Goal: Task Accomplishment & Management: Manage account settings

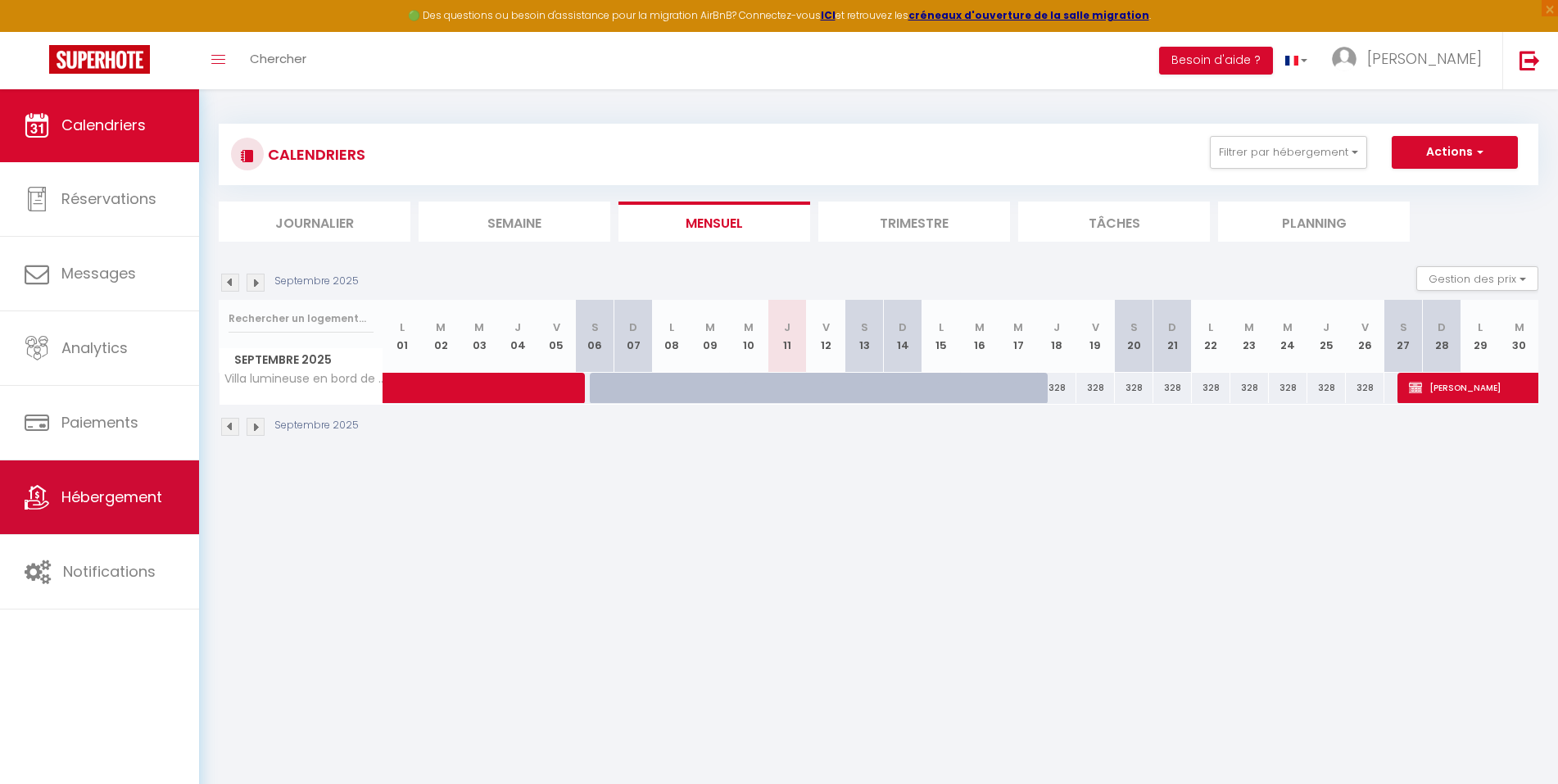
click at [106, 501] on span "Hébergement" at bounding box center [111, 496] width 101 height 20
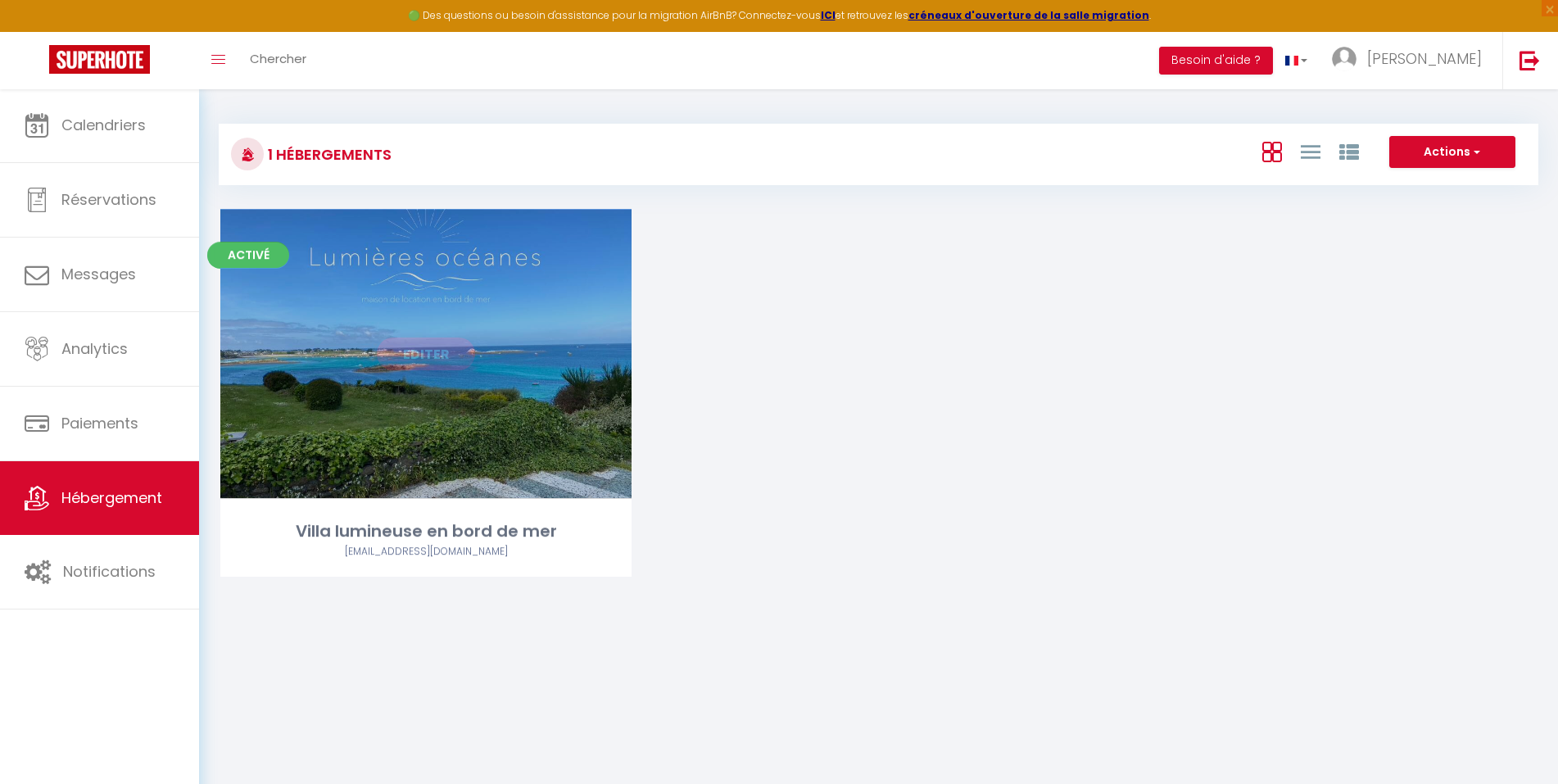
click at [420, 348] on link "Editer" at bounding box center [425, 354] width 98 height 33
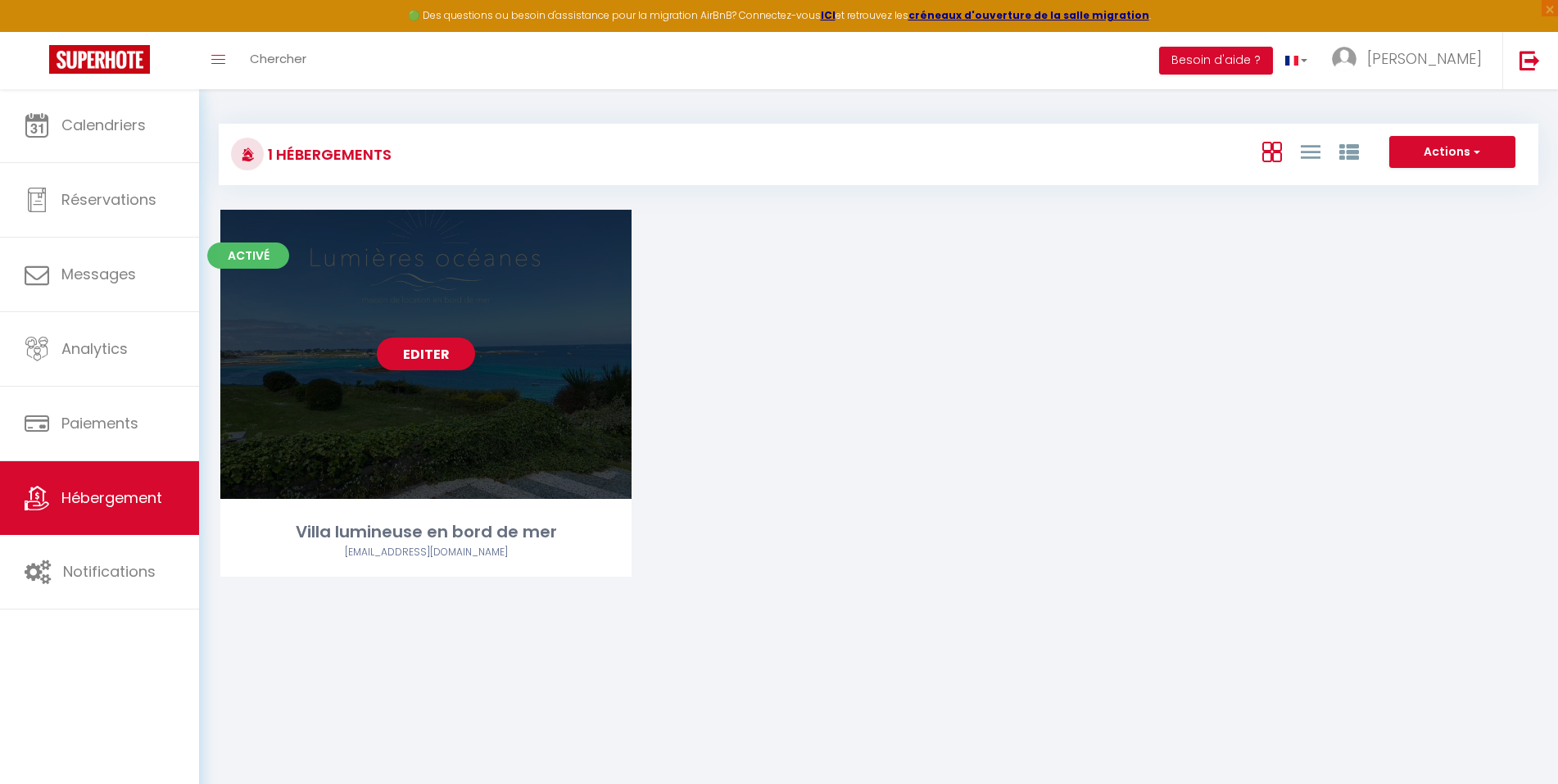
click at [418, 352] on link "Editer" at bounding box center [425, 354] width 98 height 33
select select "3"
select select "2"
select select "1"
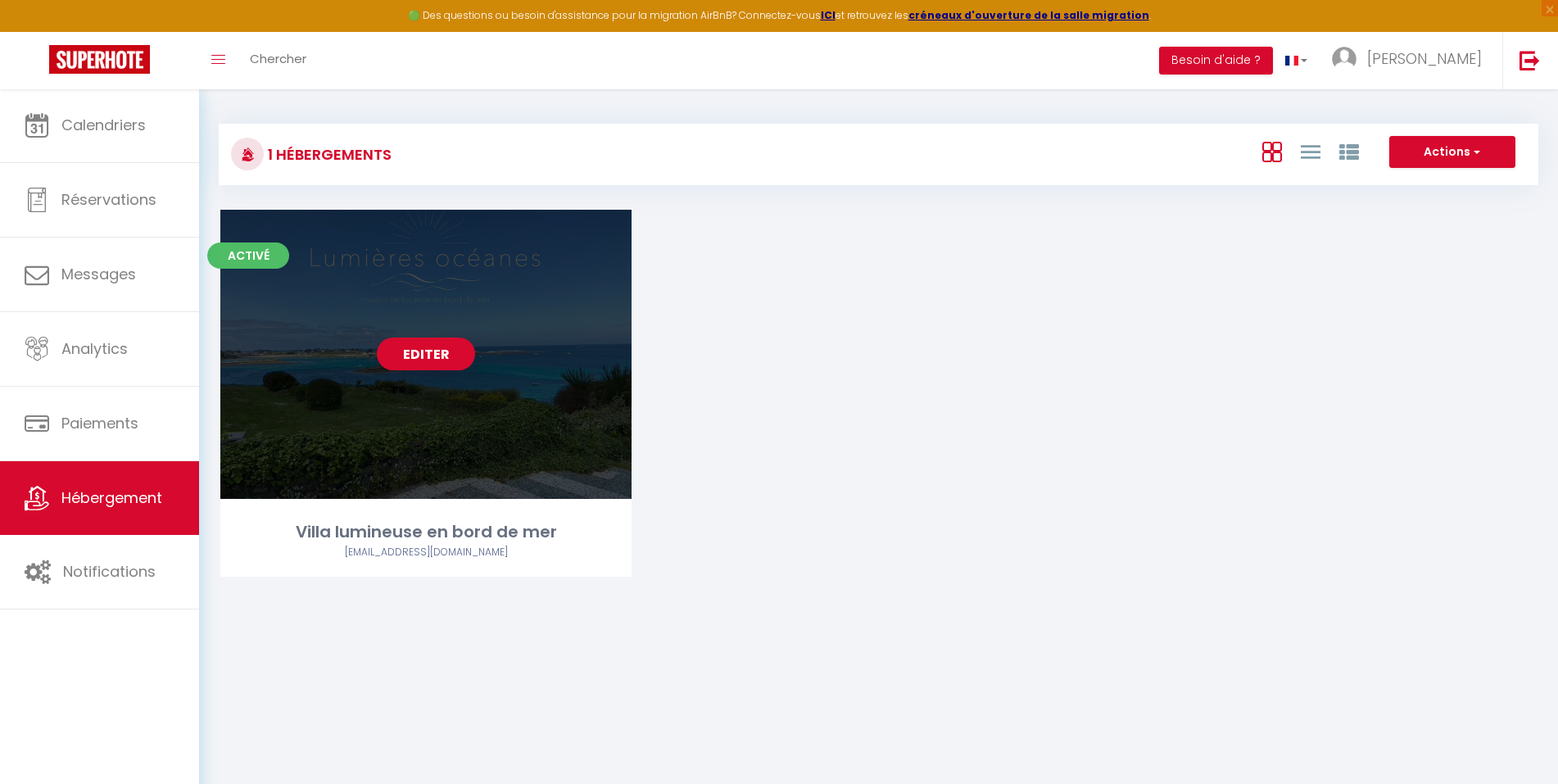
select select "28"
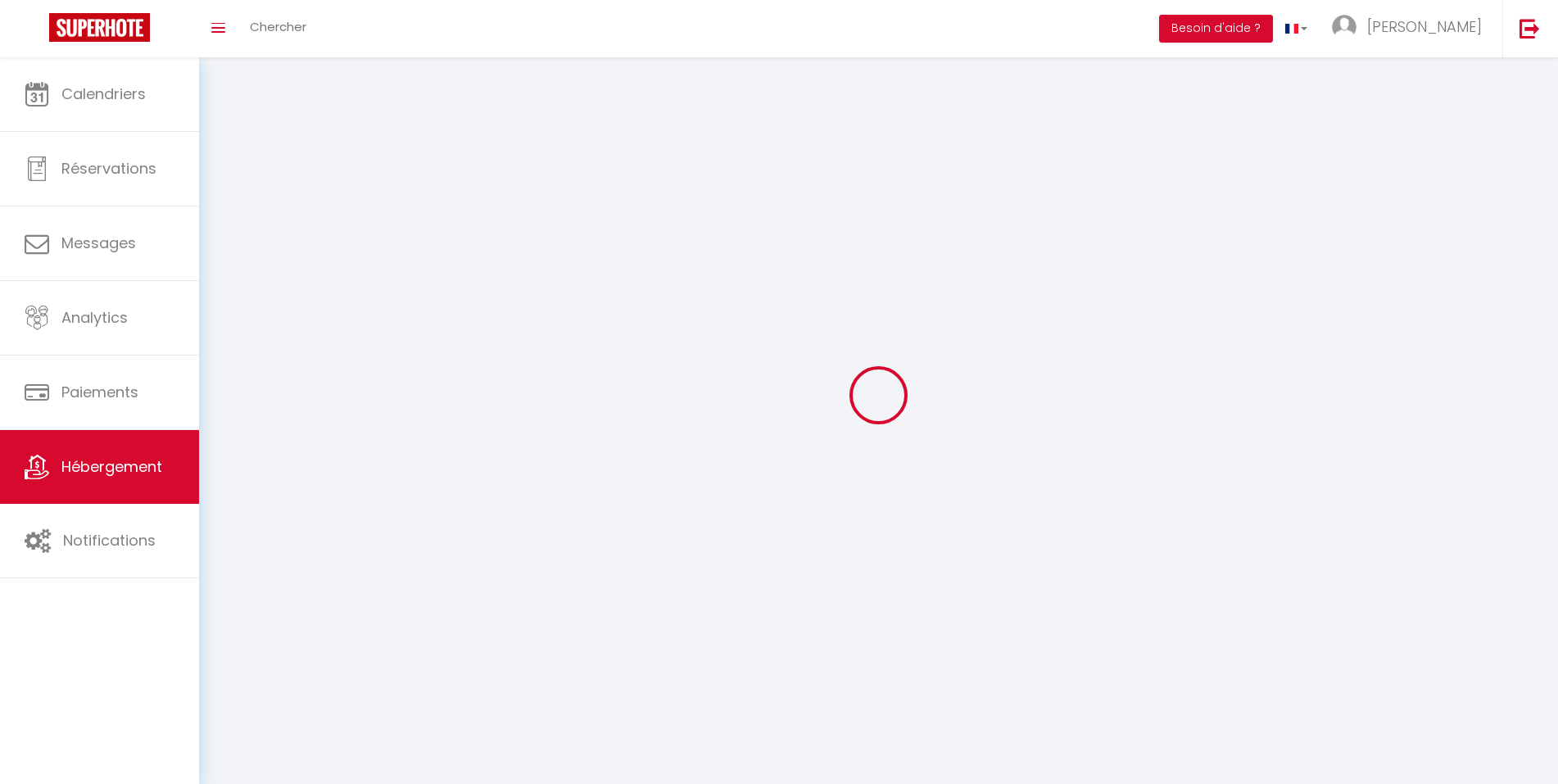
select select
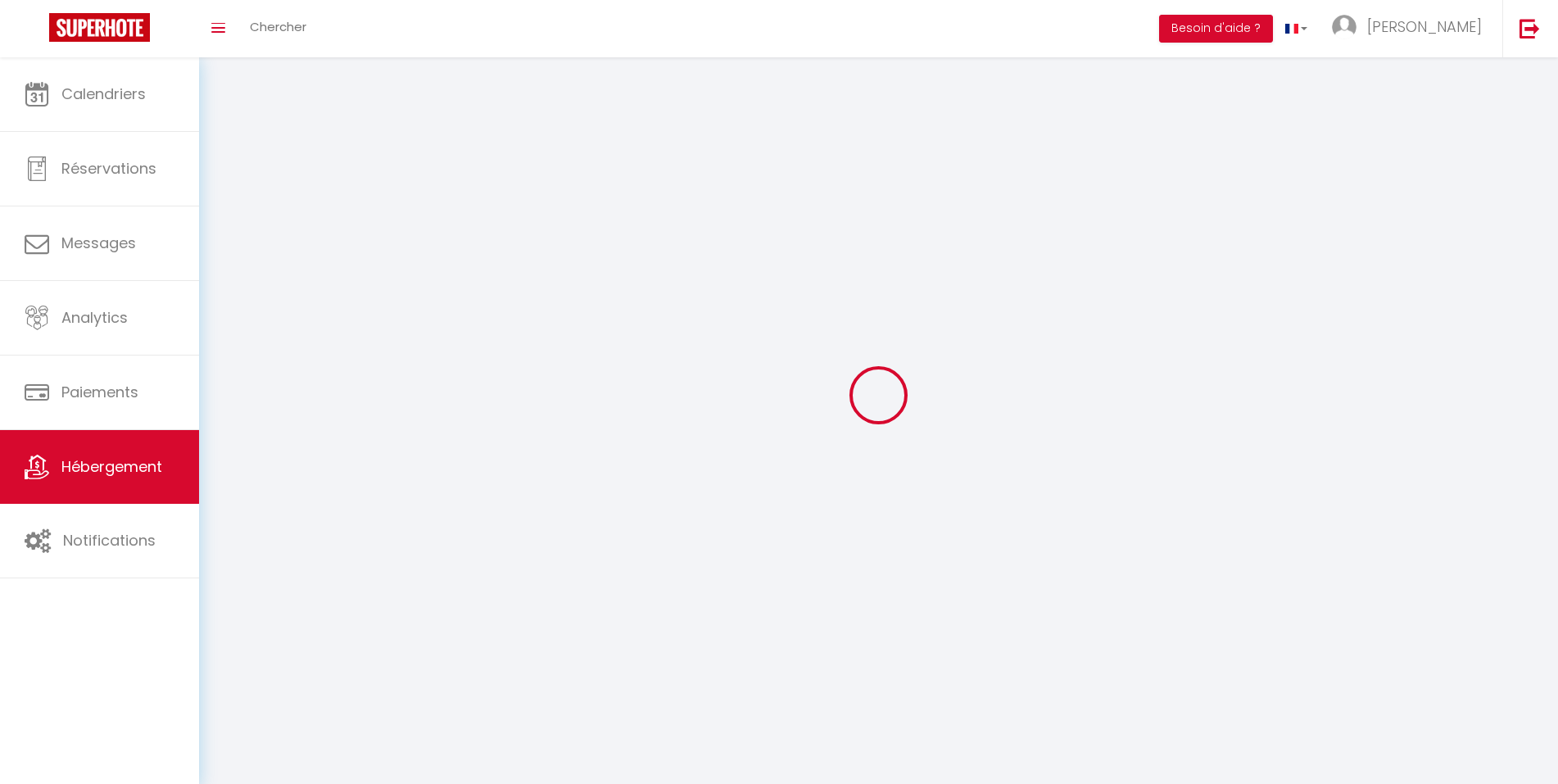
select select
checkbox input "false"
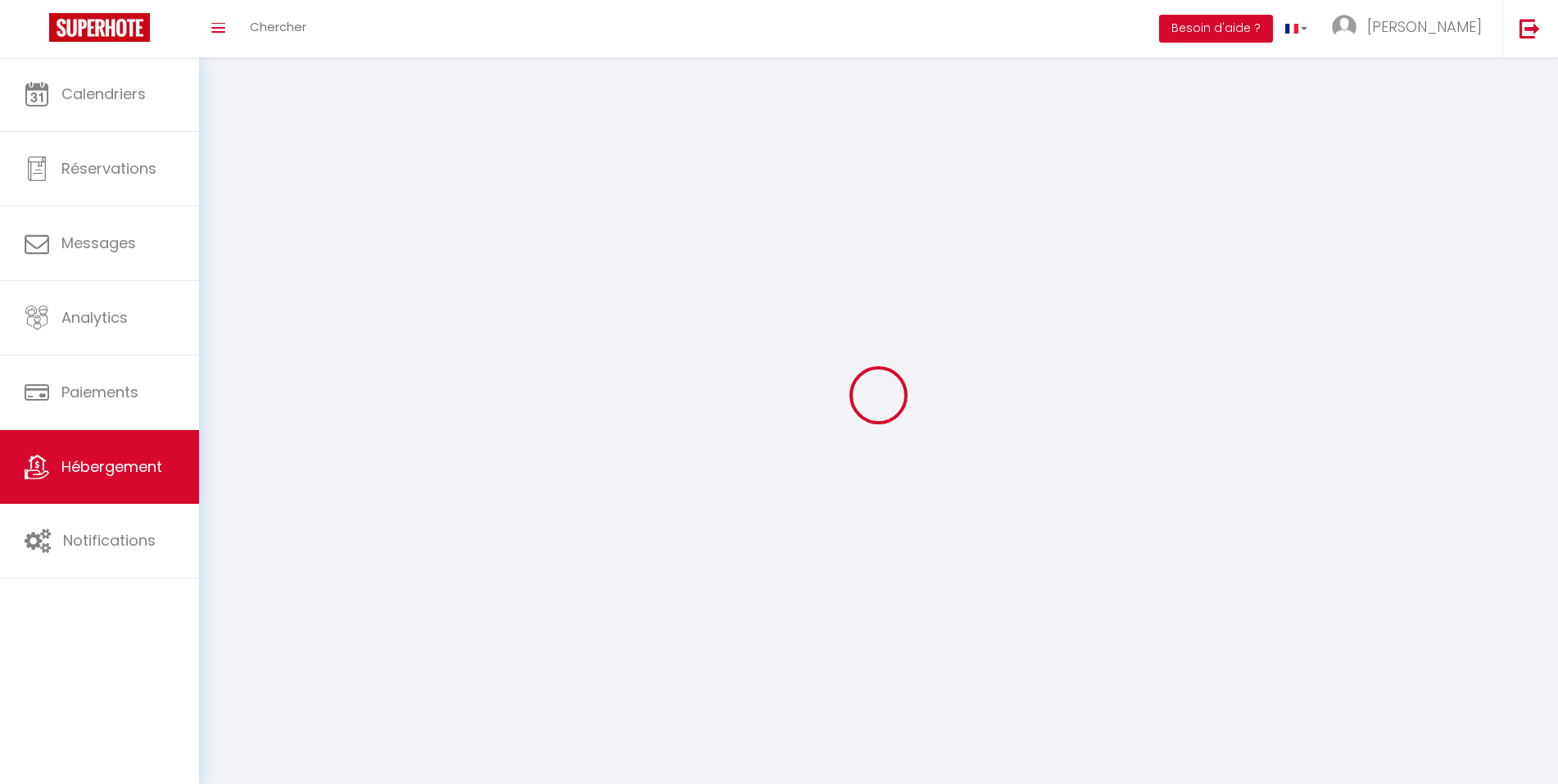
select select
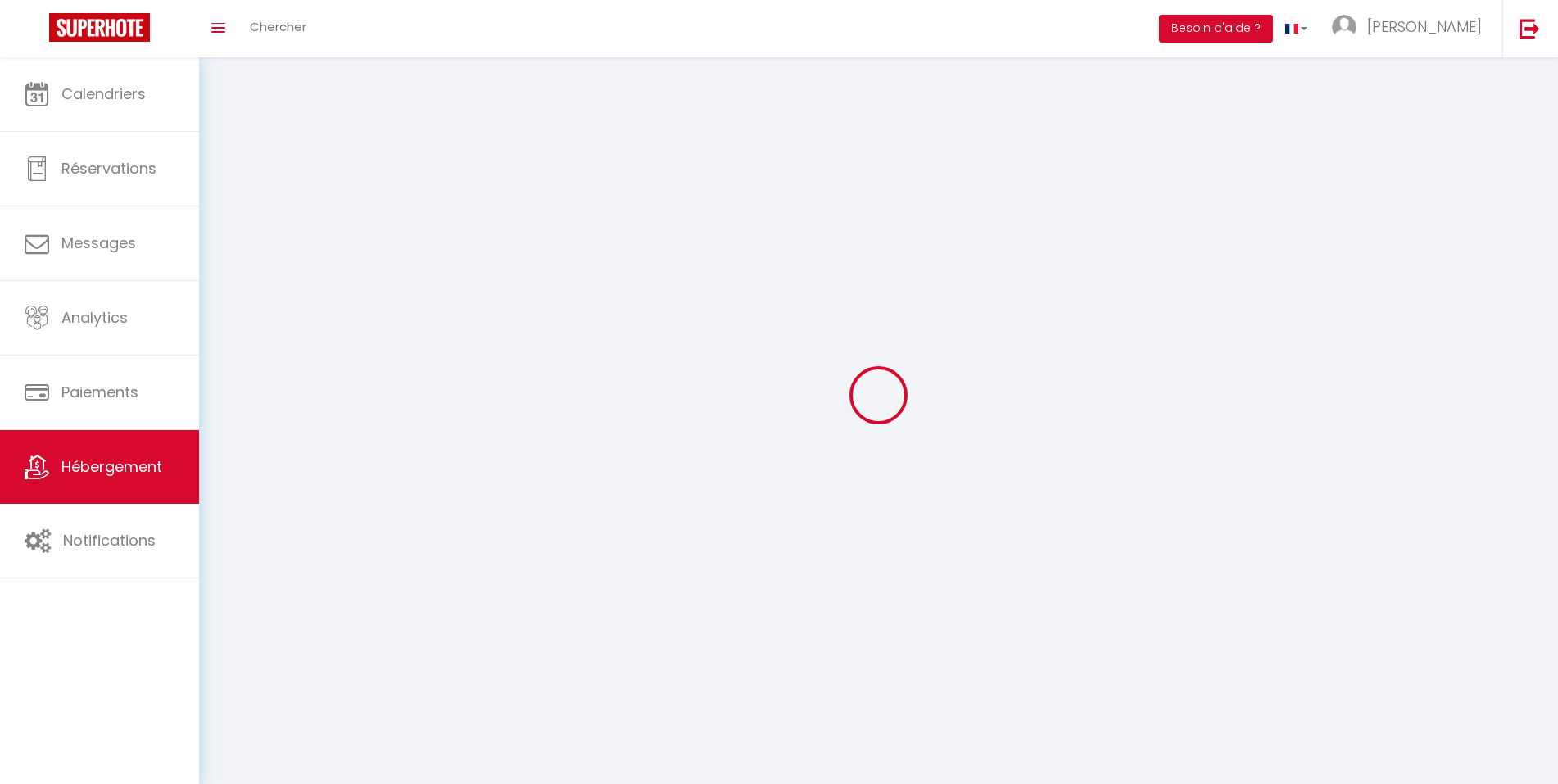
select select
checkbox input "false"
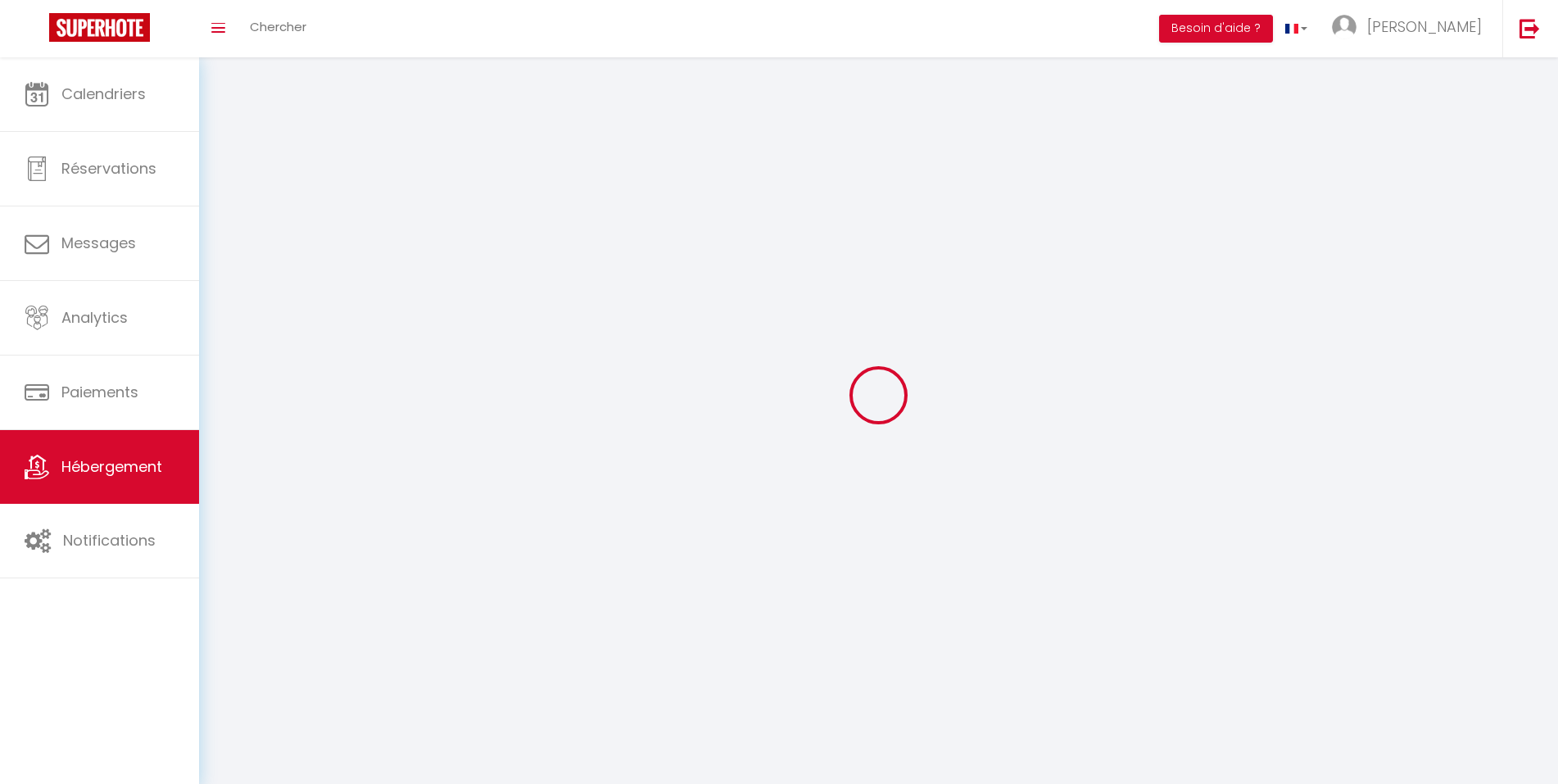
checkbox input "false"
select select
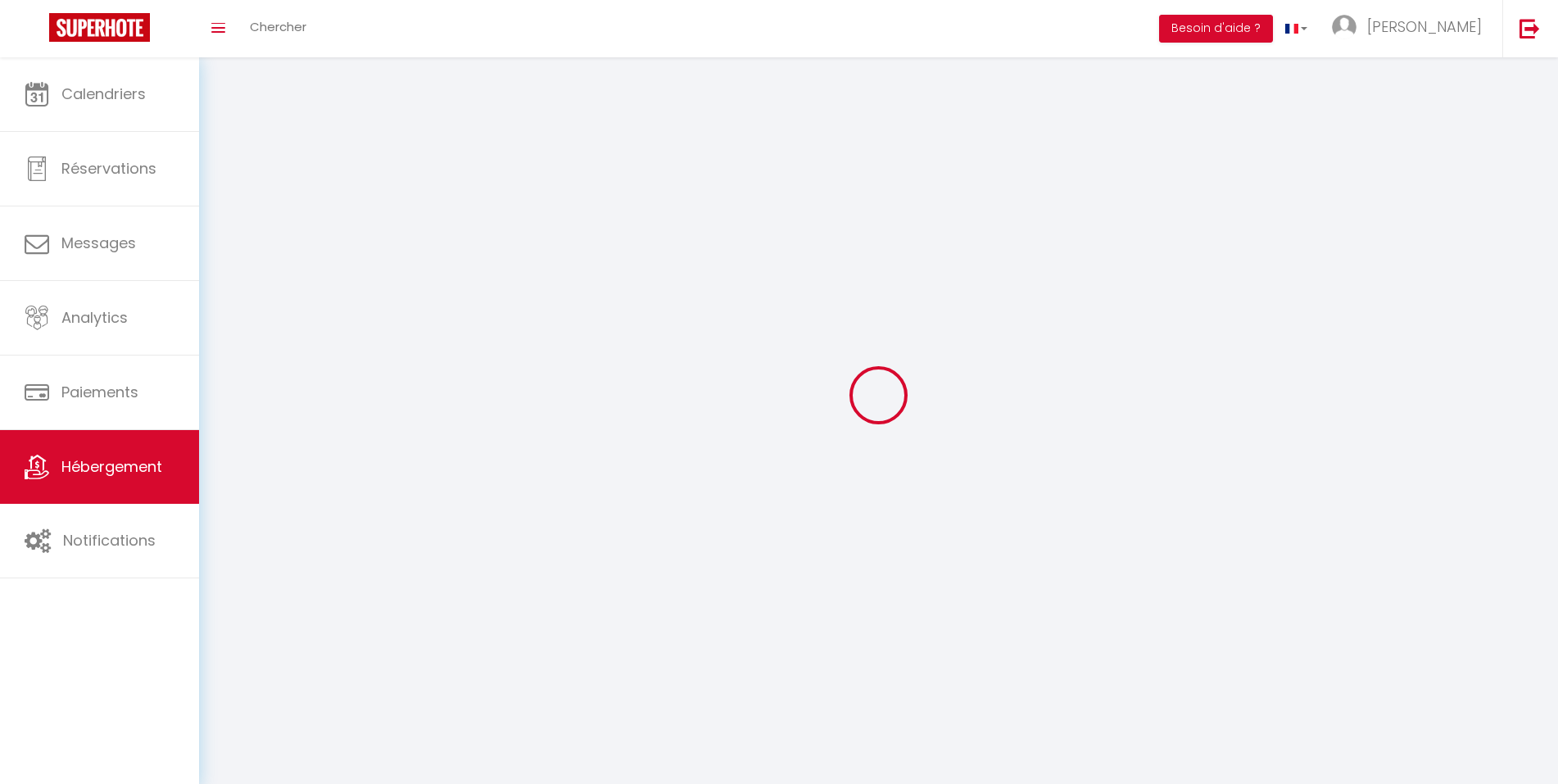
select select
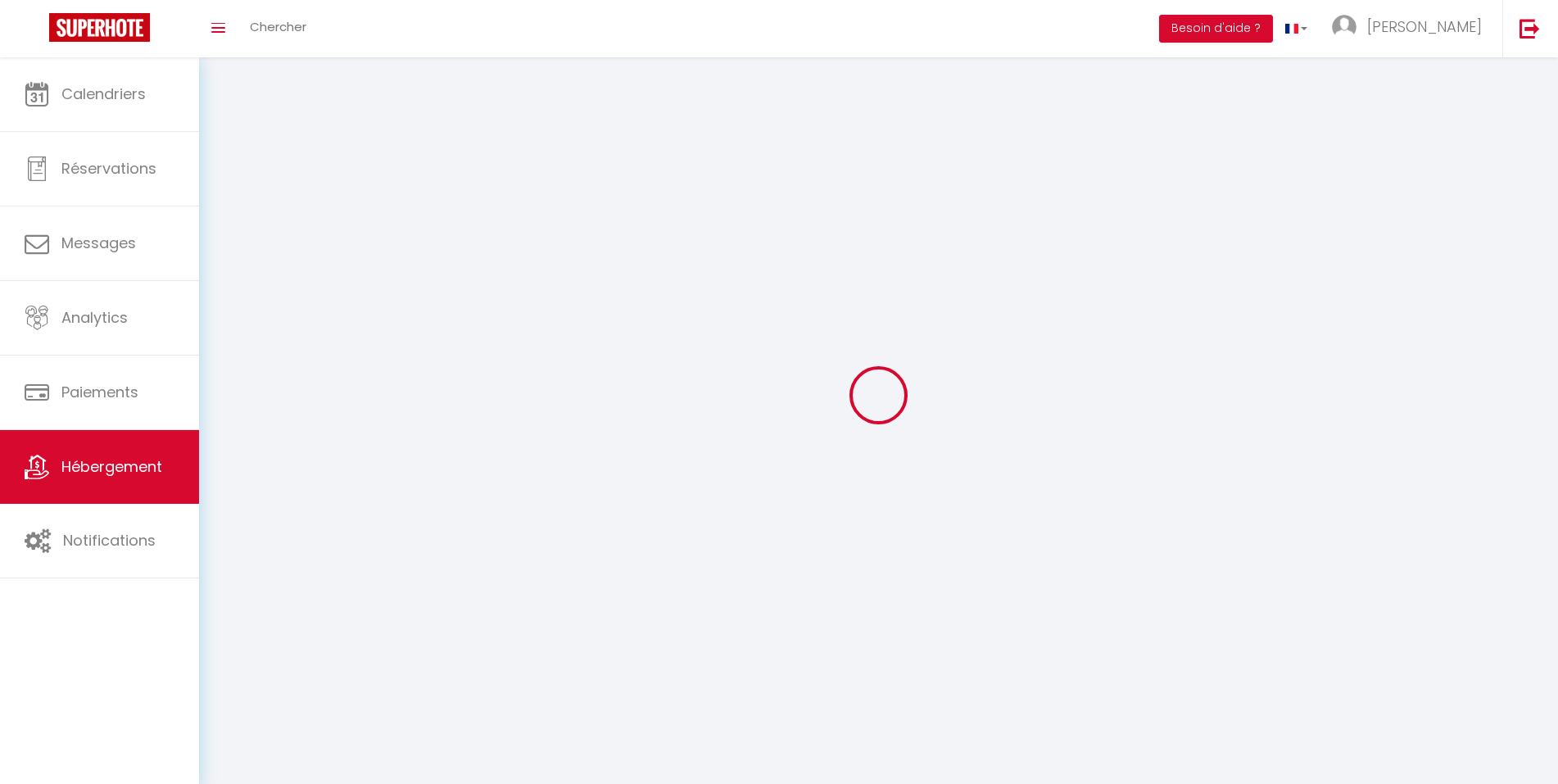
checkbox input "false"
select select
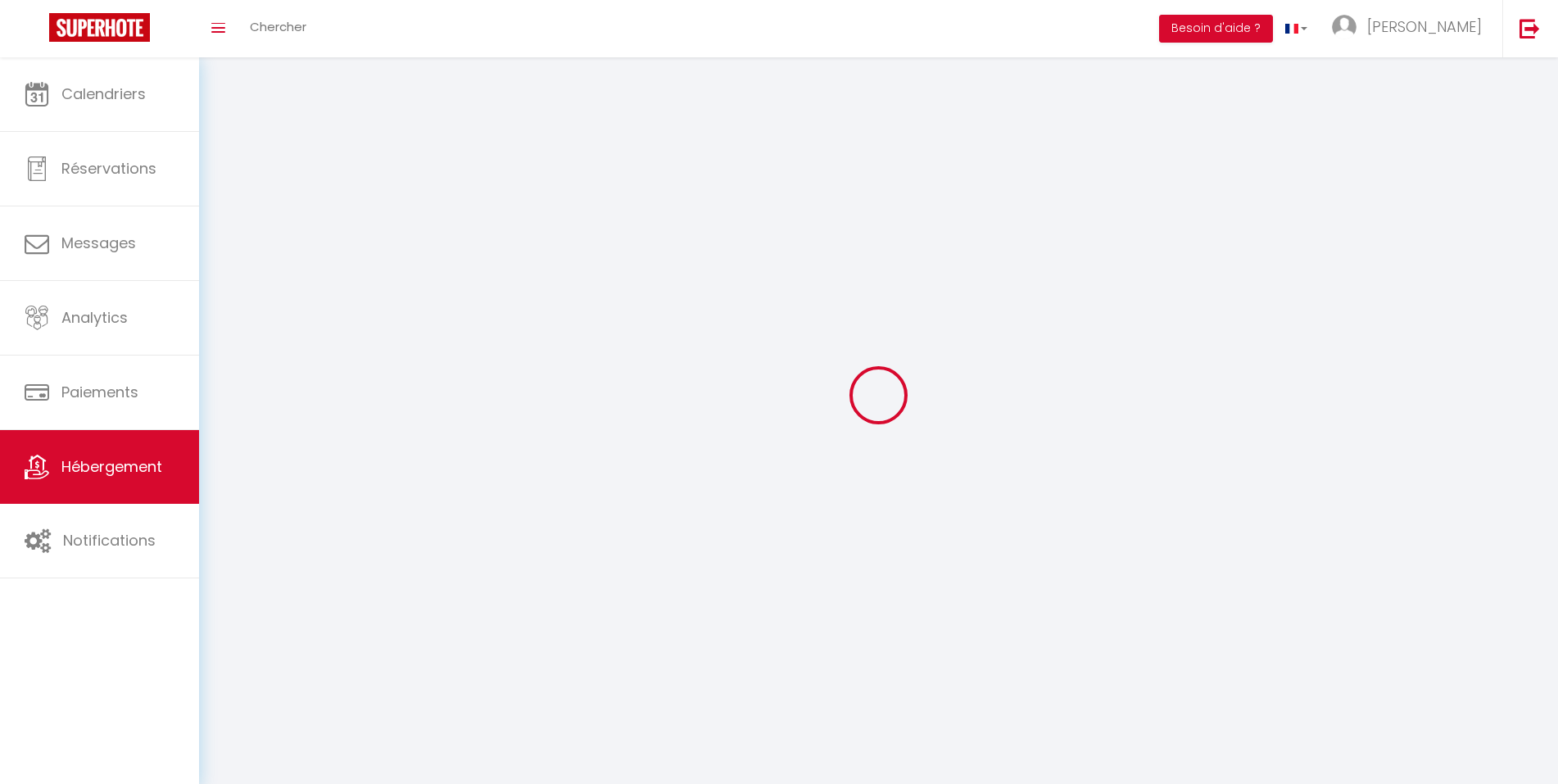
select select
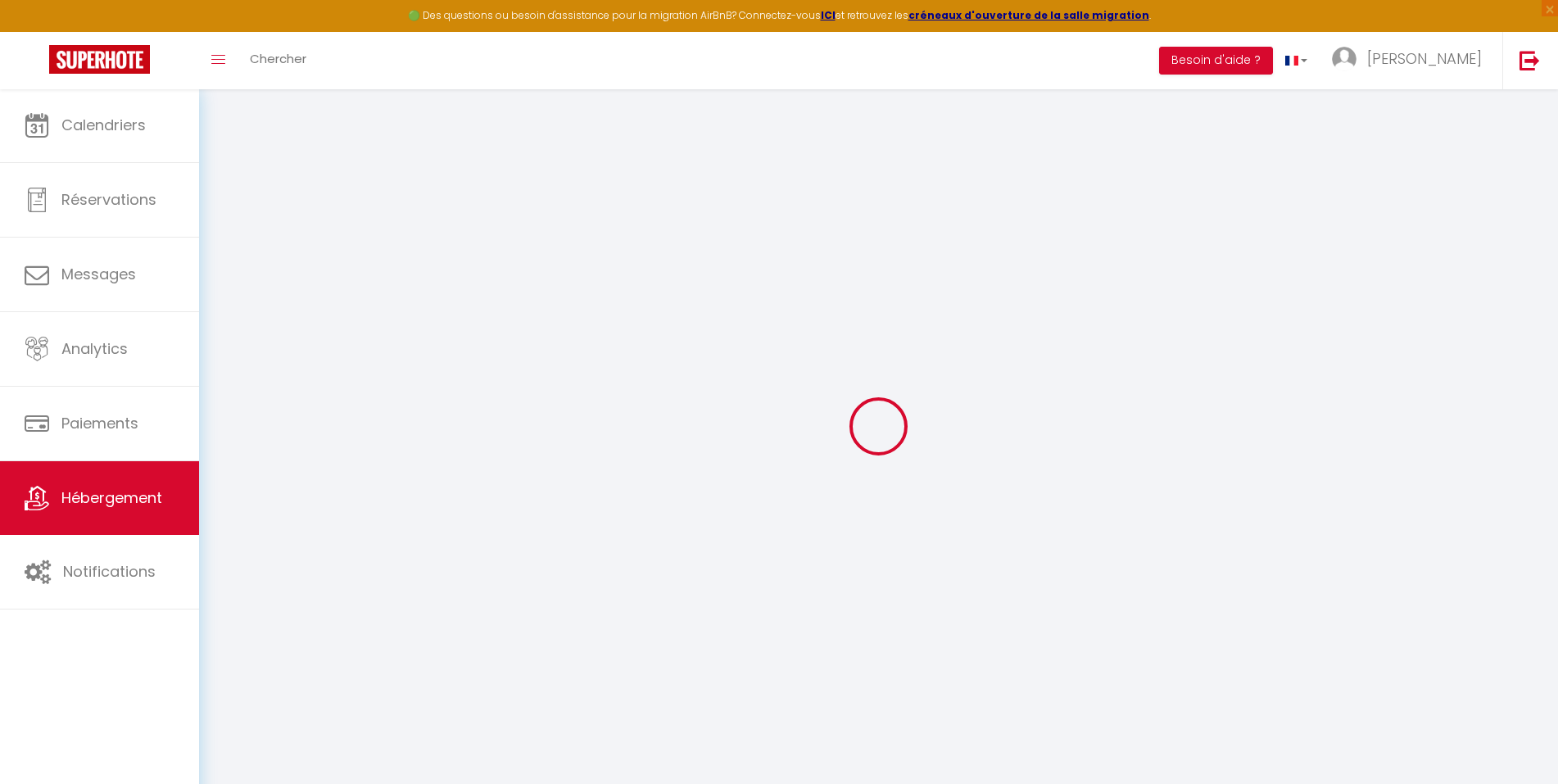
select select
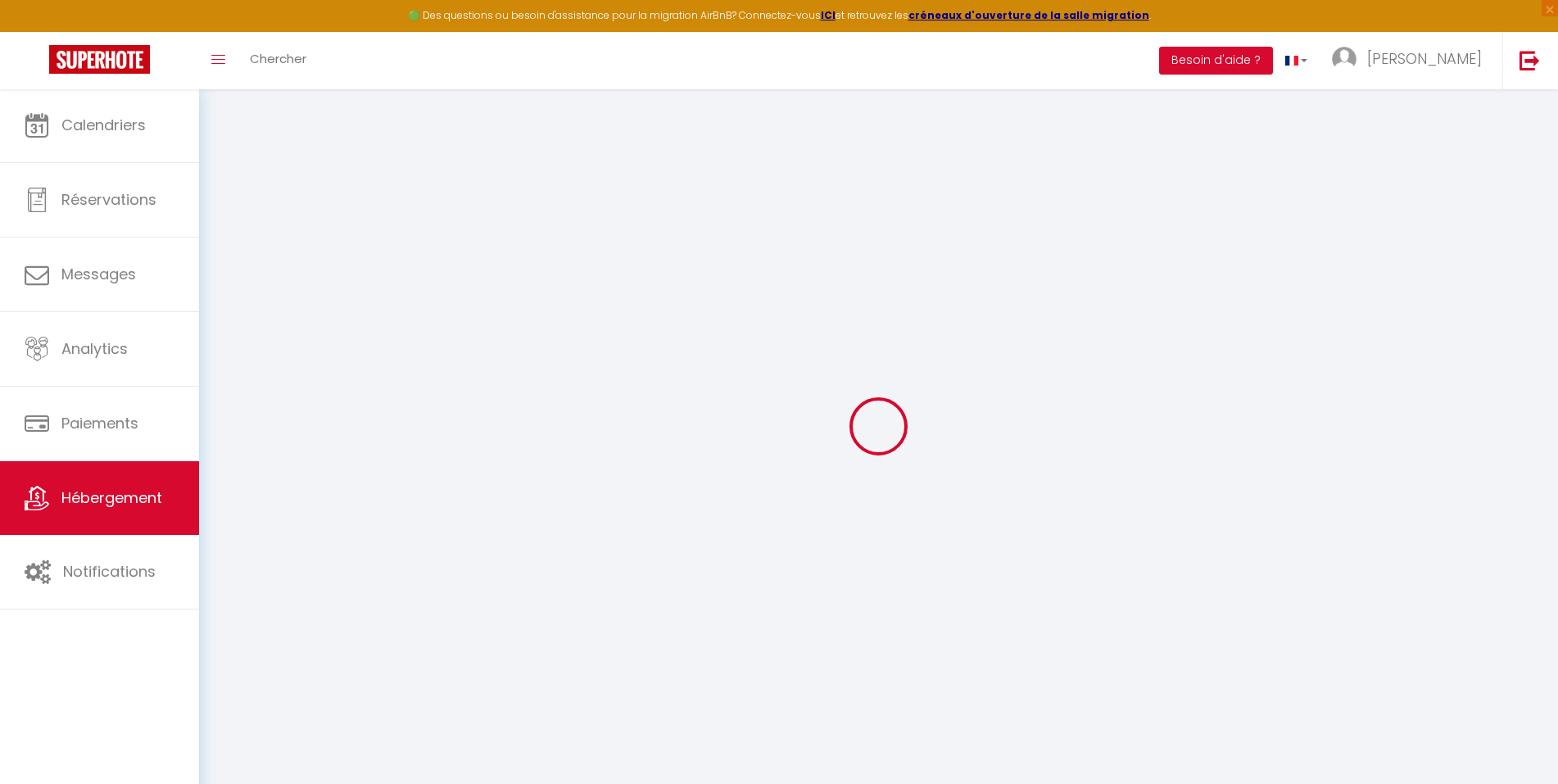
select select
checkbox input "false"
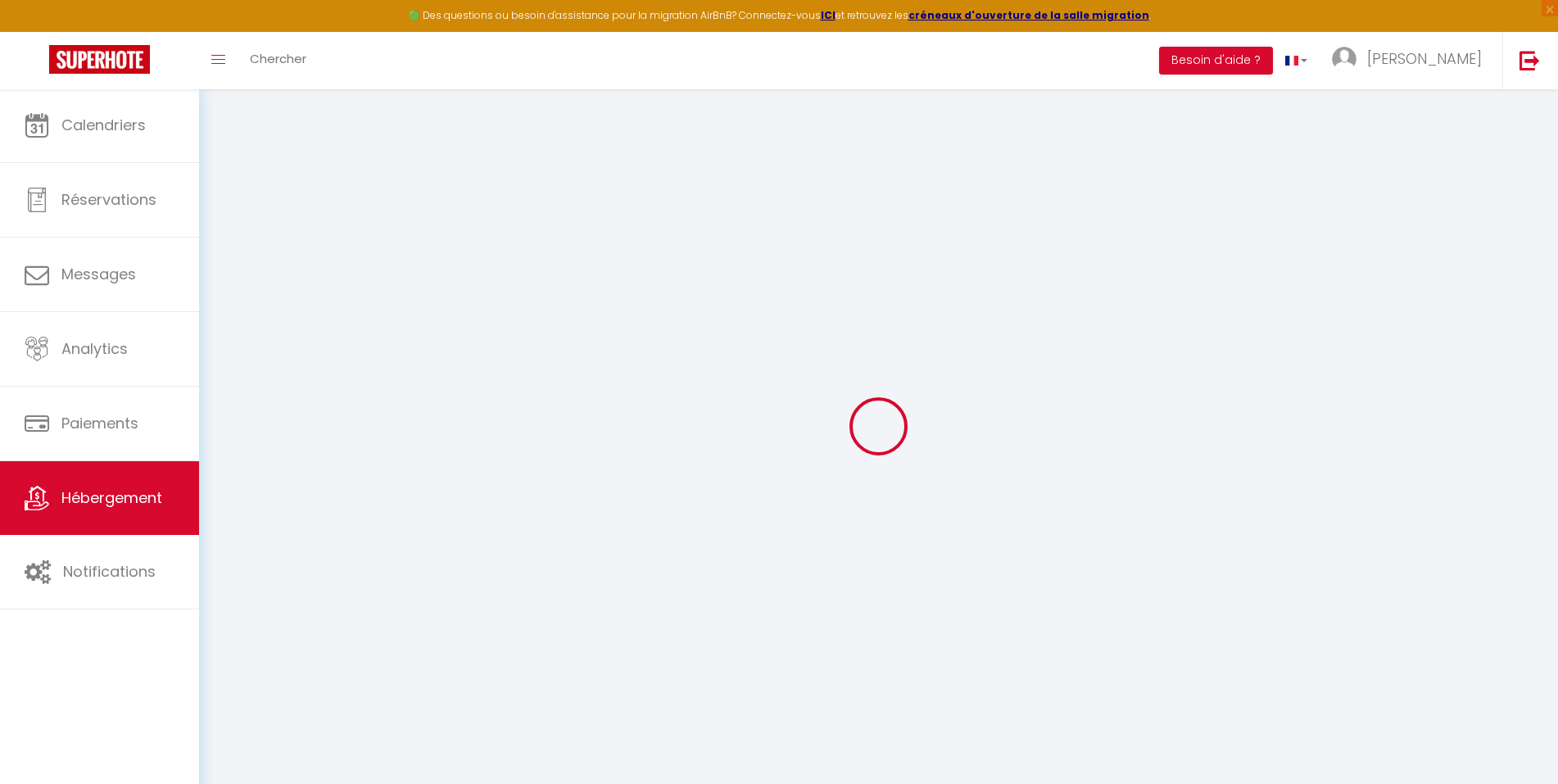
select select
type input "Villa lumineuse en bord de mer"
type input "[PERSON_NAME]"
type input "Morize"
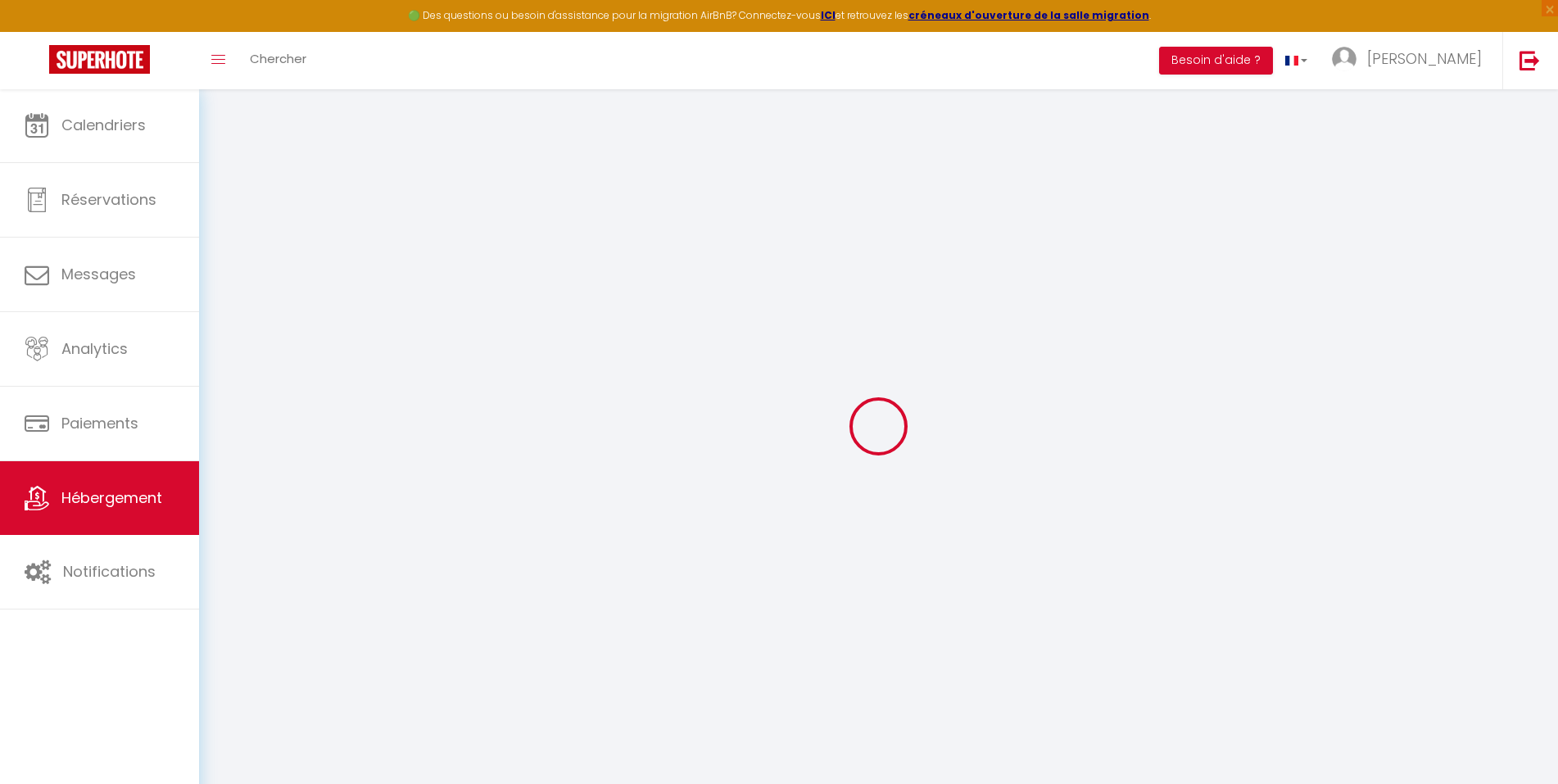
type input "ch Chantemerle 16"
type input "1807"
type input "Blonay / [GEOGRAPHIC_DATA]"
select select "houses"
select select "10"
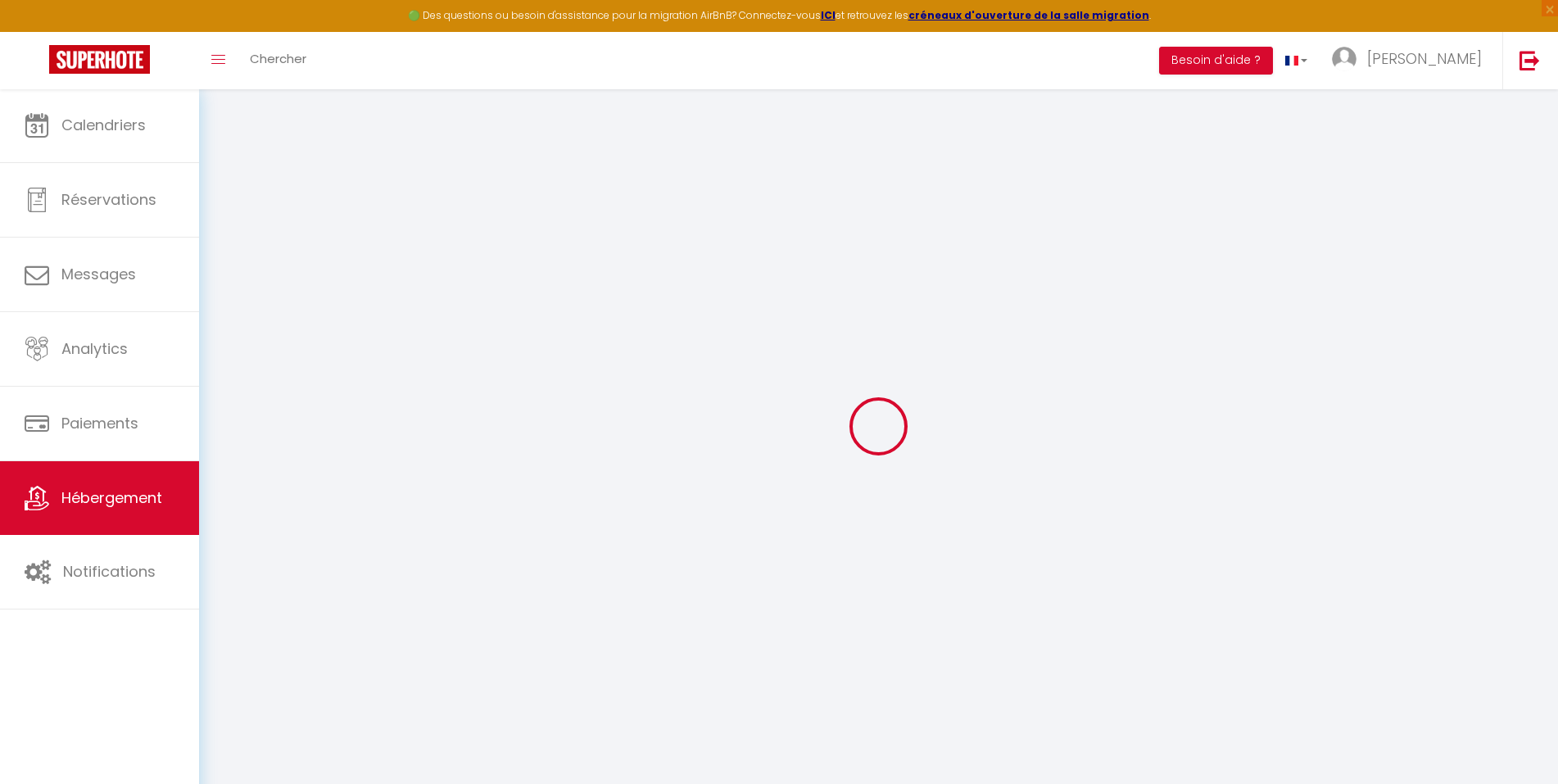
select select "5"
select select "3"
type input "200"
type input "150"
type input "1.45"
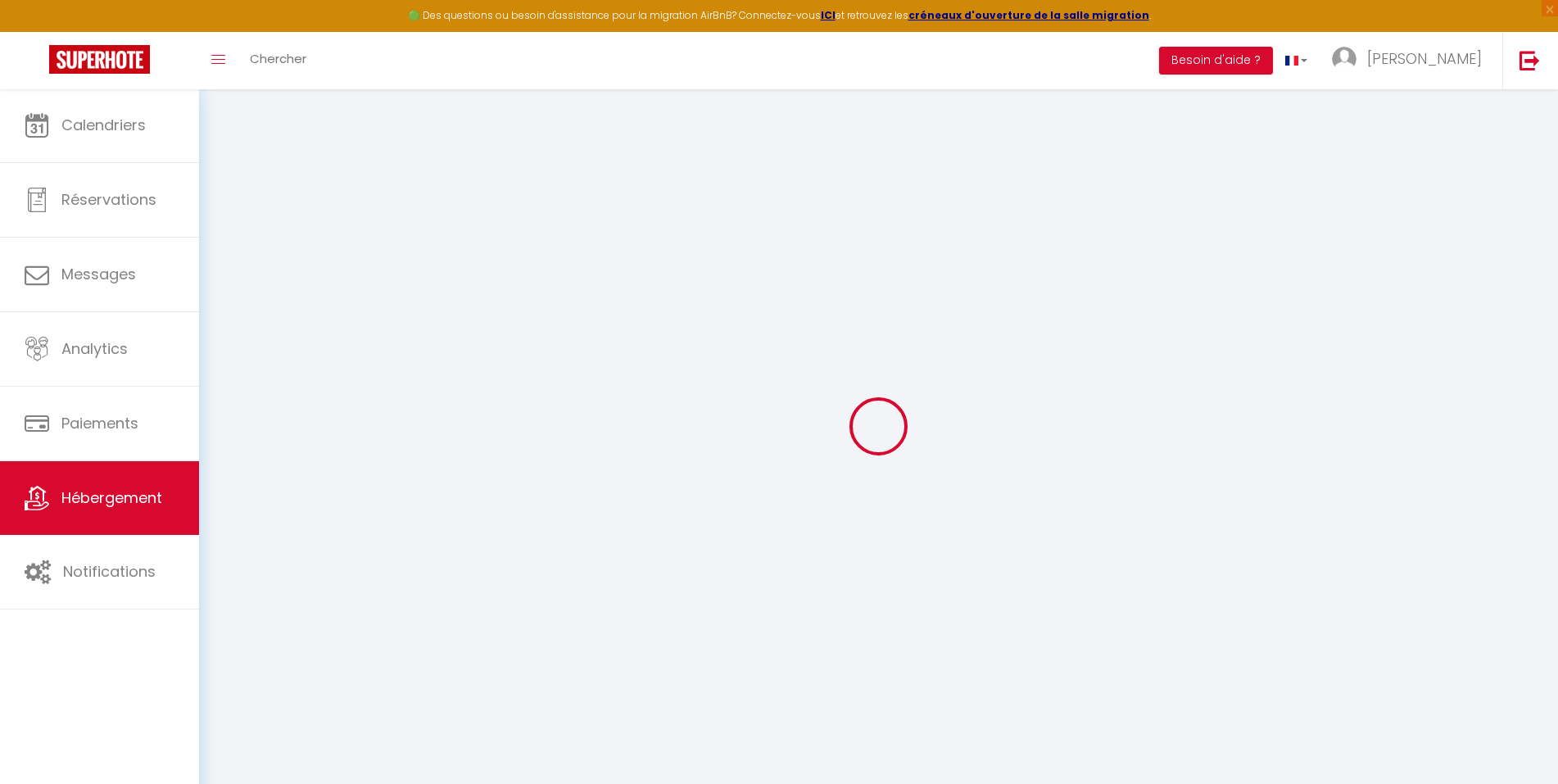
type input "1500"
select select
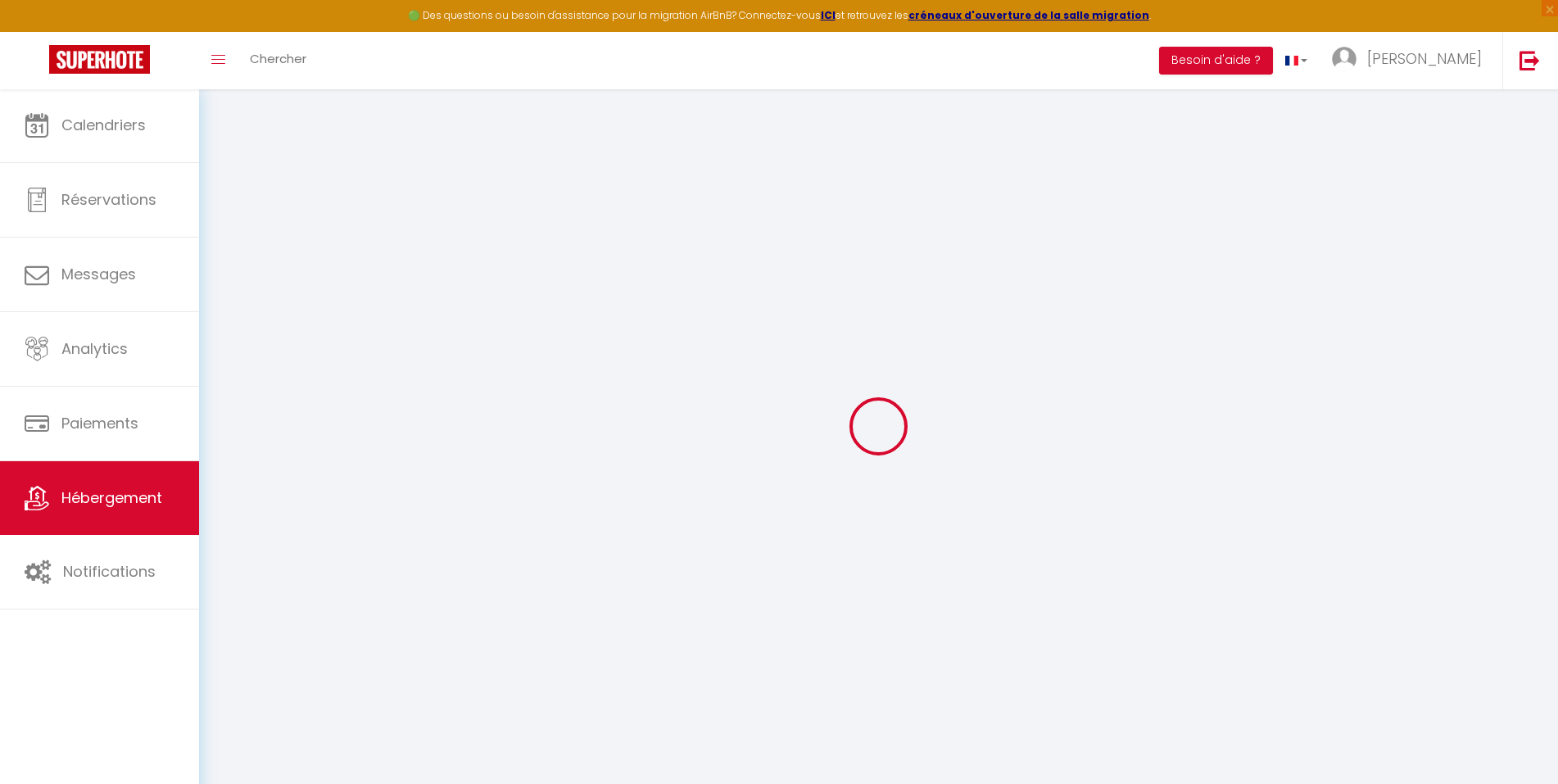
select select
type input "113 Porz Doun"
type input "29880"
type input "Plouguerneau"
type input "[EMAIL_ADDRESS][DOMAIN_NAME]"
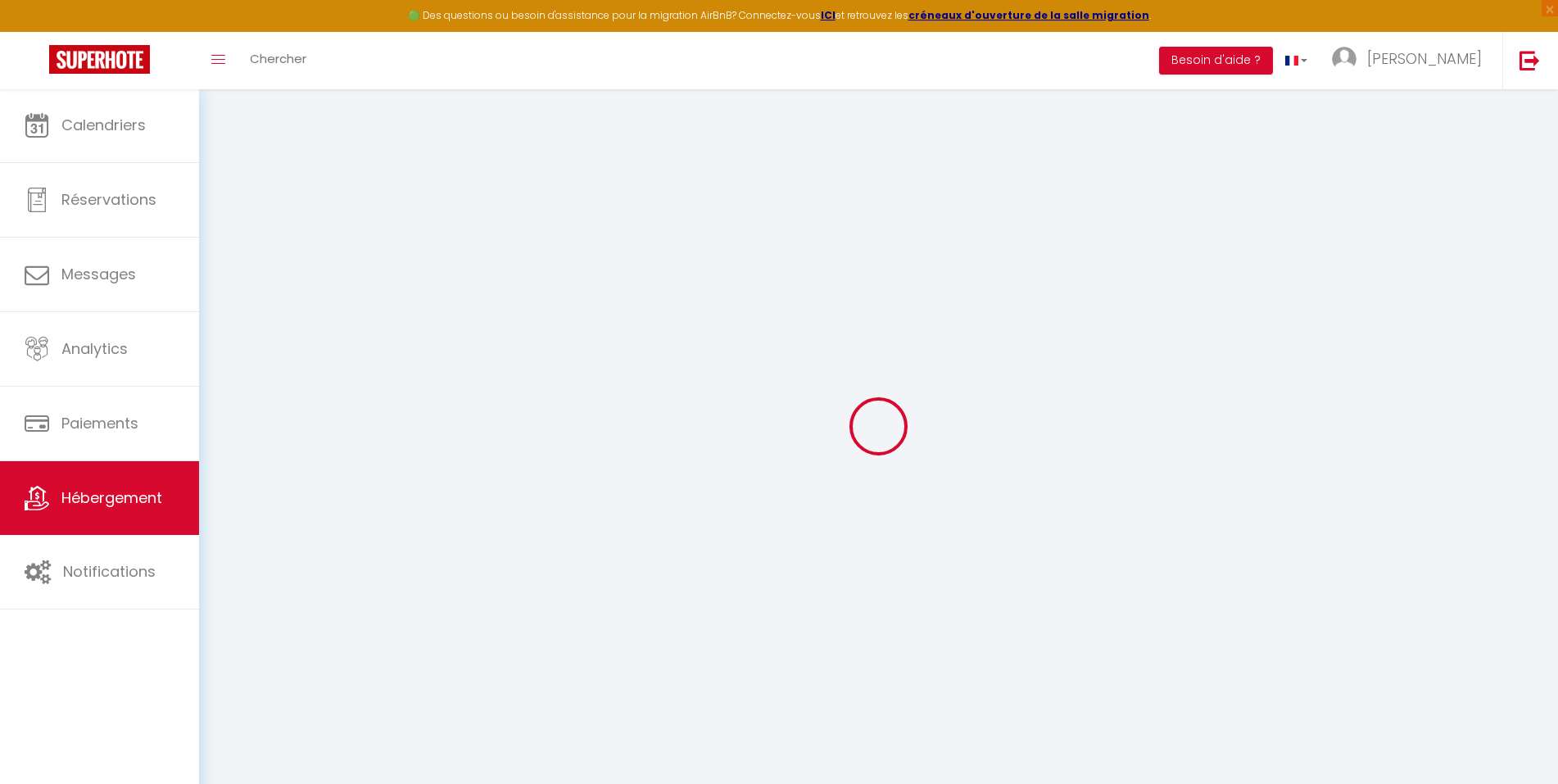
select select
checkbox input "false"
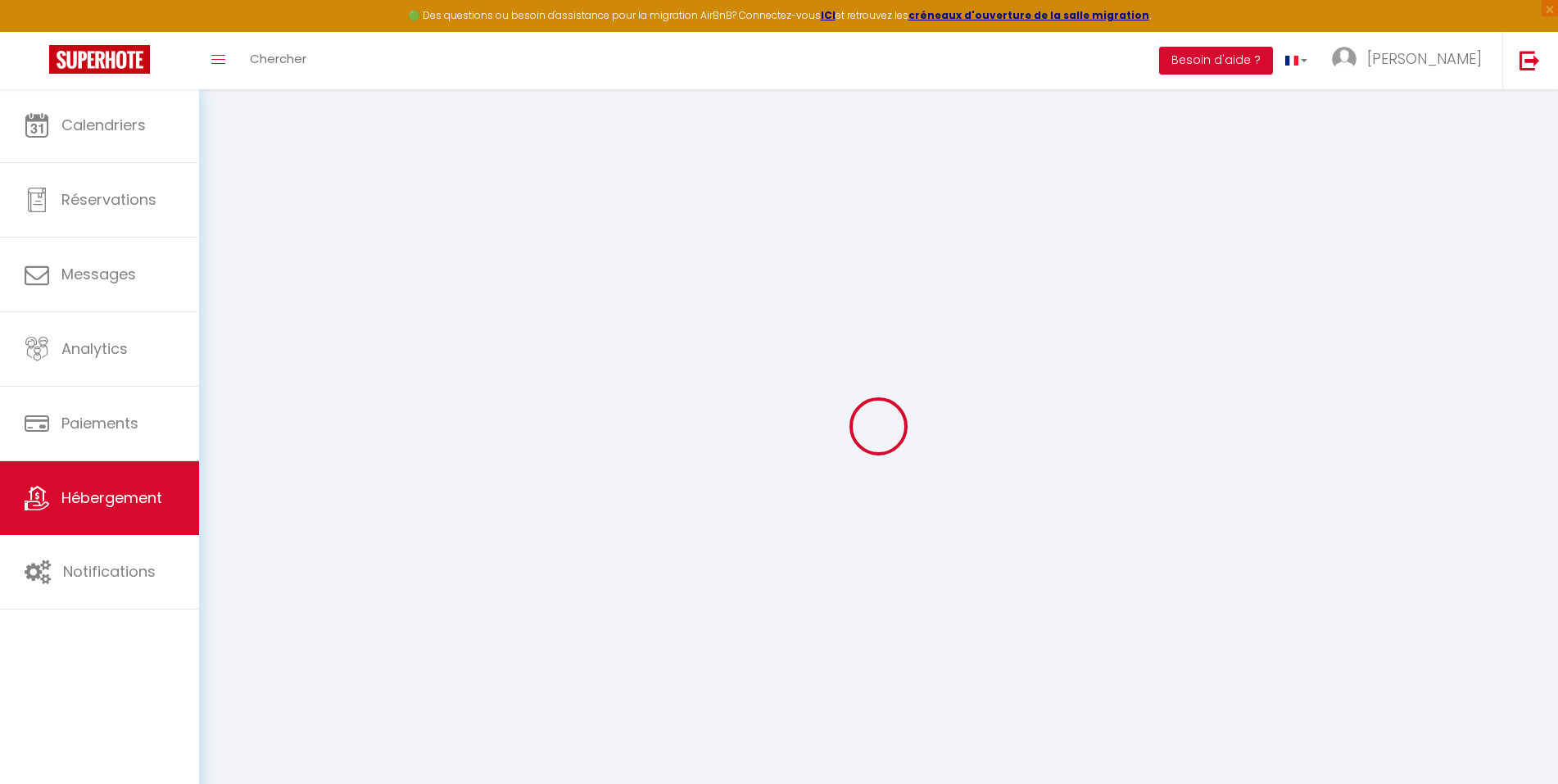
type input "0"
select select
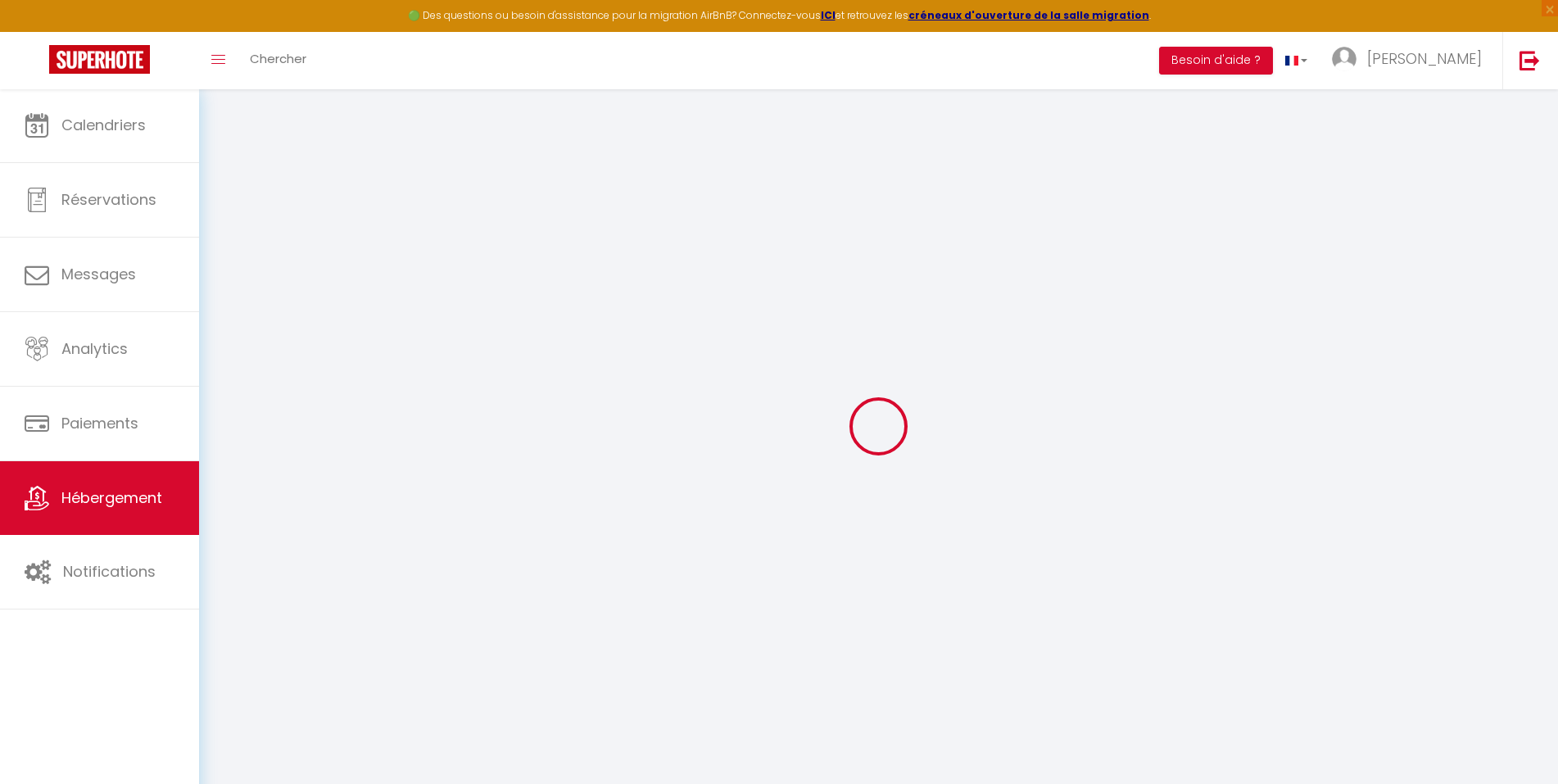
select select
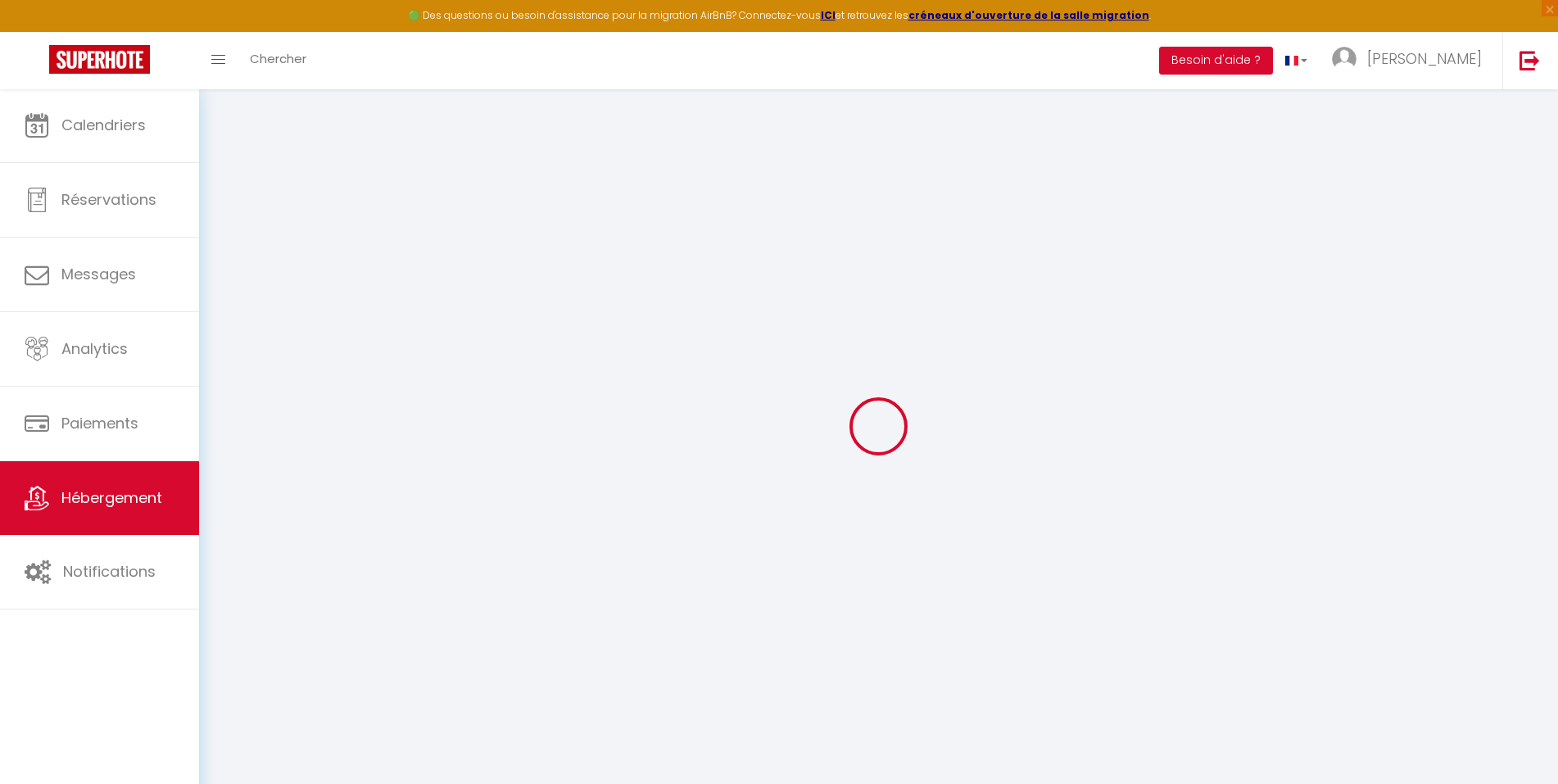
checkbox input "false"
select select
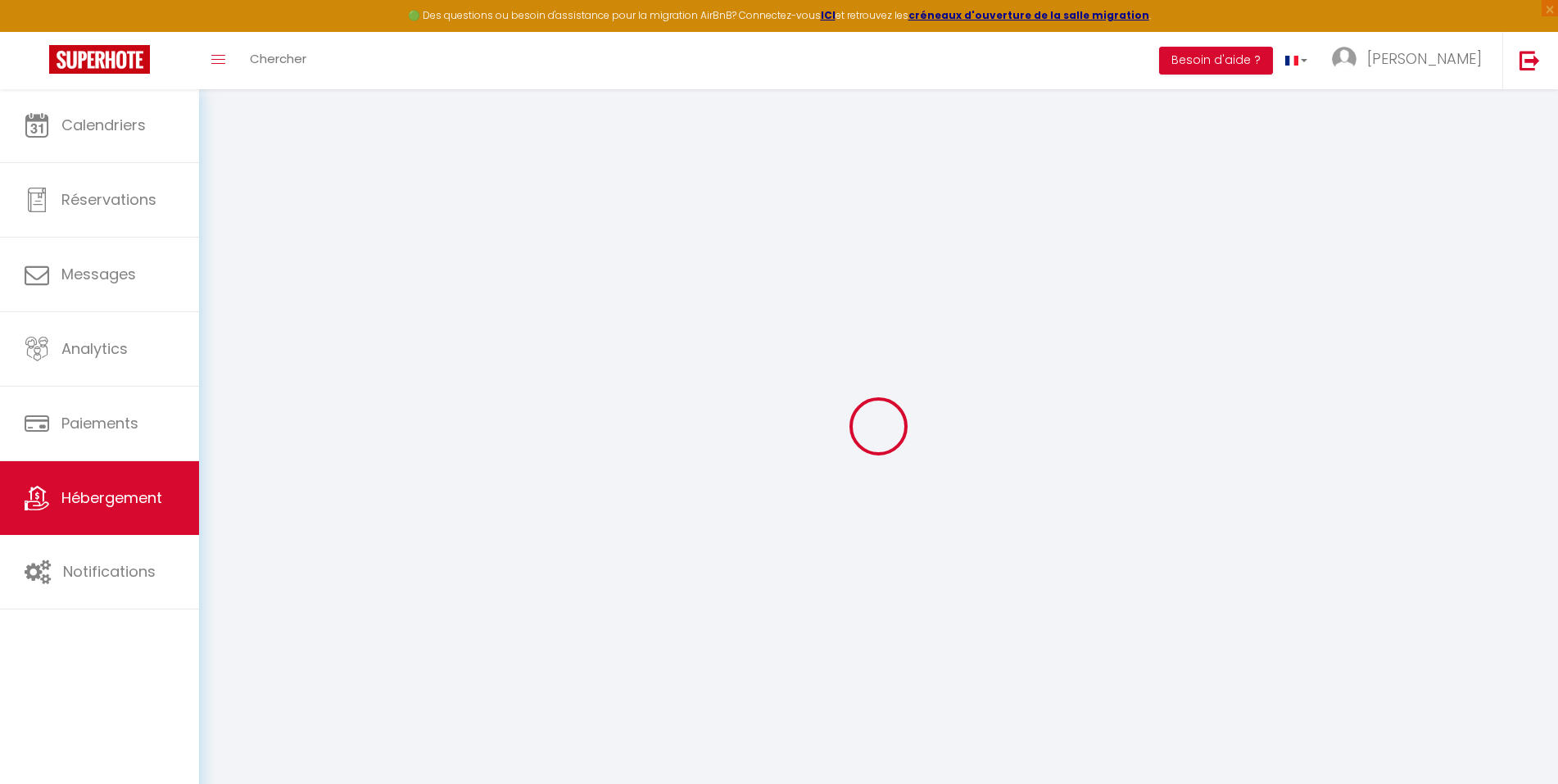
select select
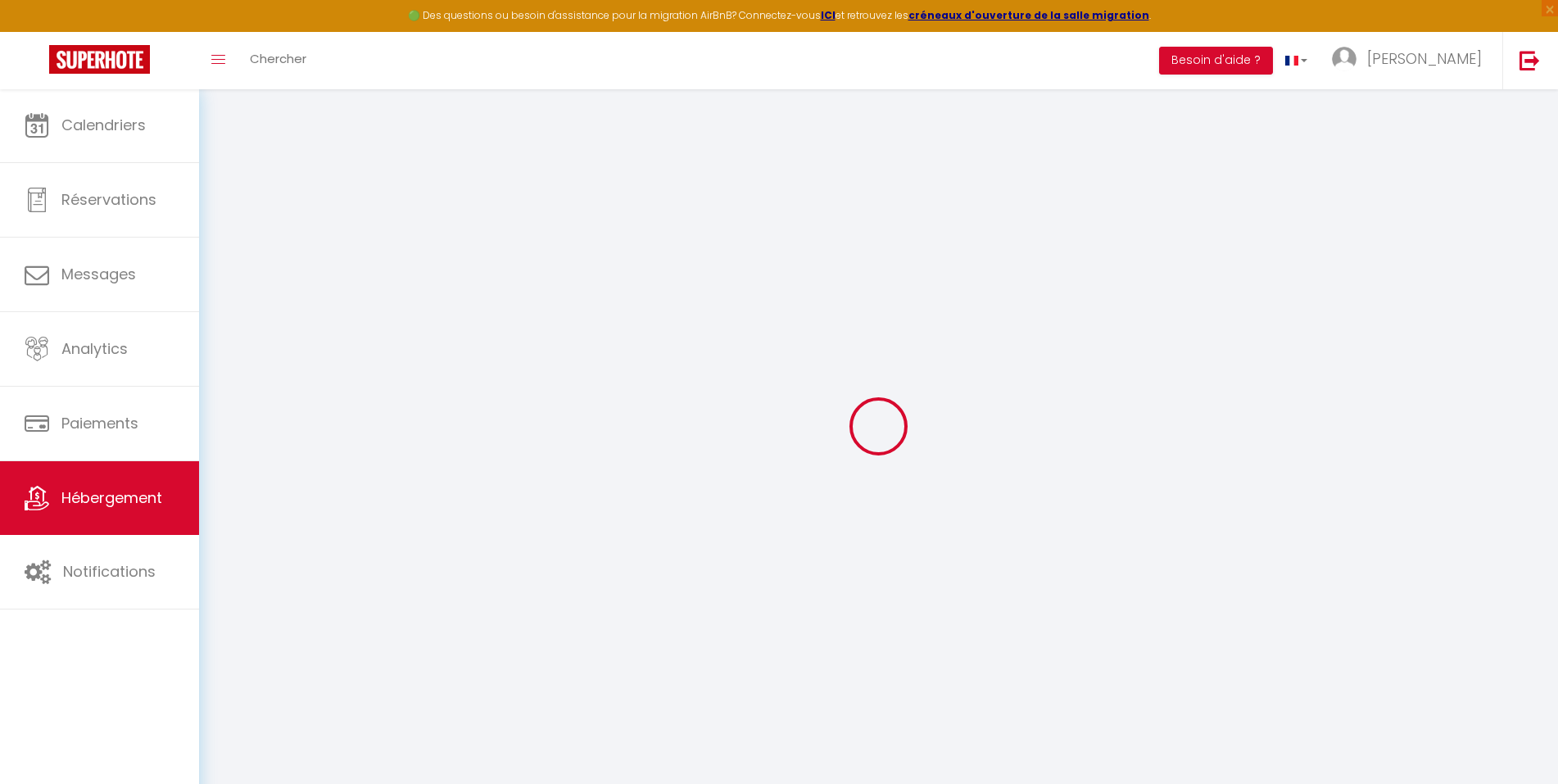
checkbox input "false"
select select
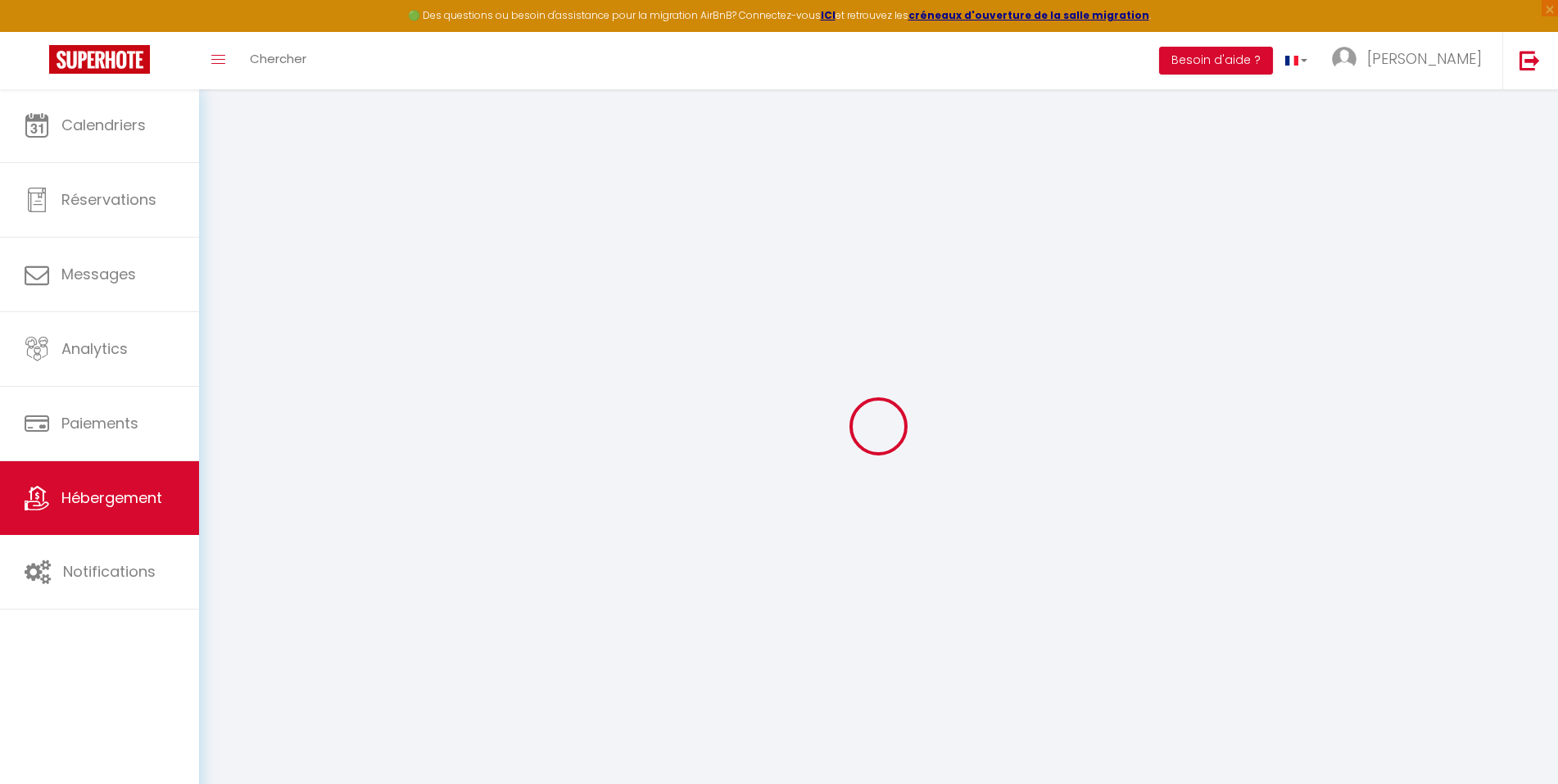
select select
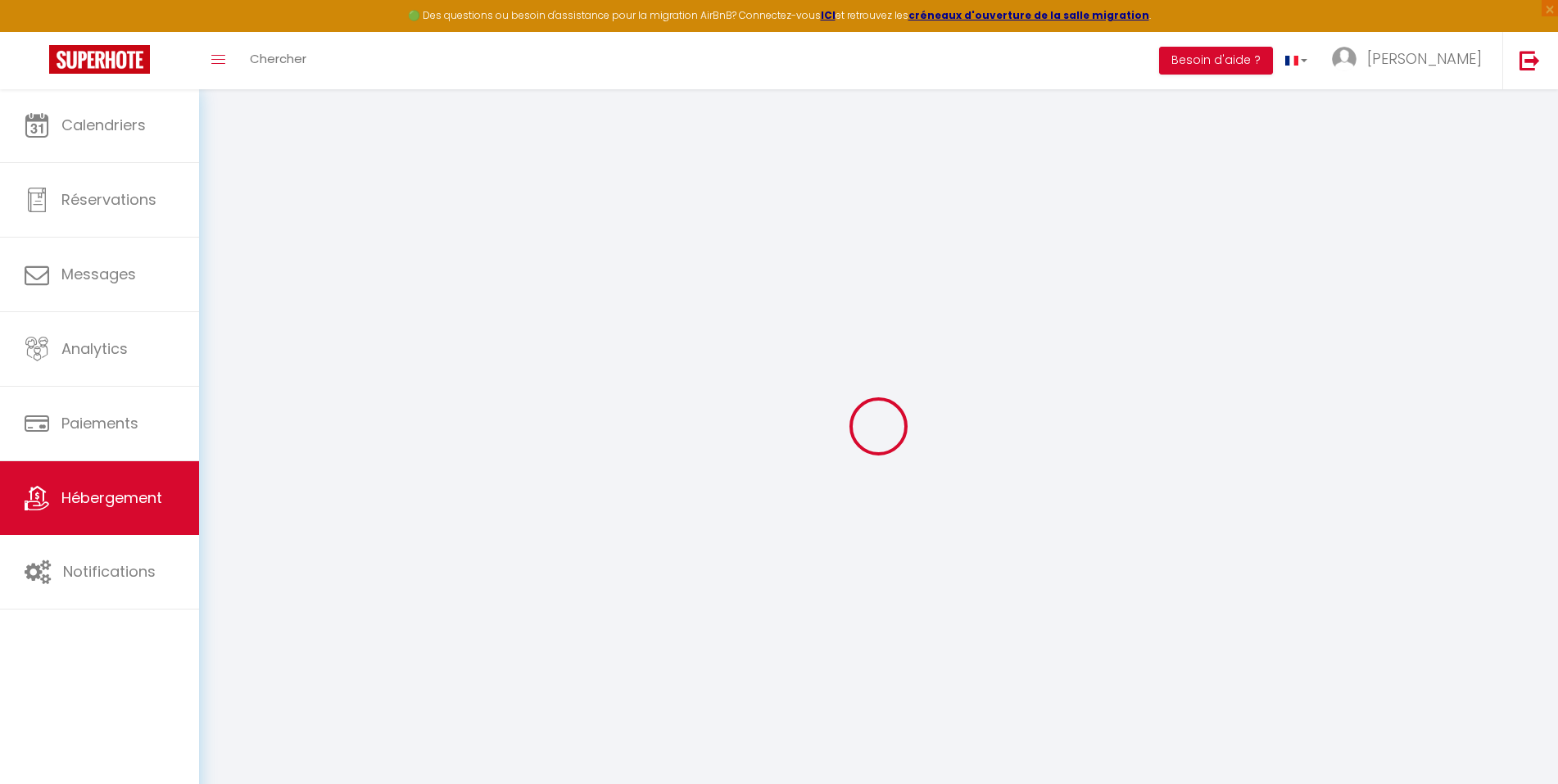
checkbox input "false"
select select
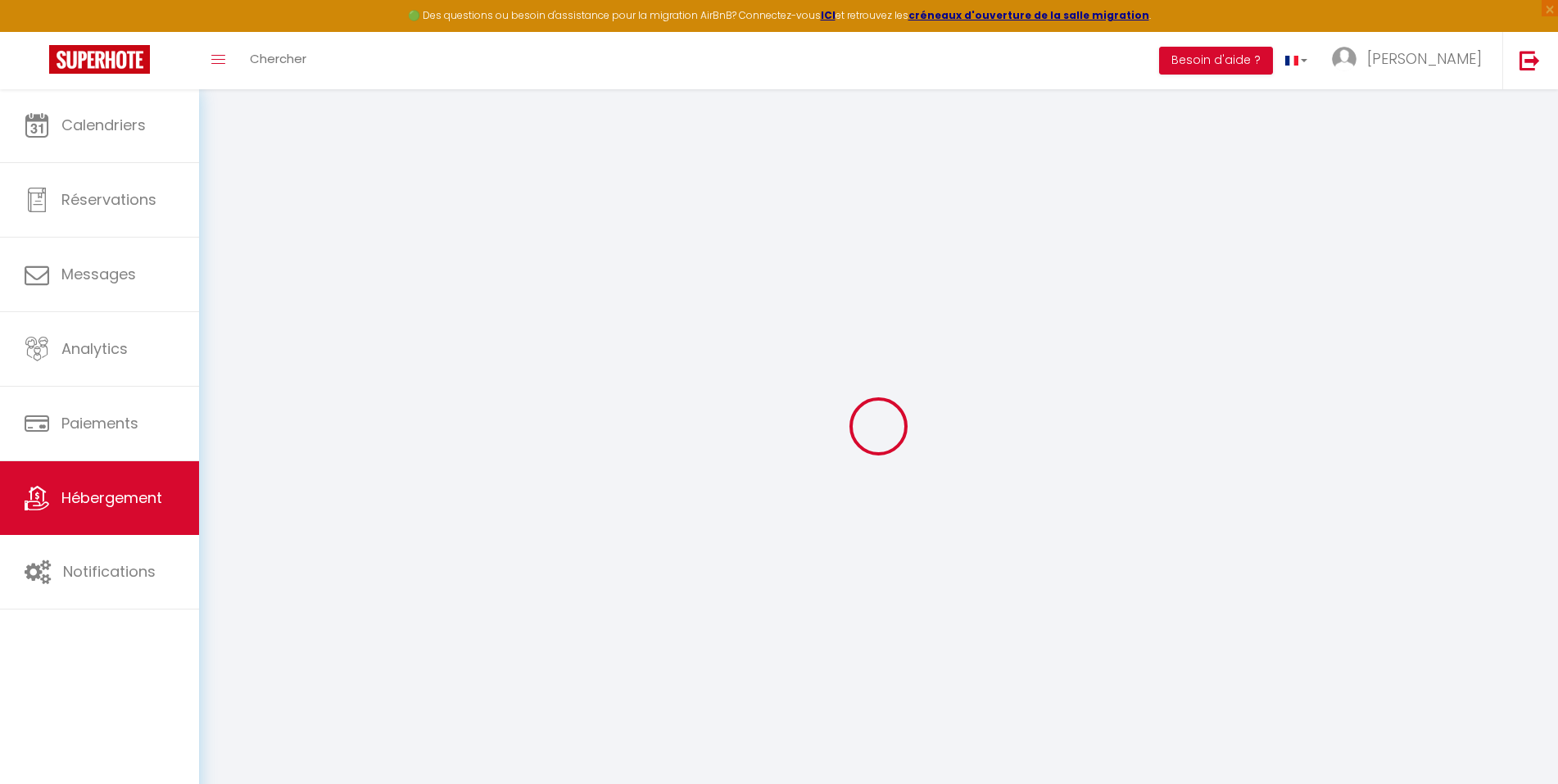
checkbox input "false"
select select "+ 22 %"
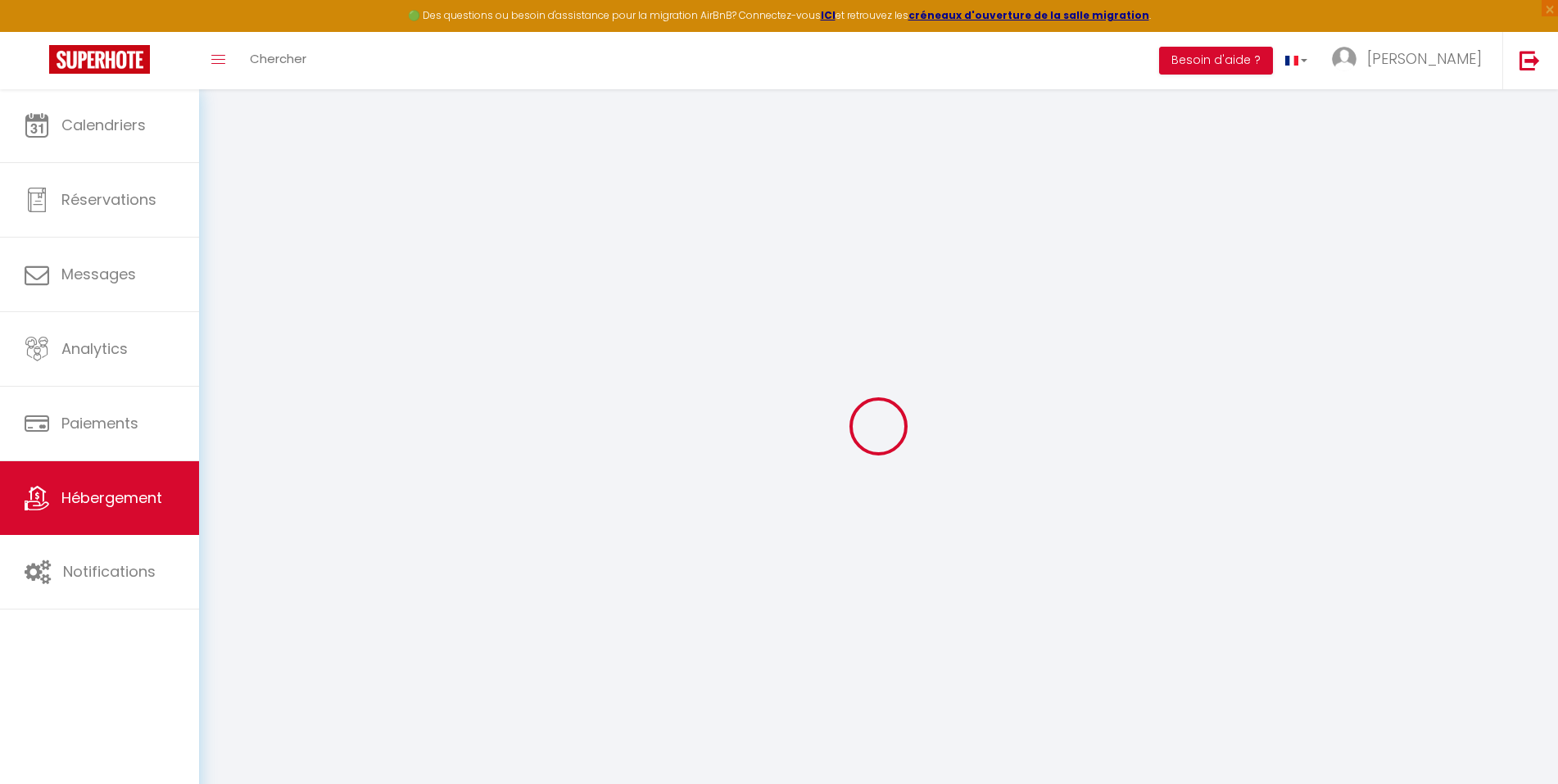
select select "+ 10 %"
select select
checkbox input "false"
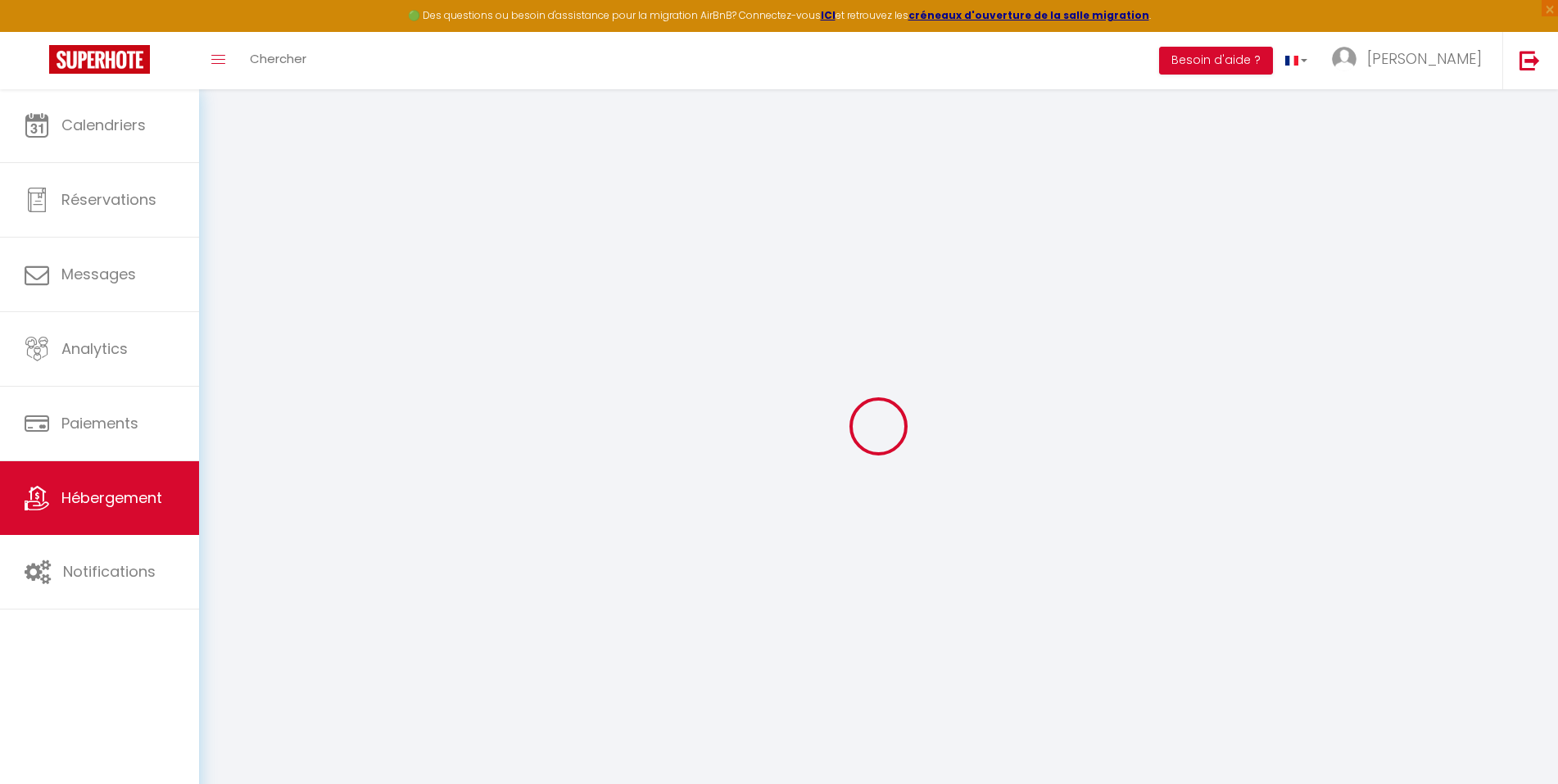
checkbox input "false"
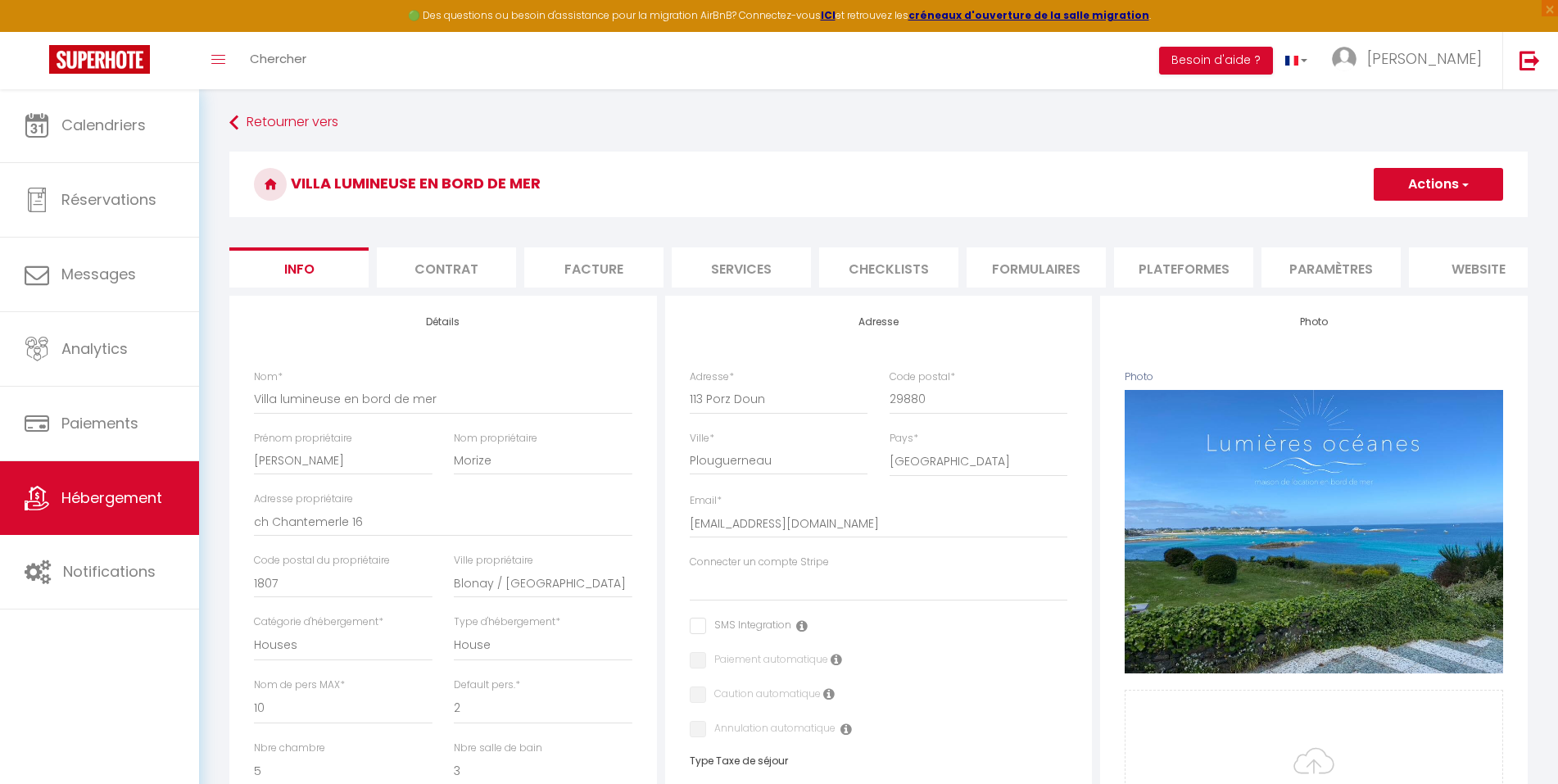
select select
checkbox input "false"
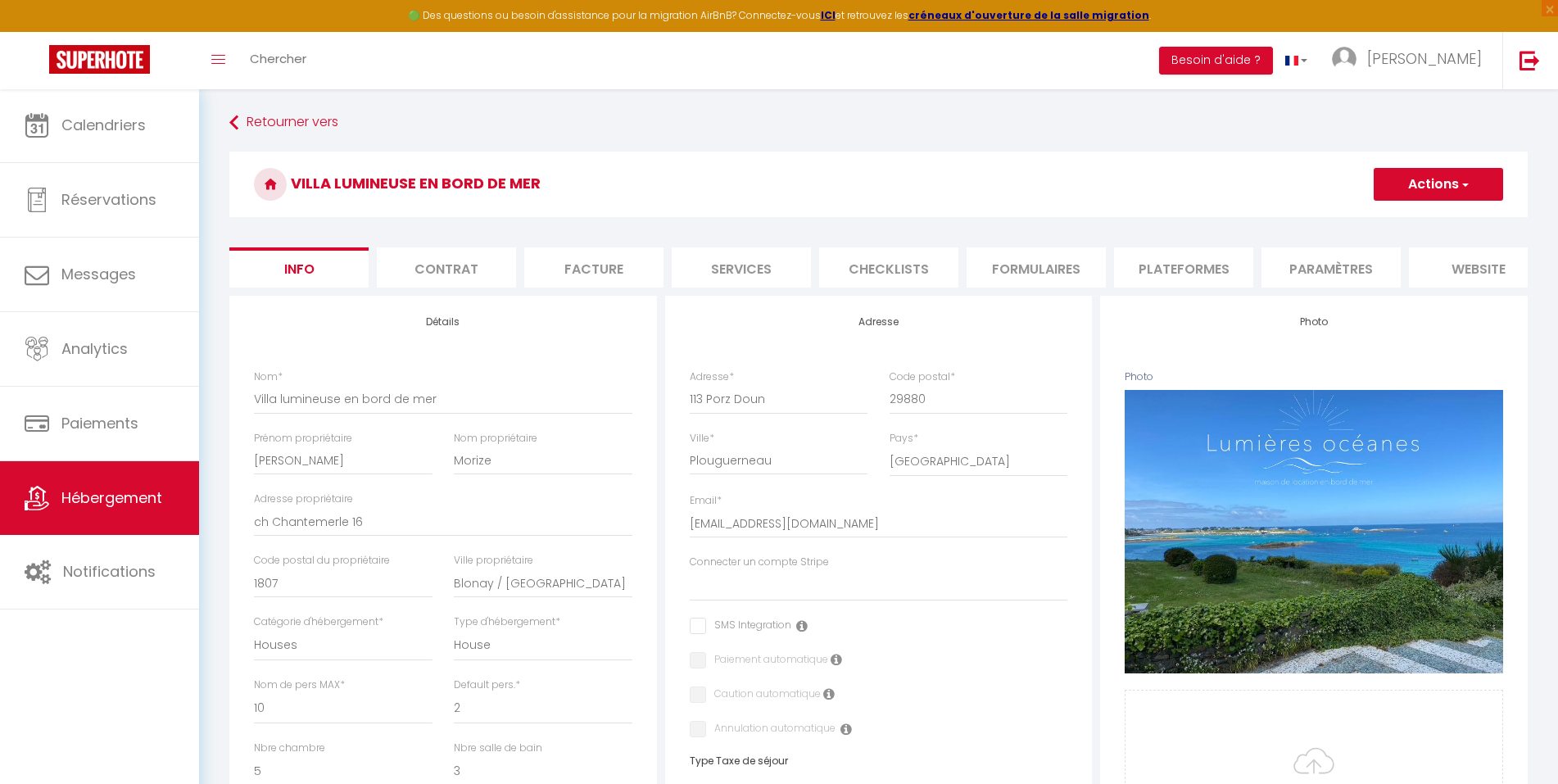
select select "365"
select select
select select "EUR"
select select
select select "3426-945577722193869419"
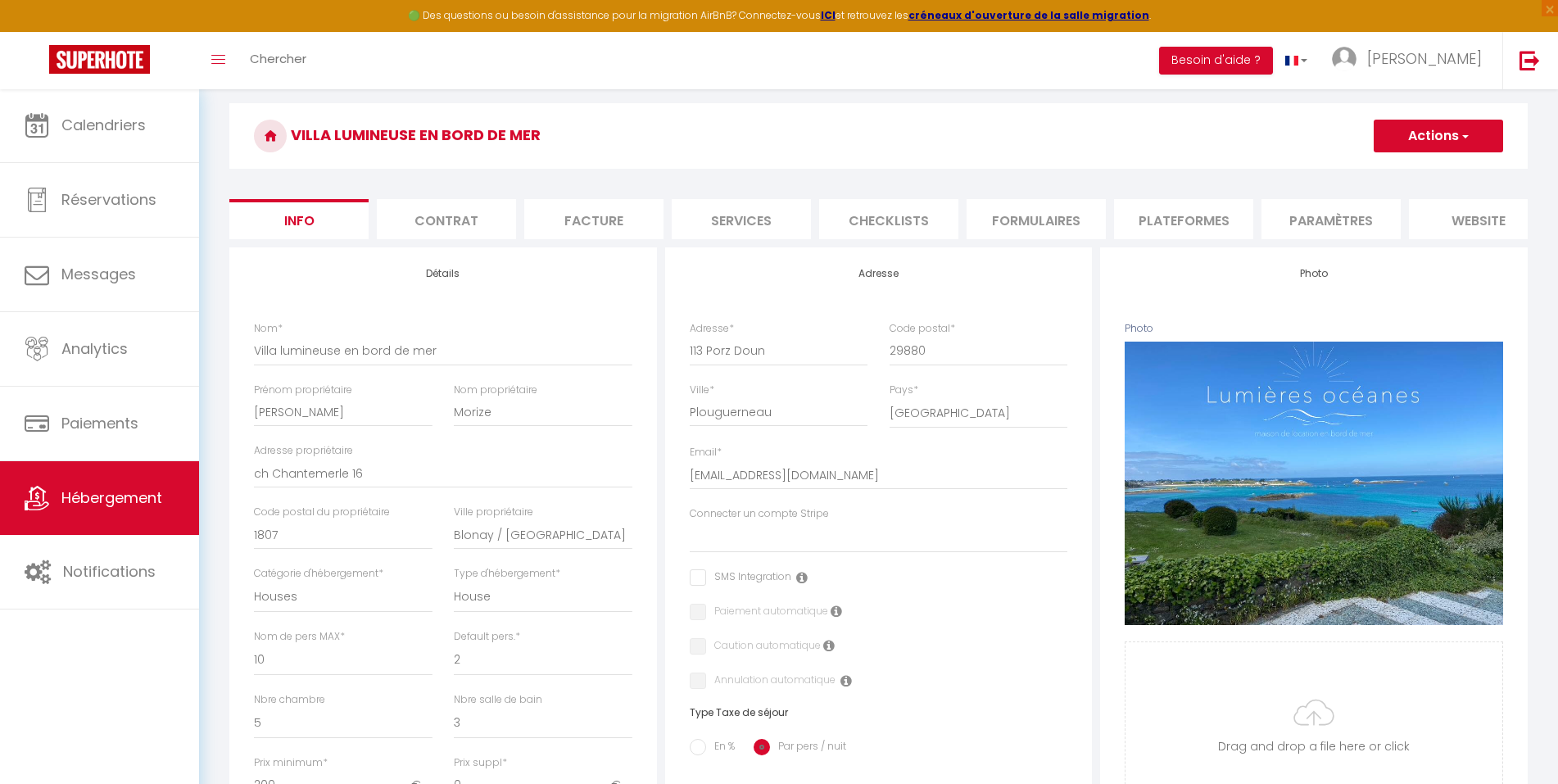
scroll to position [56, 0]
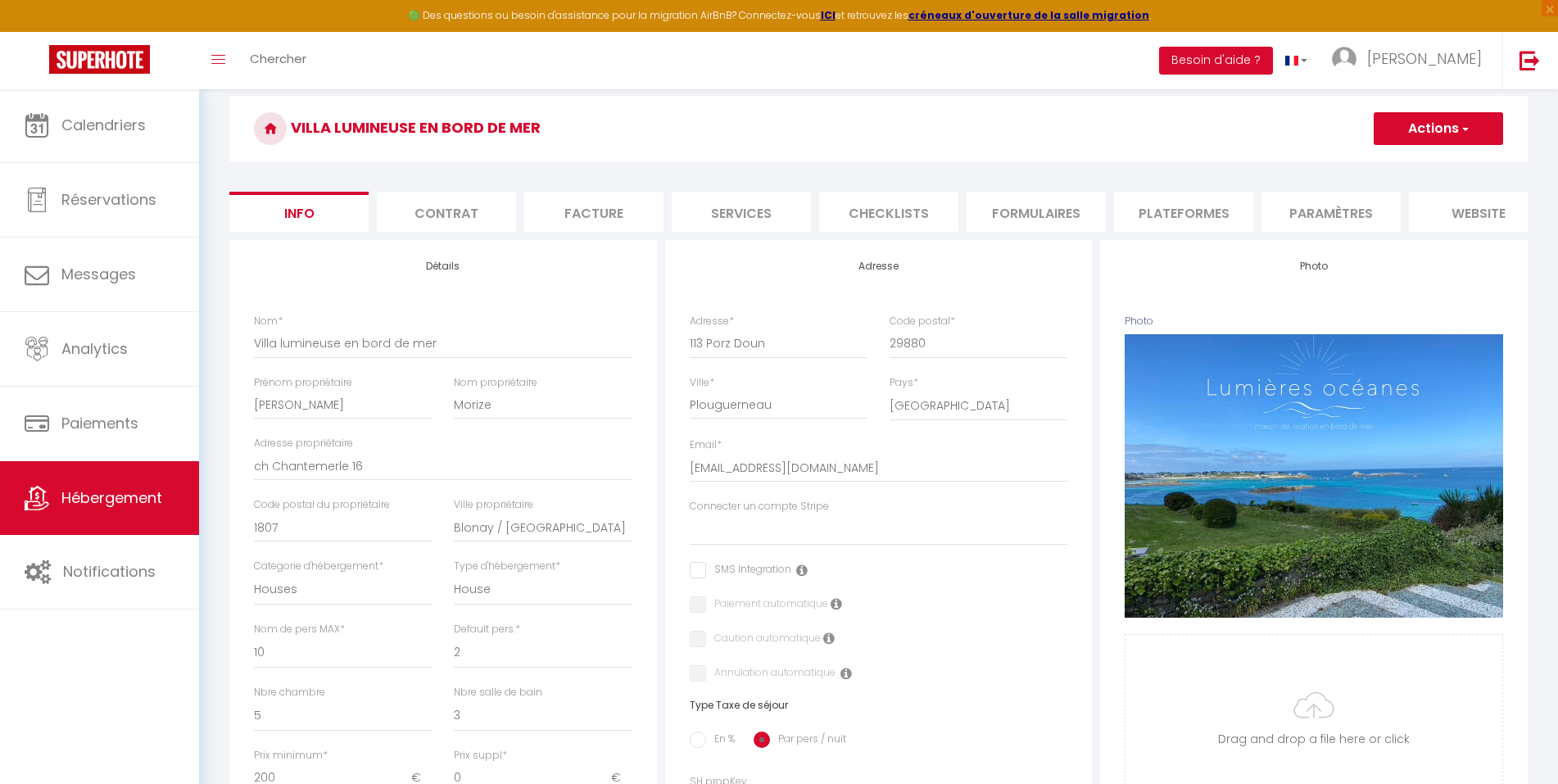
click at [1197, 209] on li "Plateformes" at bounding box center [1183, 211] width 139 height 40
select select
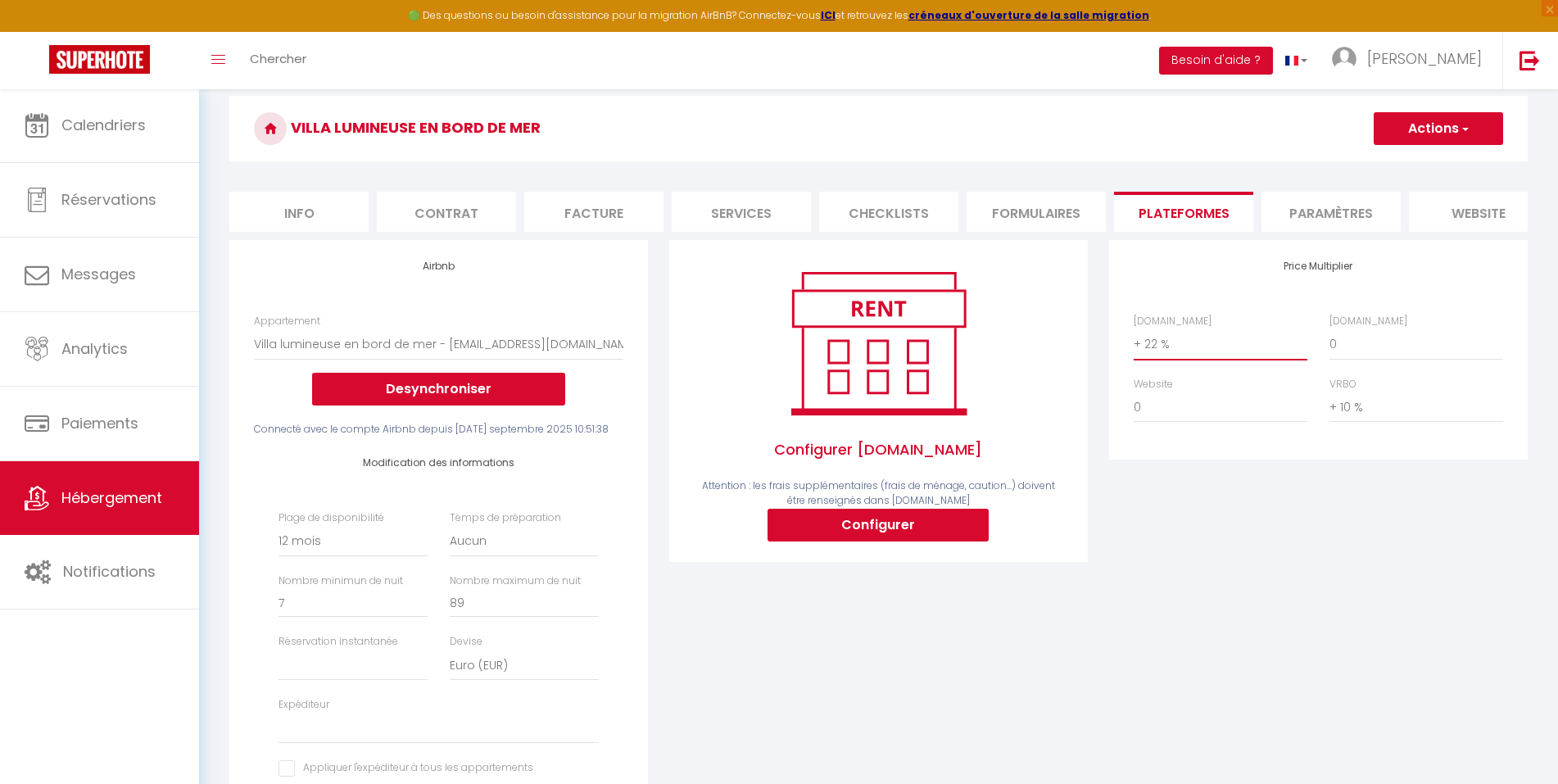
select select "0"
select select
click at [1473, 123] on button "Actions" at bounding box center [1439, 128] width 129 height 33
click at [1432, 164] on link "Enregistrer" at bounding box center [1438, 164] width 129 height 21
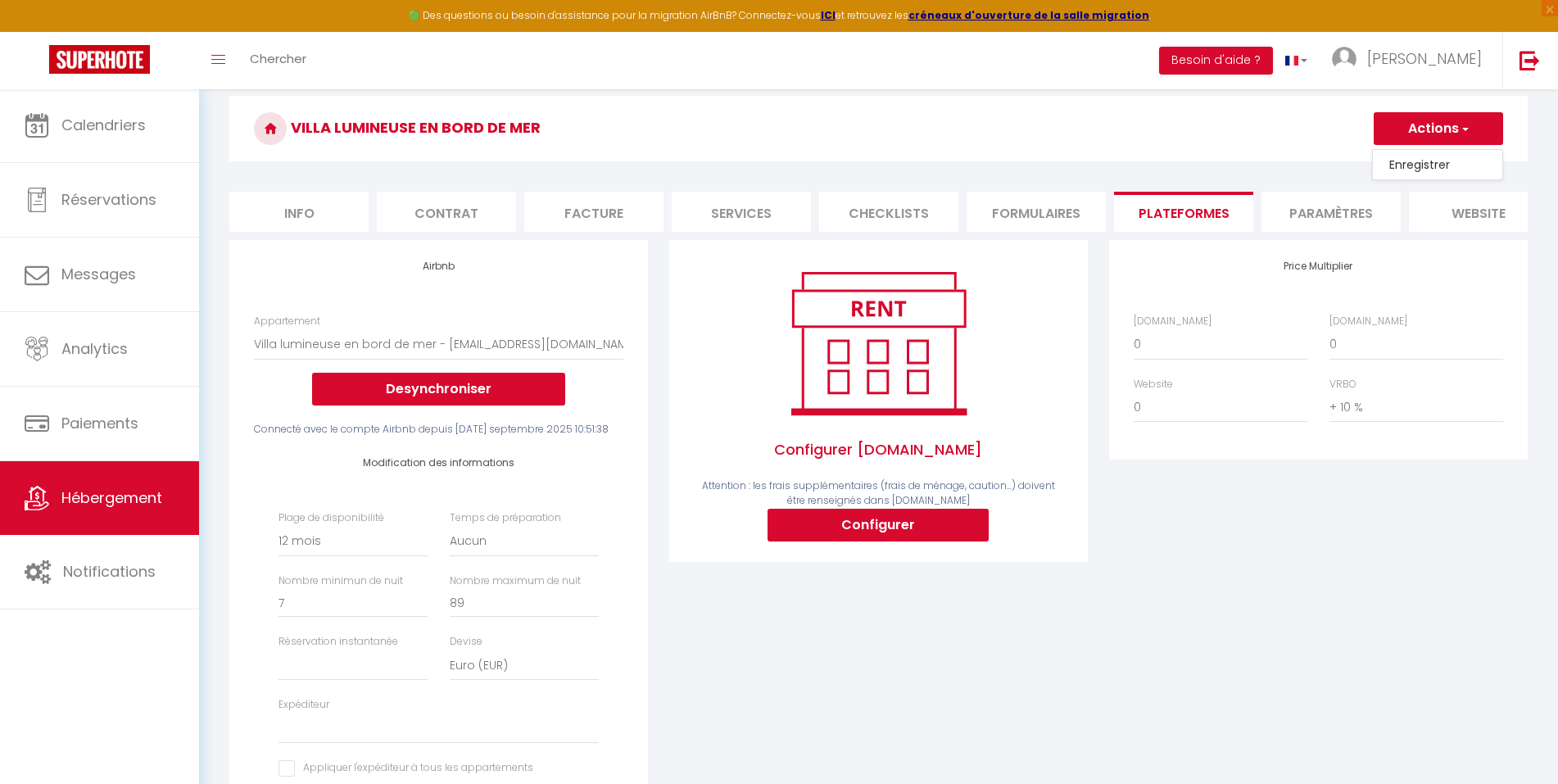
select select "365"
select select
select select "EUR"
select select
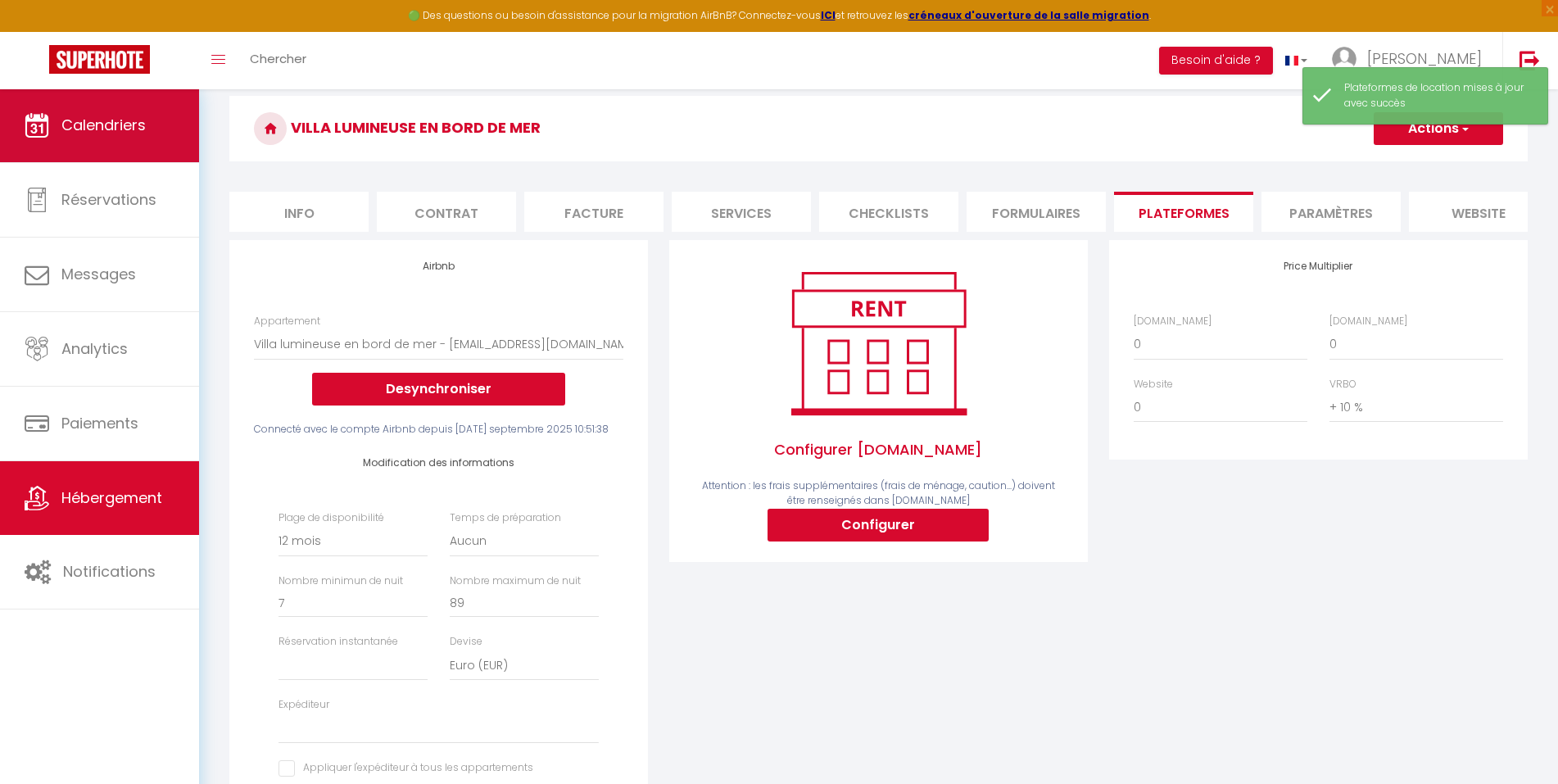
click at [145, 139] on link "Calendriers" at bounding box center [99, 125] width 199 height 73
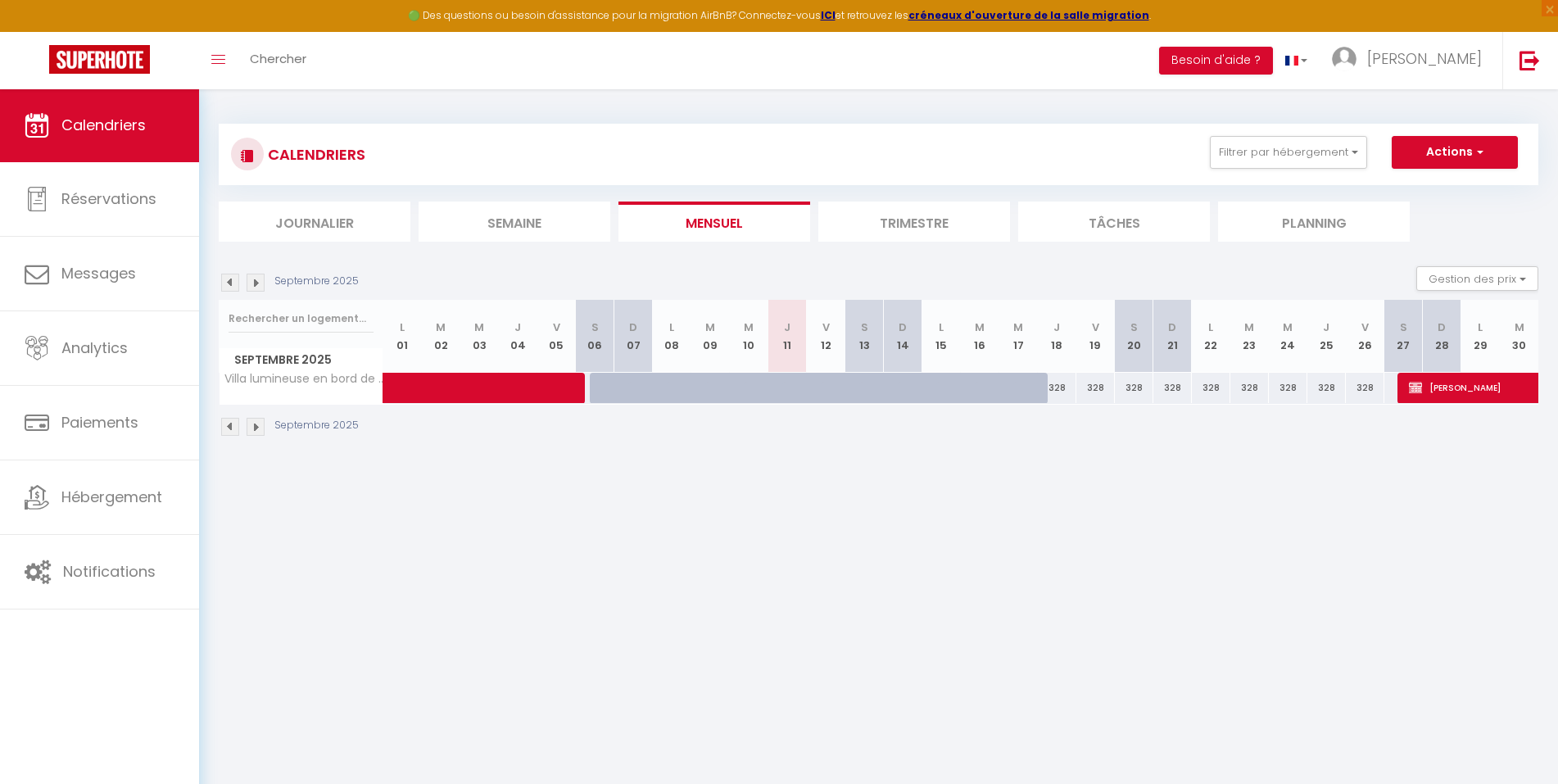
click at [949, 211] on li "Trimestre" at bounding box center [914, 221] width 192 height 40
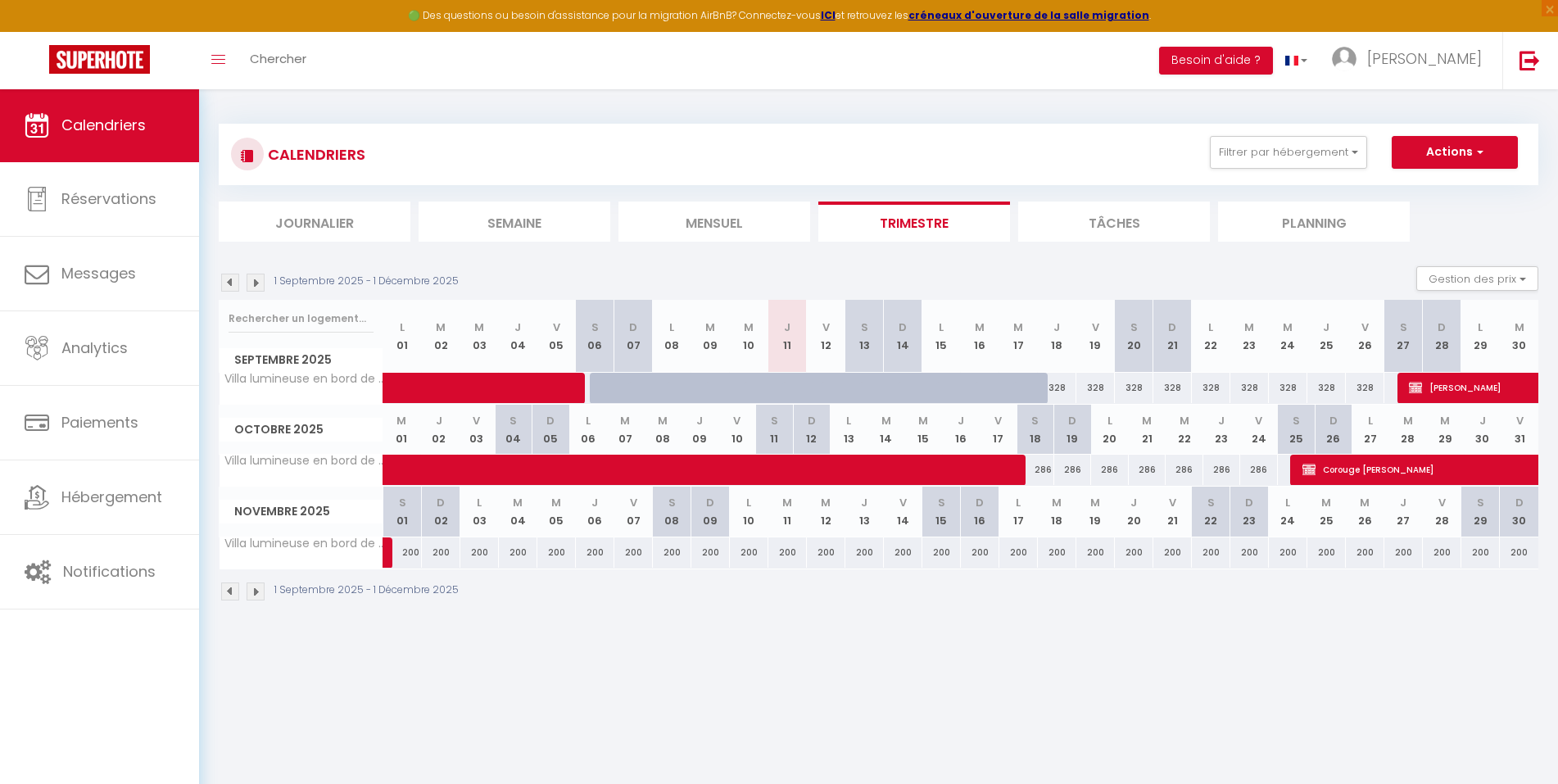
click at [253, 279] on img at bounding box center [256, 282] width 18 height 18
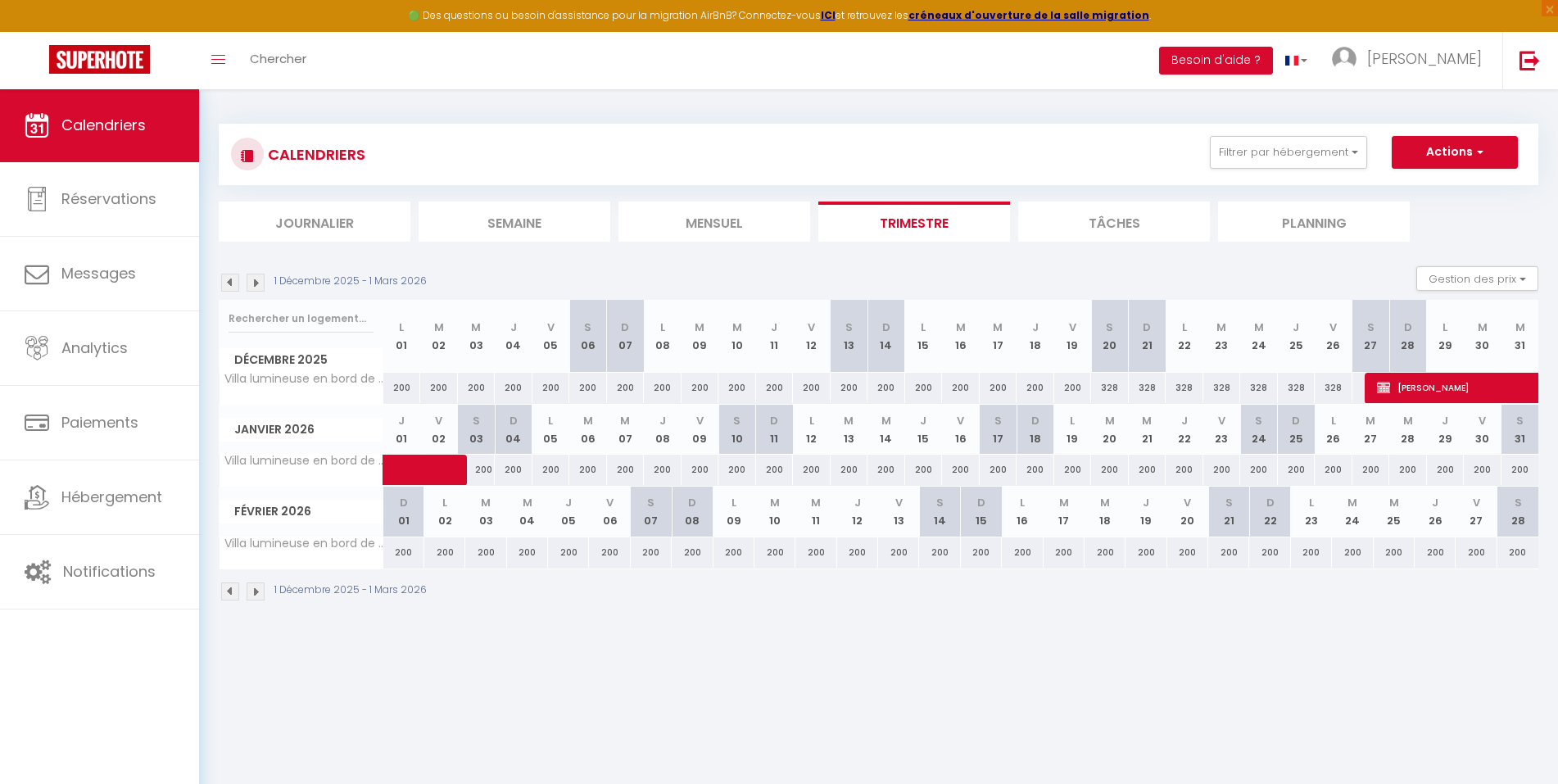
click at [253, 279] on img at bounding box center [256, 282] width 18 height 18
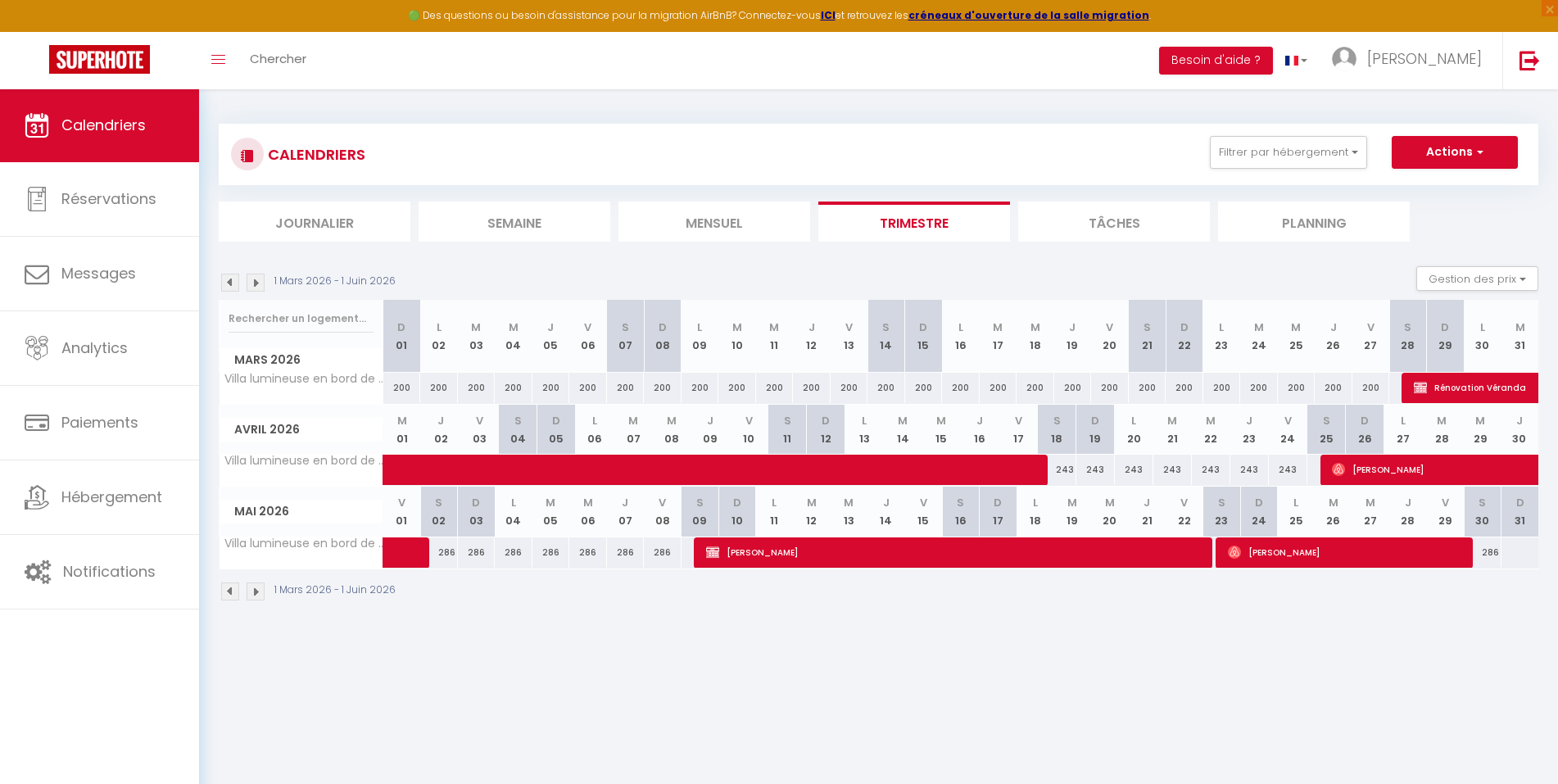
click at [253, 279] on img at bounding box center [256, 282] width 18 height 18
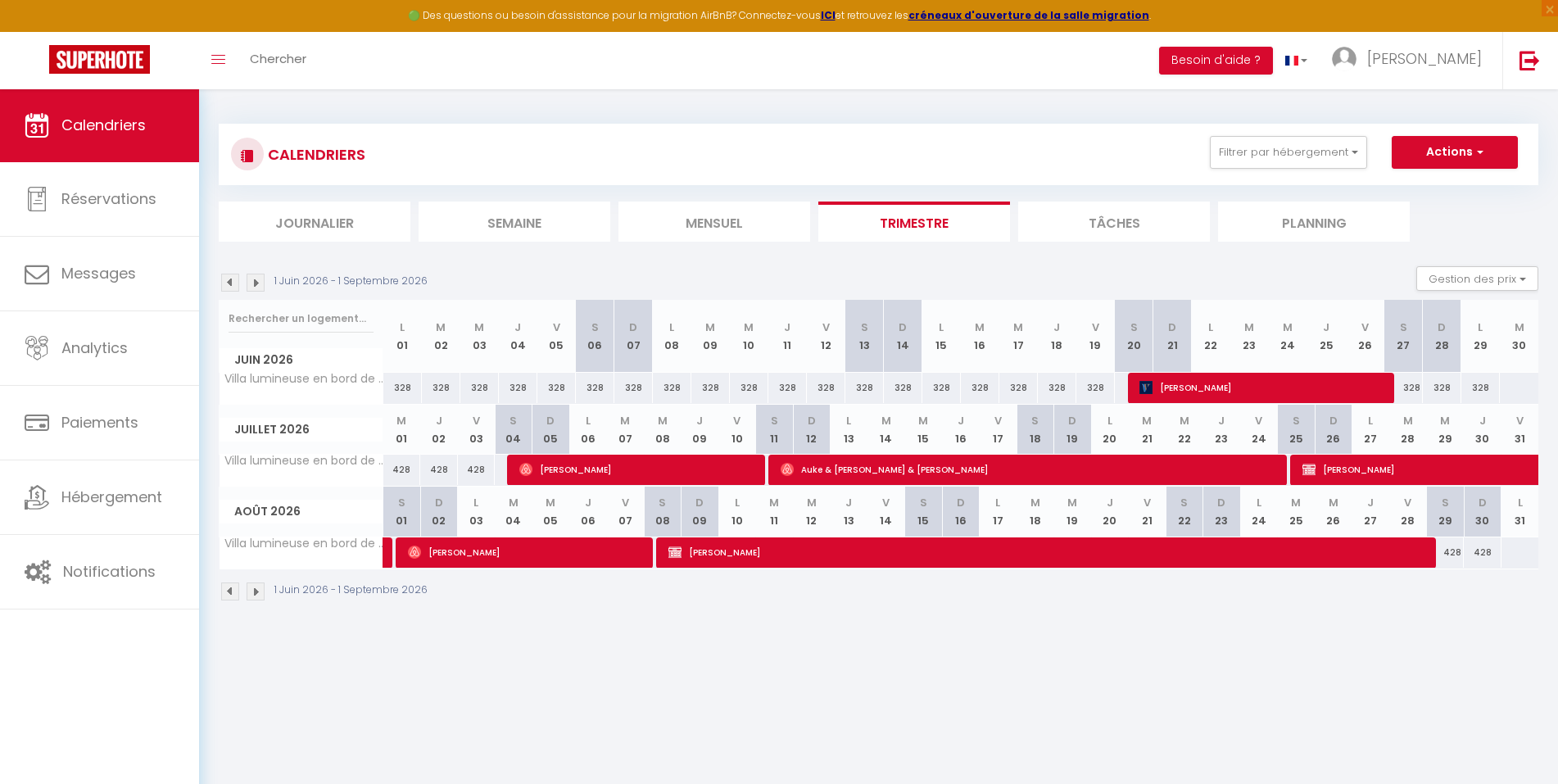
click at [828, 548] on span "[PERSON_NAME]" at bounding box center [1060, 552] width 783 height 31
select select "OK"
select select "KO"
select select "0"
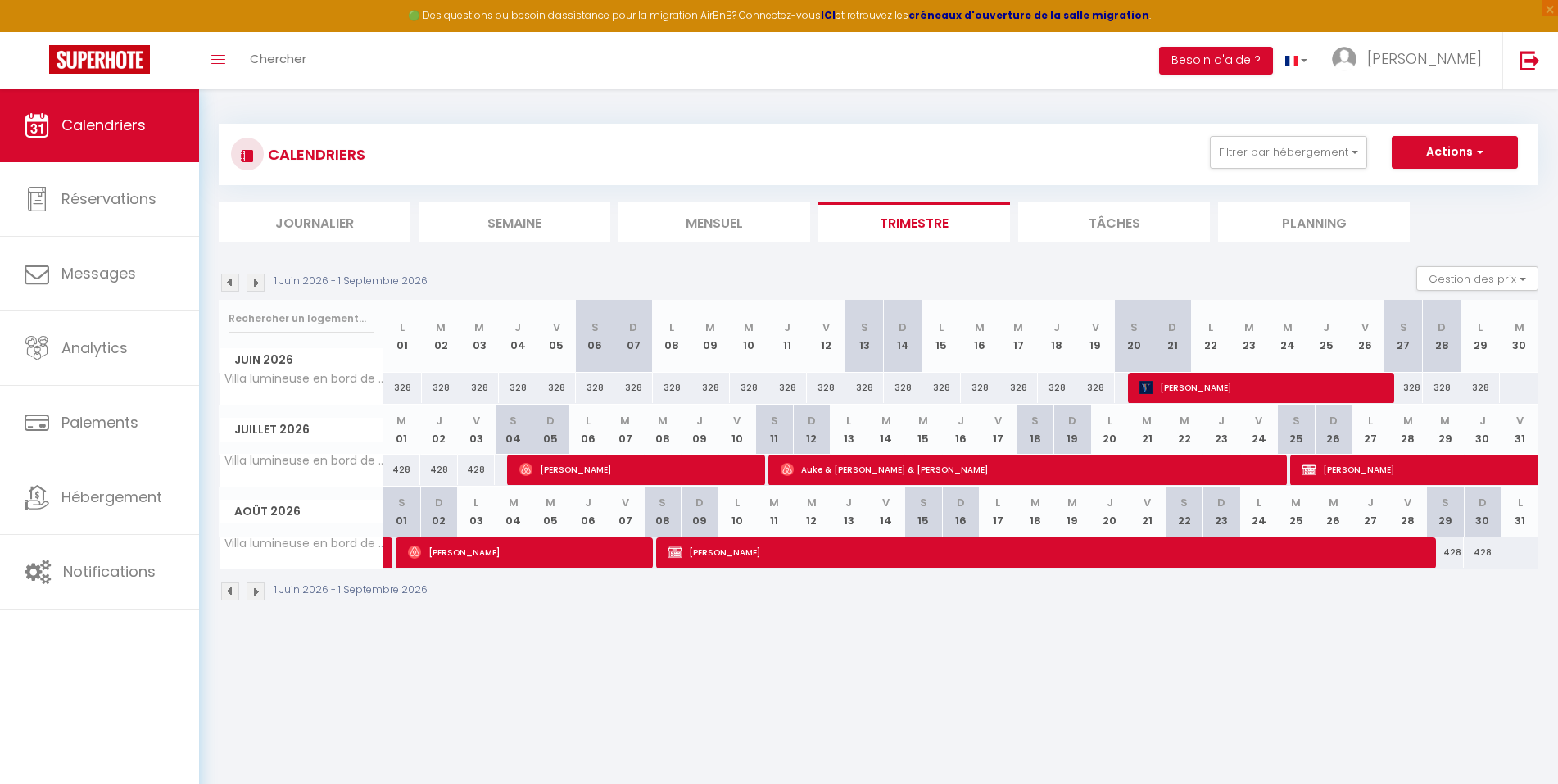
select select "1"
select select
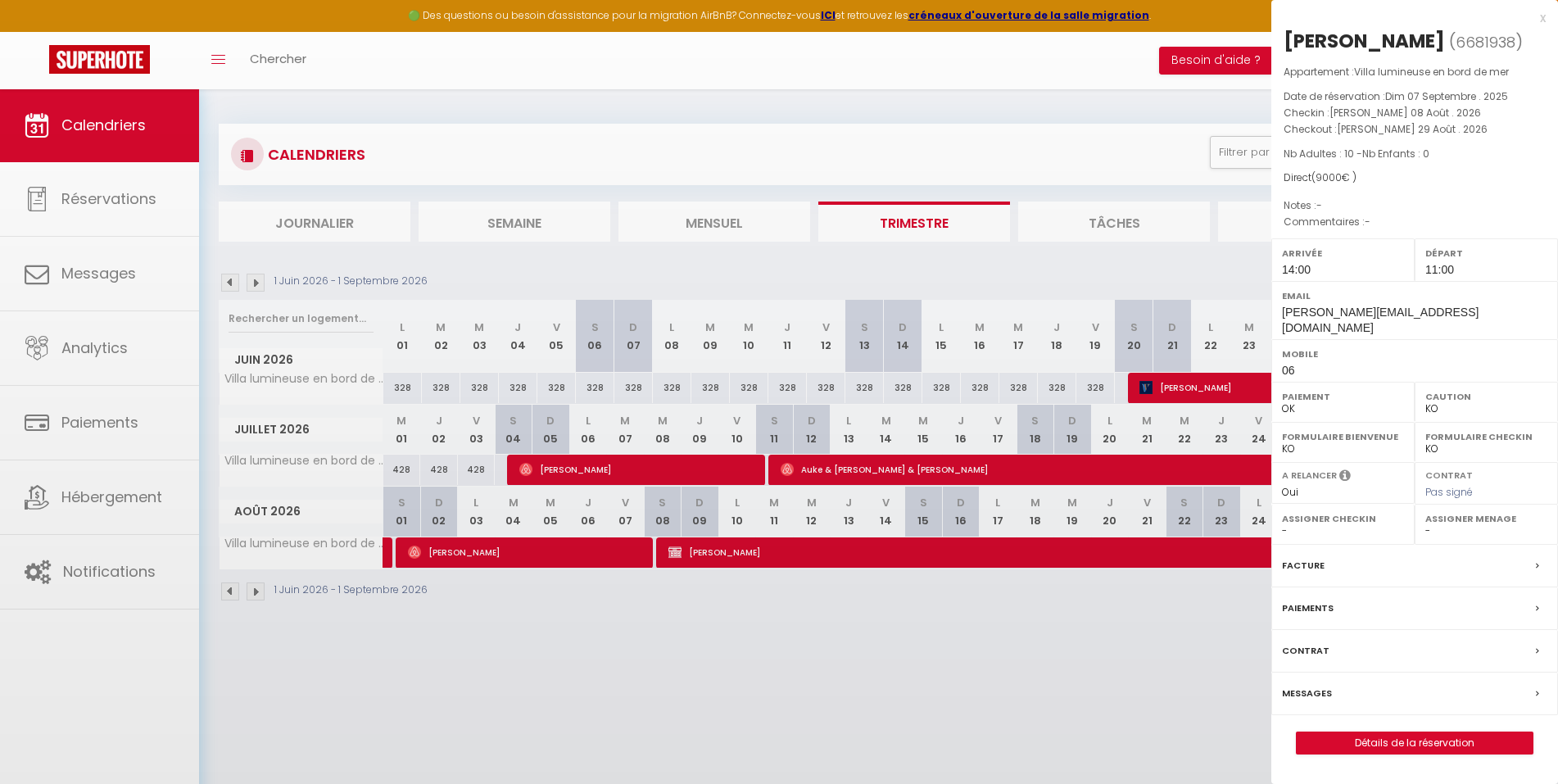
select select "17034"
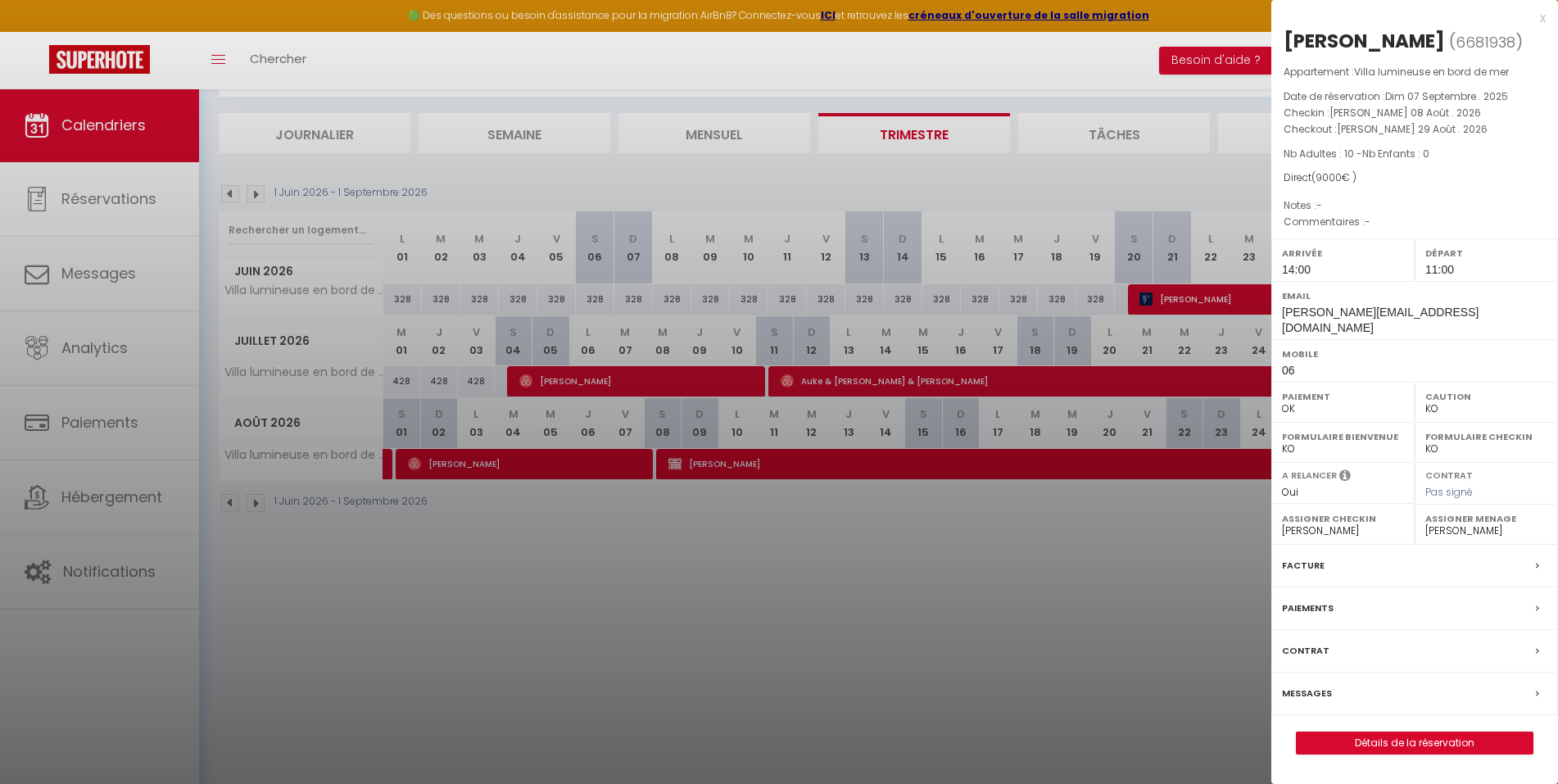
scroll to position [88, 0]
drag, startPoint x: 908, startPoint y: 584, endPoint x: 880, endPoint y: 565, distance: 33.8
click at [880, 565] on div at bounding box center [779, 392] width 1558 height 784
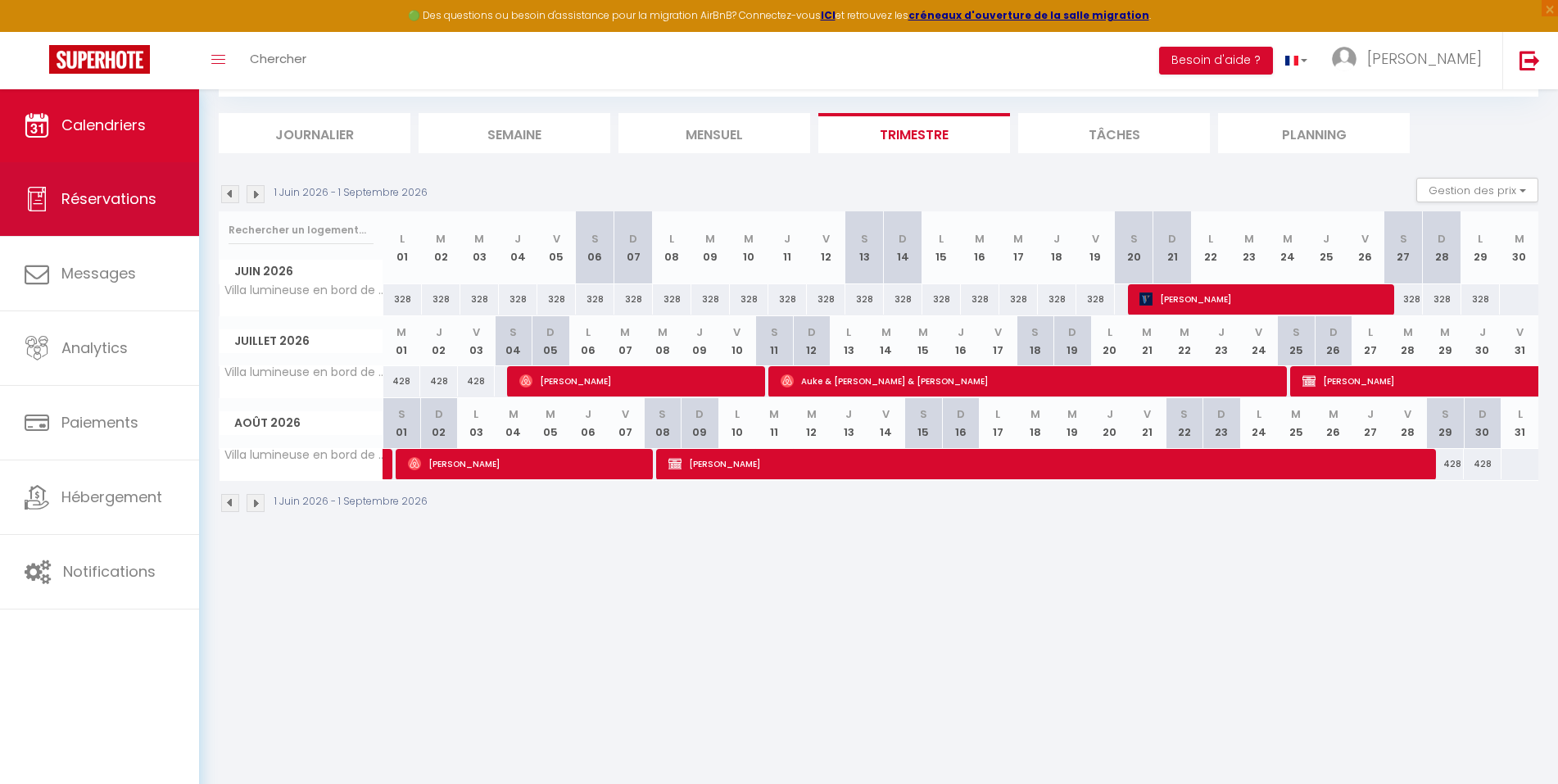
click at [82, 182] on link "Réservations" at bounding box center [99, 198] width 199 height 73
select select "not_cancelled"
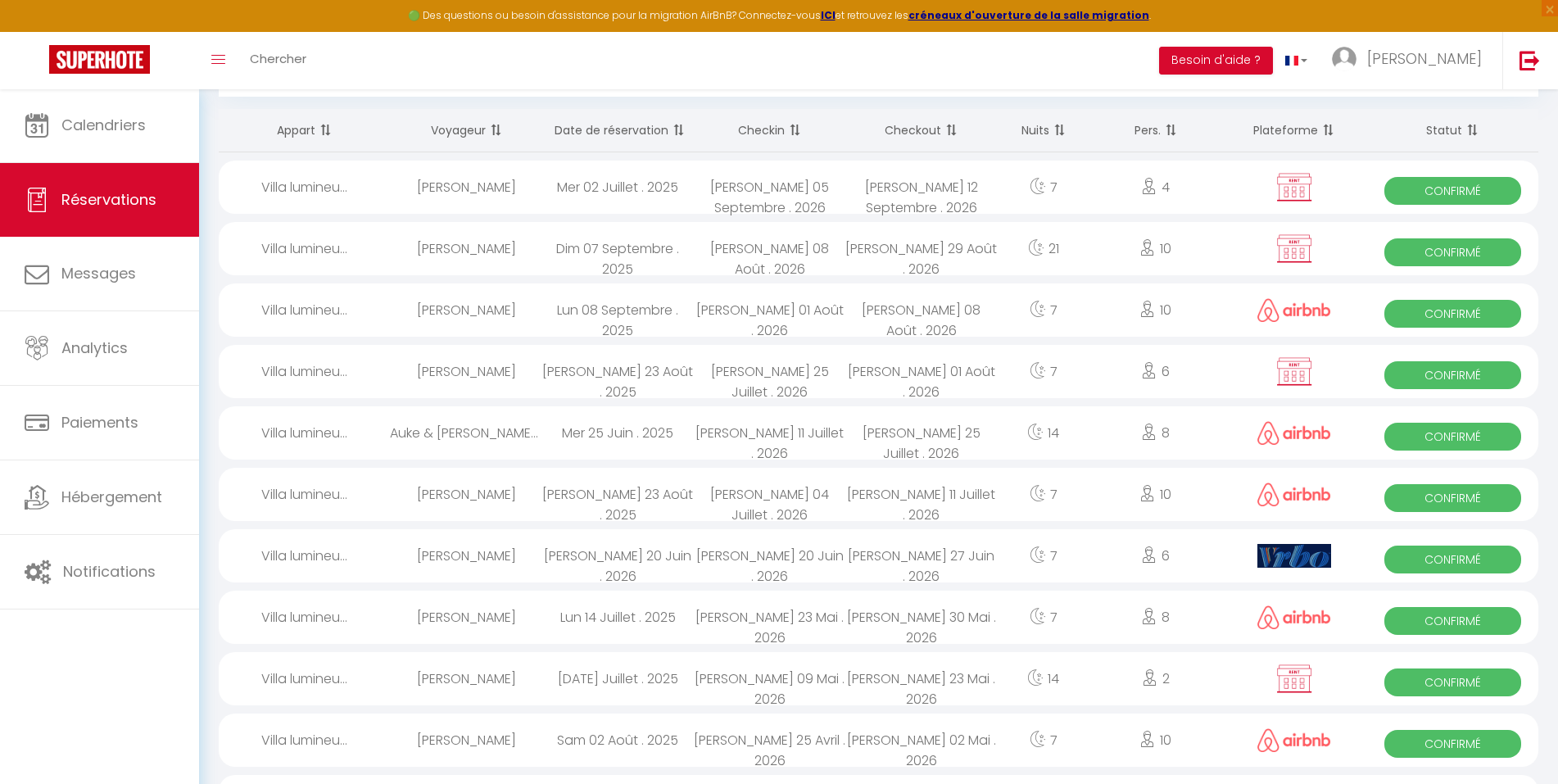
click at [499, 249] on div "[PERSON_NAME]" at bounding box center [465, 248] width 151 height 53
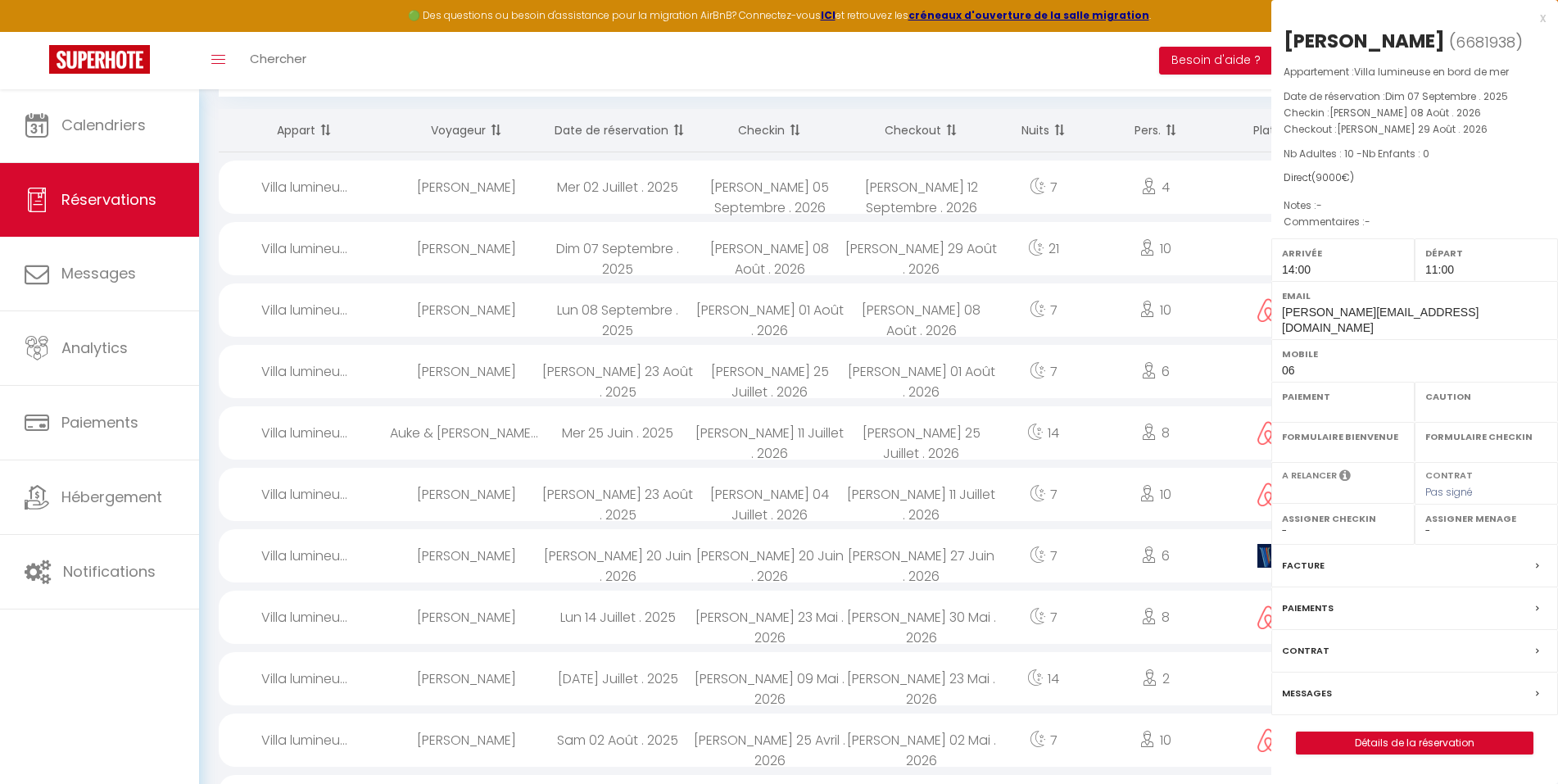
select select "OK"
select select "KO"
select select "0"
select select "1"
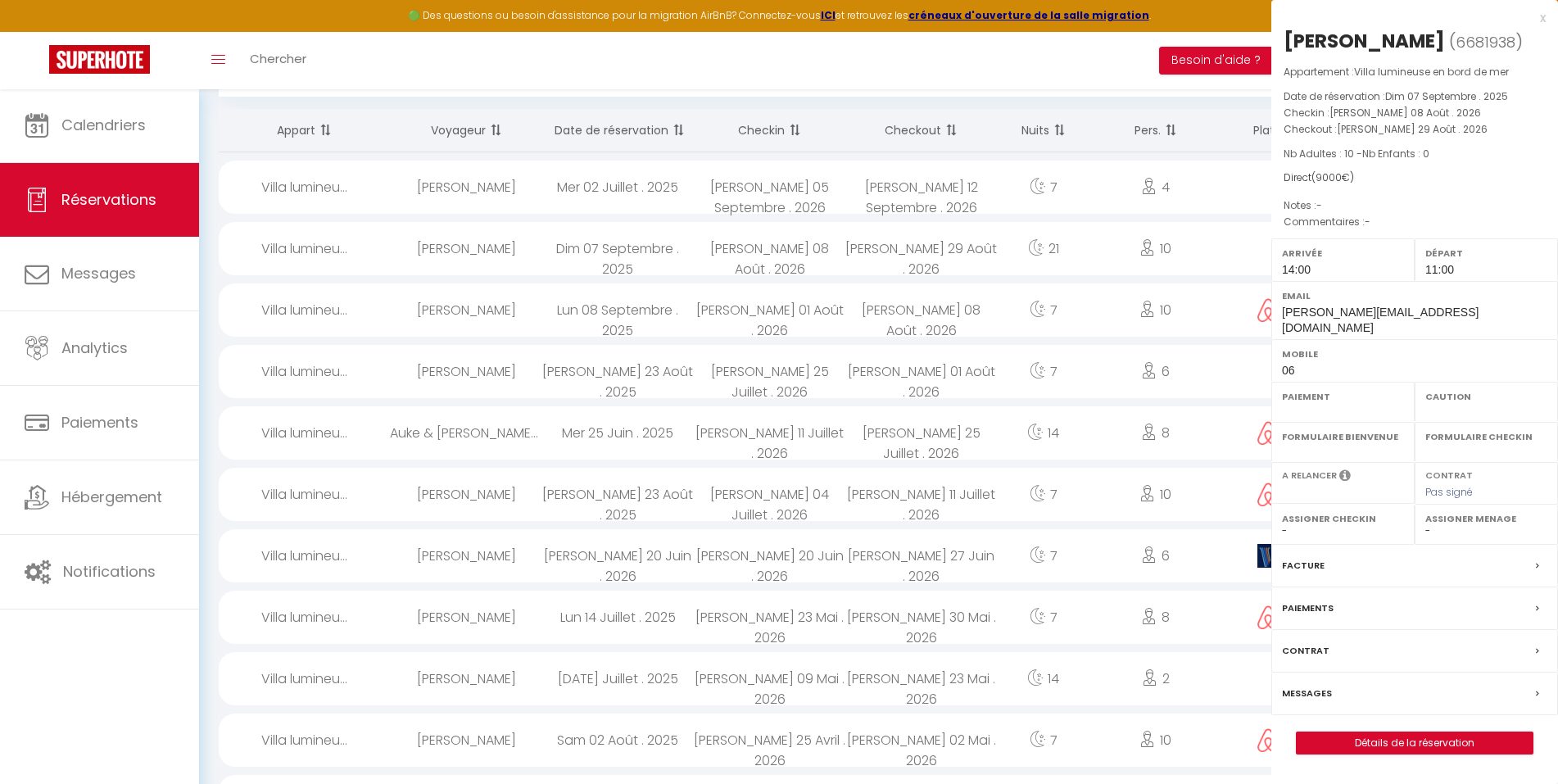
select select
select select "17034"
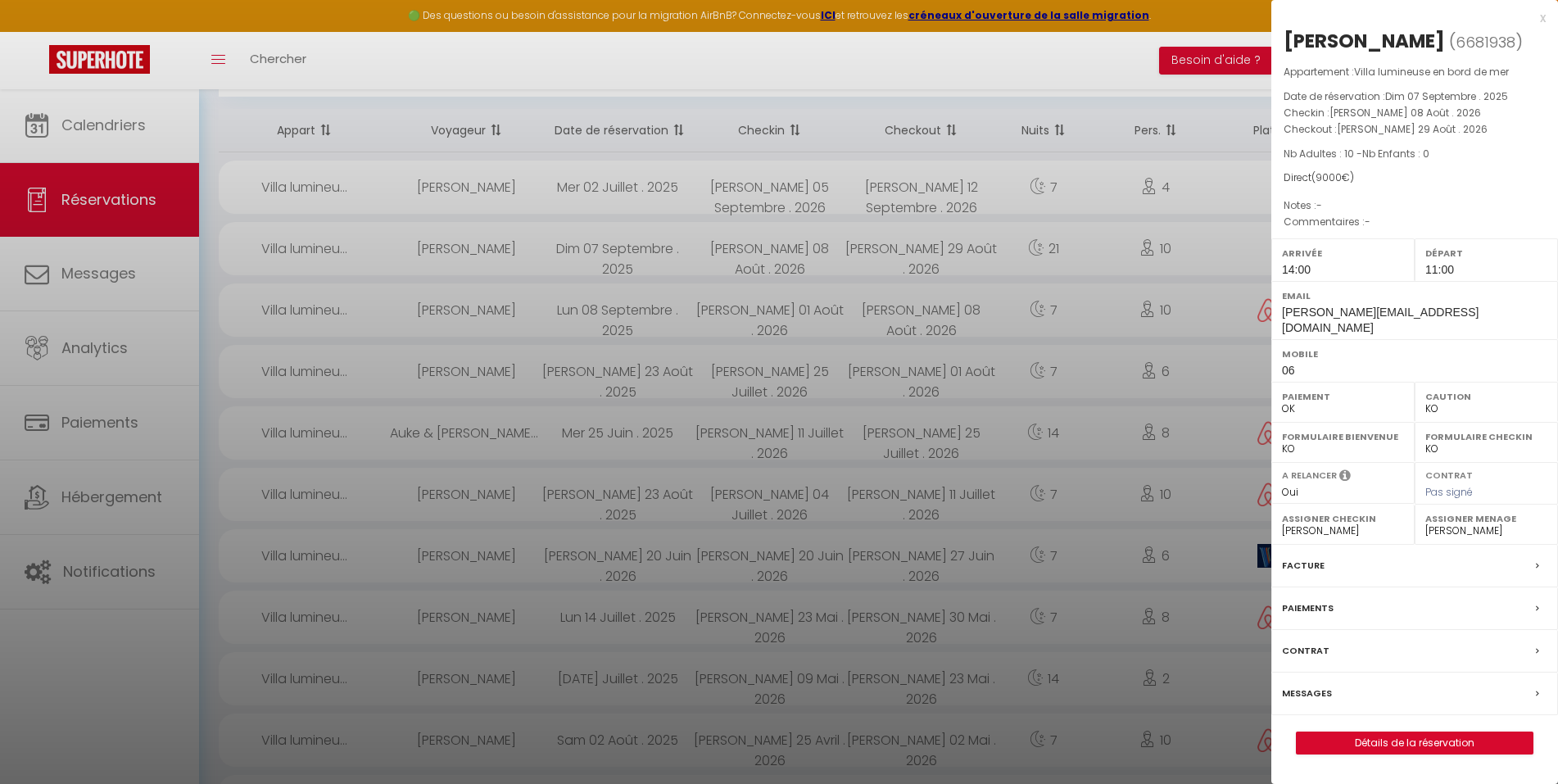
click at [1416, 732] on link "Détails de la réservation" at bounding box center [1415, 742] width 236 height 21
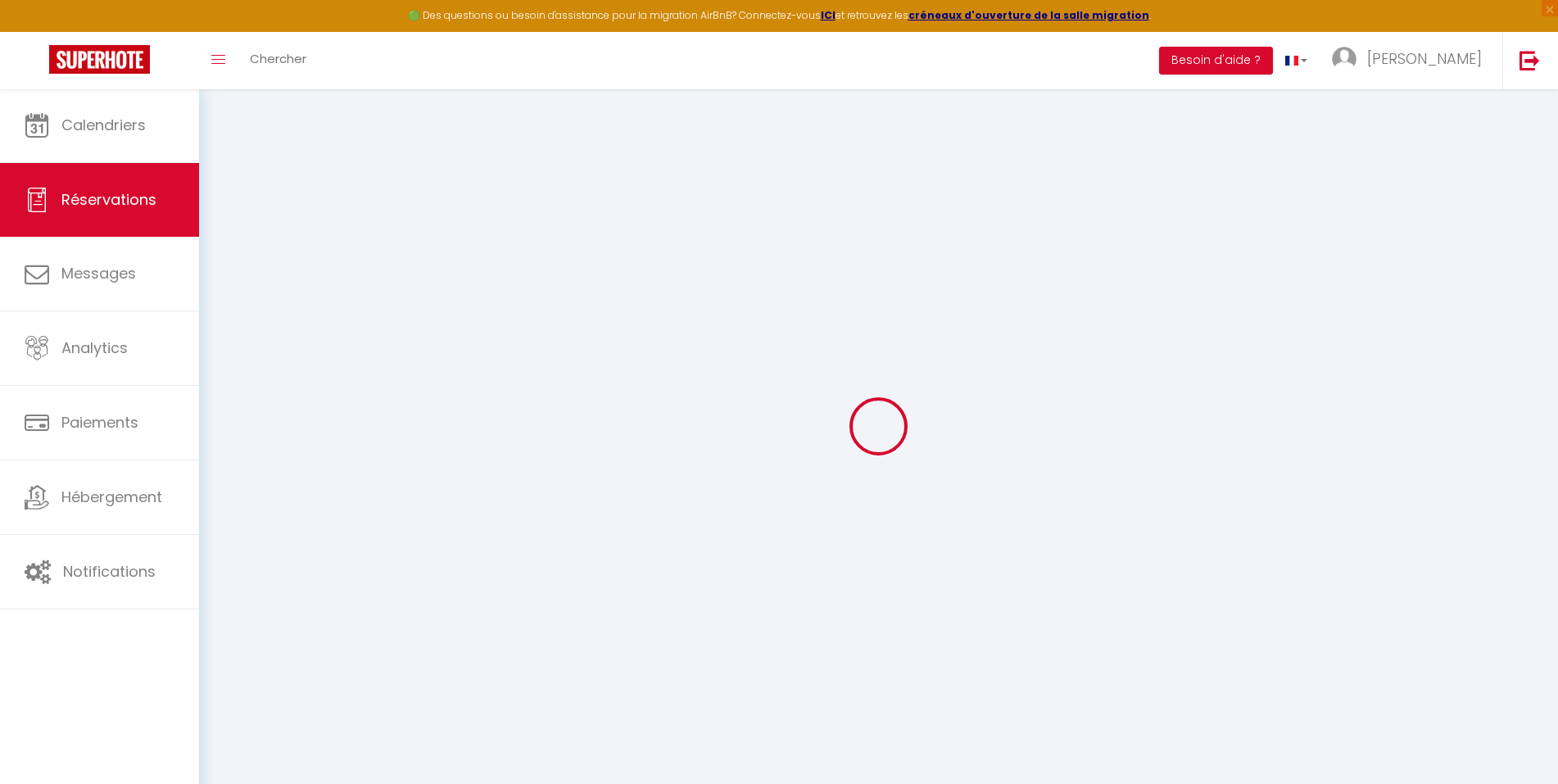
type input "[PERSON_NAME]"
type input "[PERSON_NAME][EMAIL_ADDRESS][DOMAIN_NAME]"
type input "06"
select select
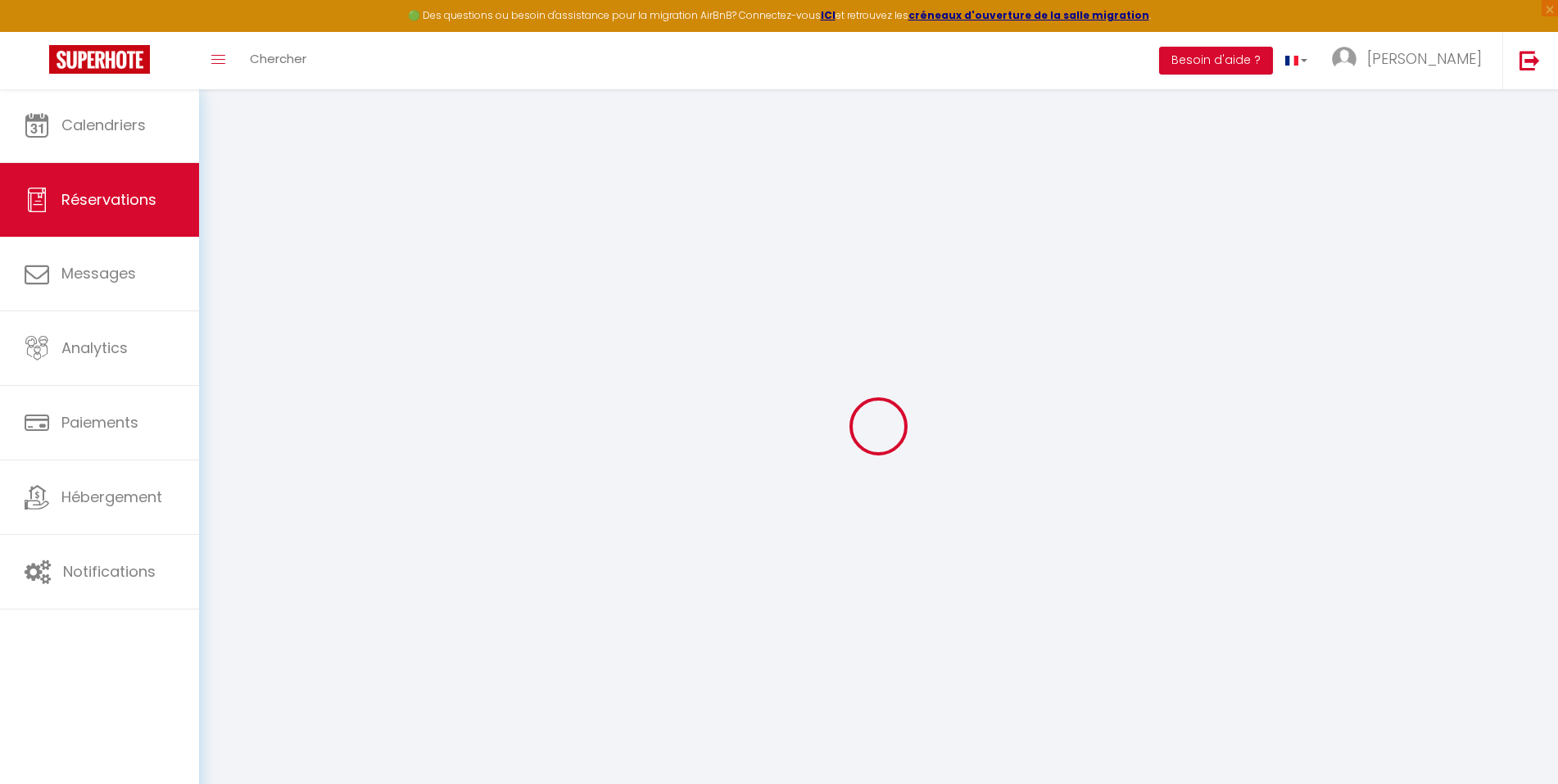
select select "23600"
select select "1"
type input "[PERSON_NAME] 08 Août 2026"
select select
type input "[PERSON_NAME] 29 Août 2026"
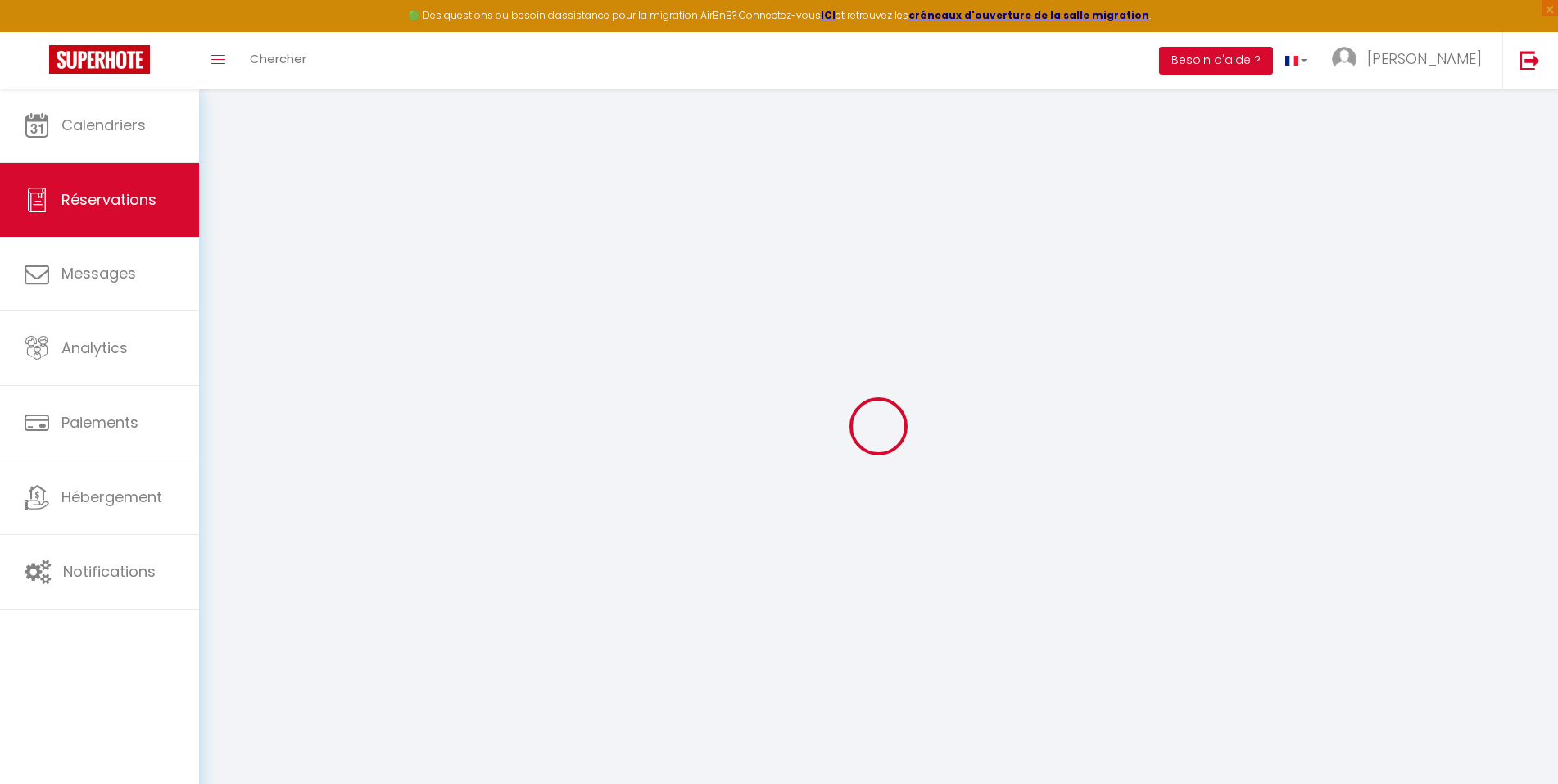
select select
type input "10"
select select "12"
select select
type input "9000"
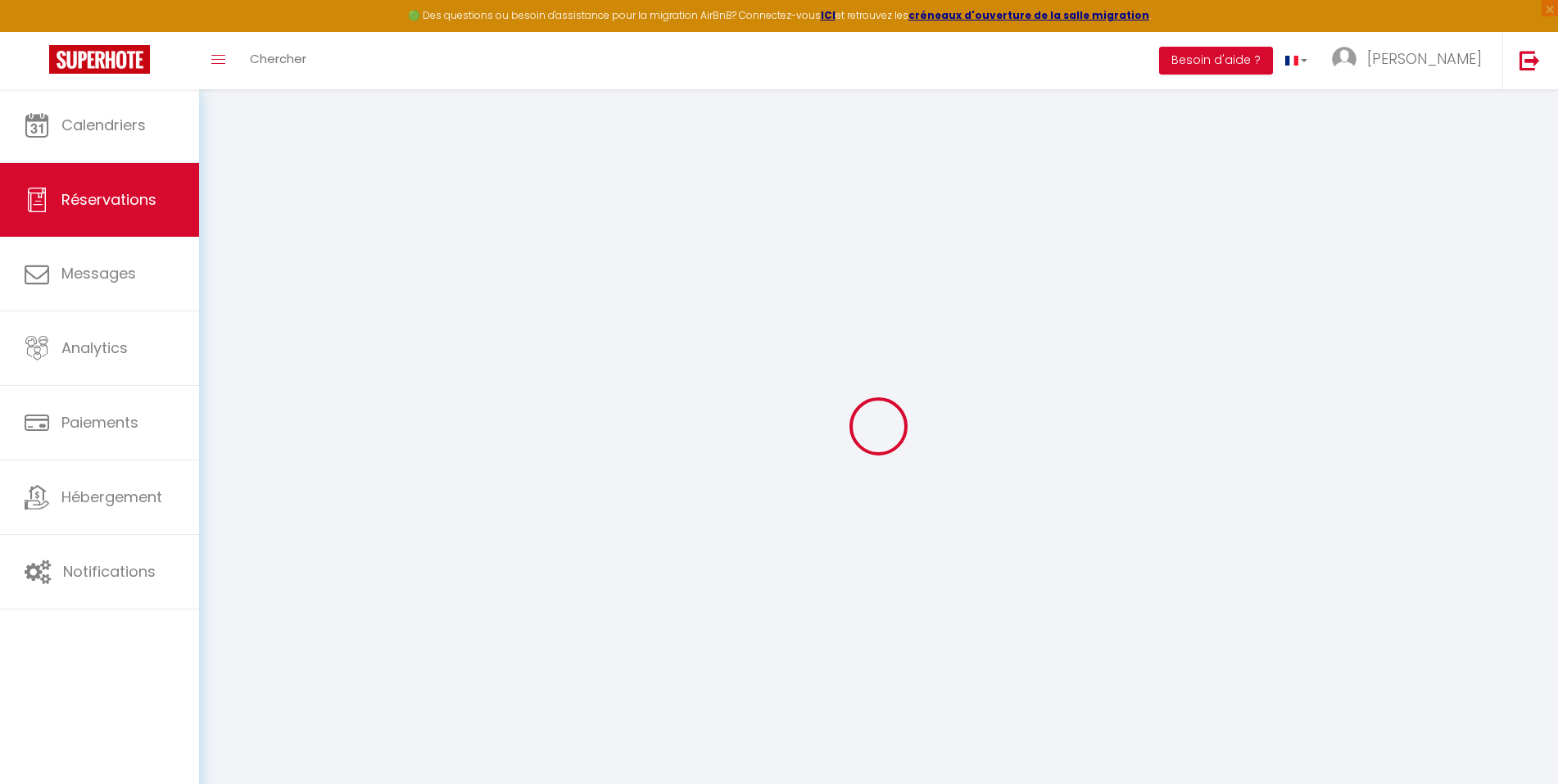
checkbox input "false"
type input "0"
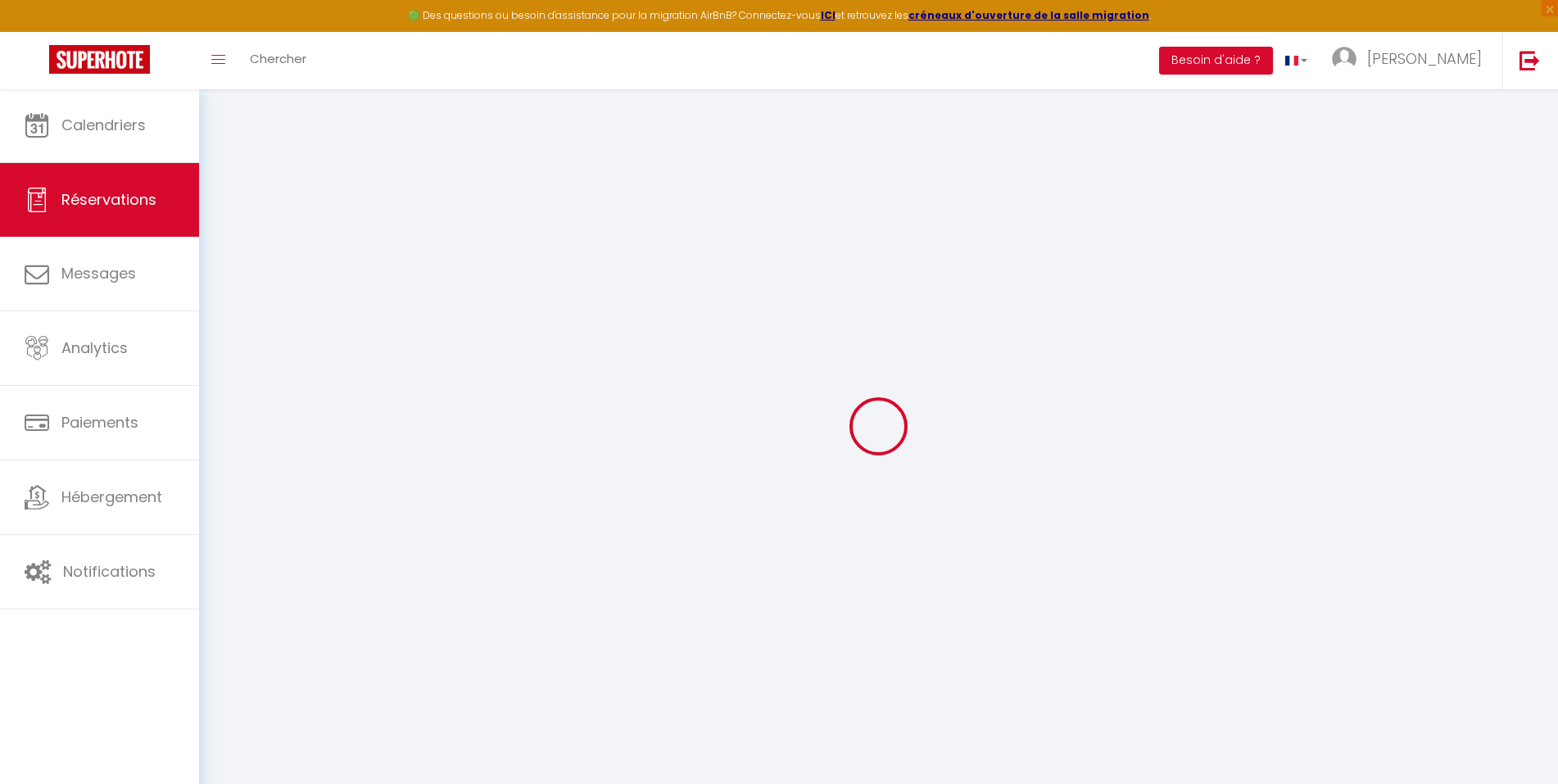
select select
select select "14"
checkbox input "false"
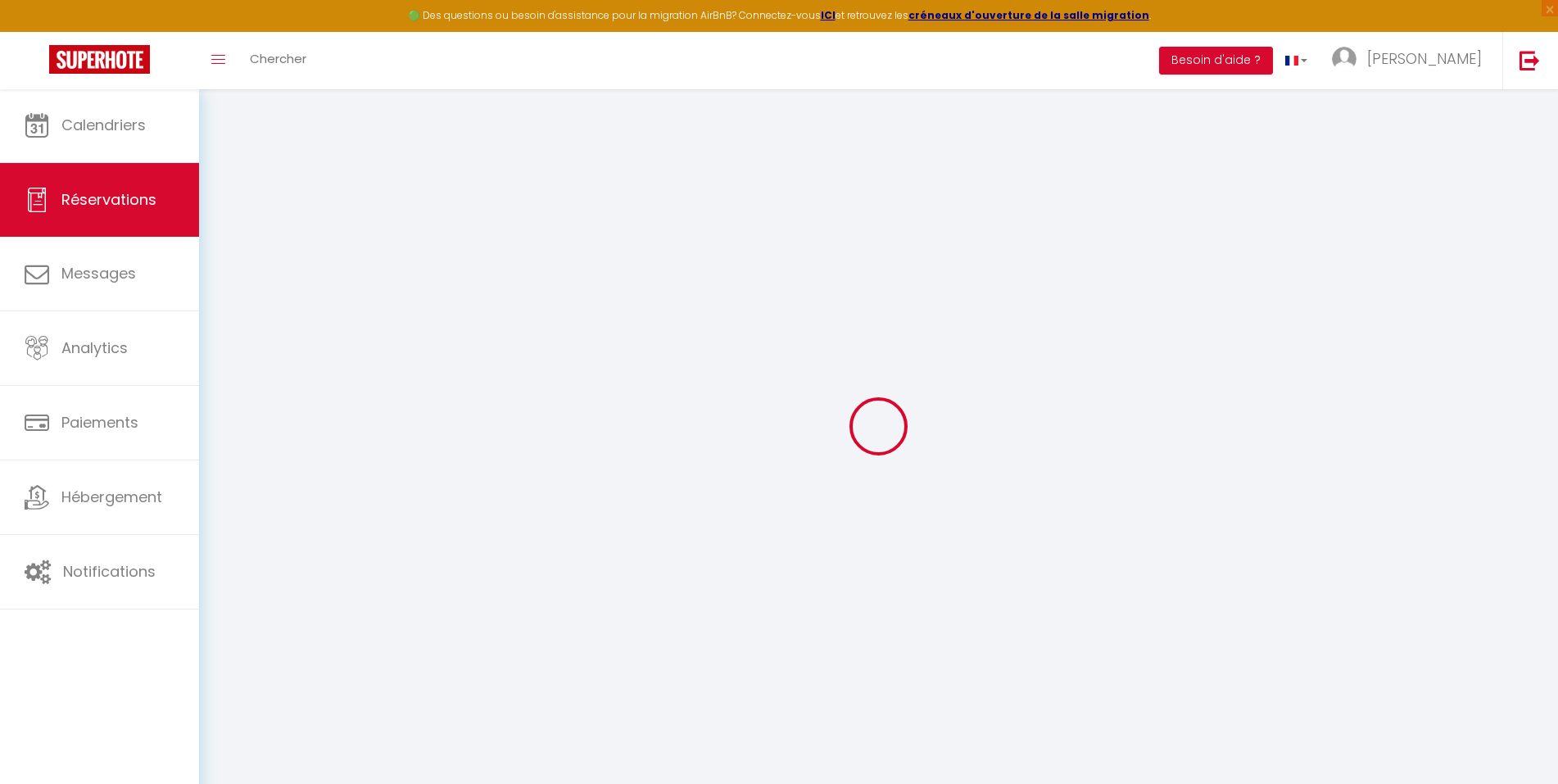
select select
checkbox input "false"
select select
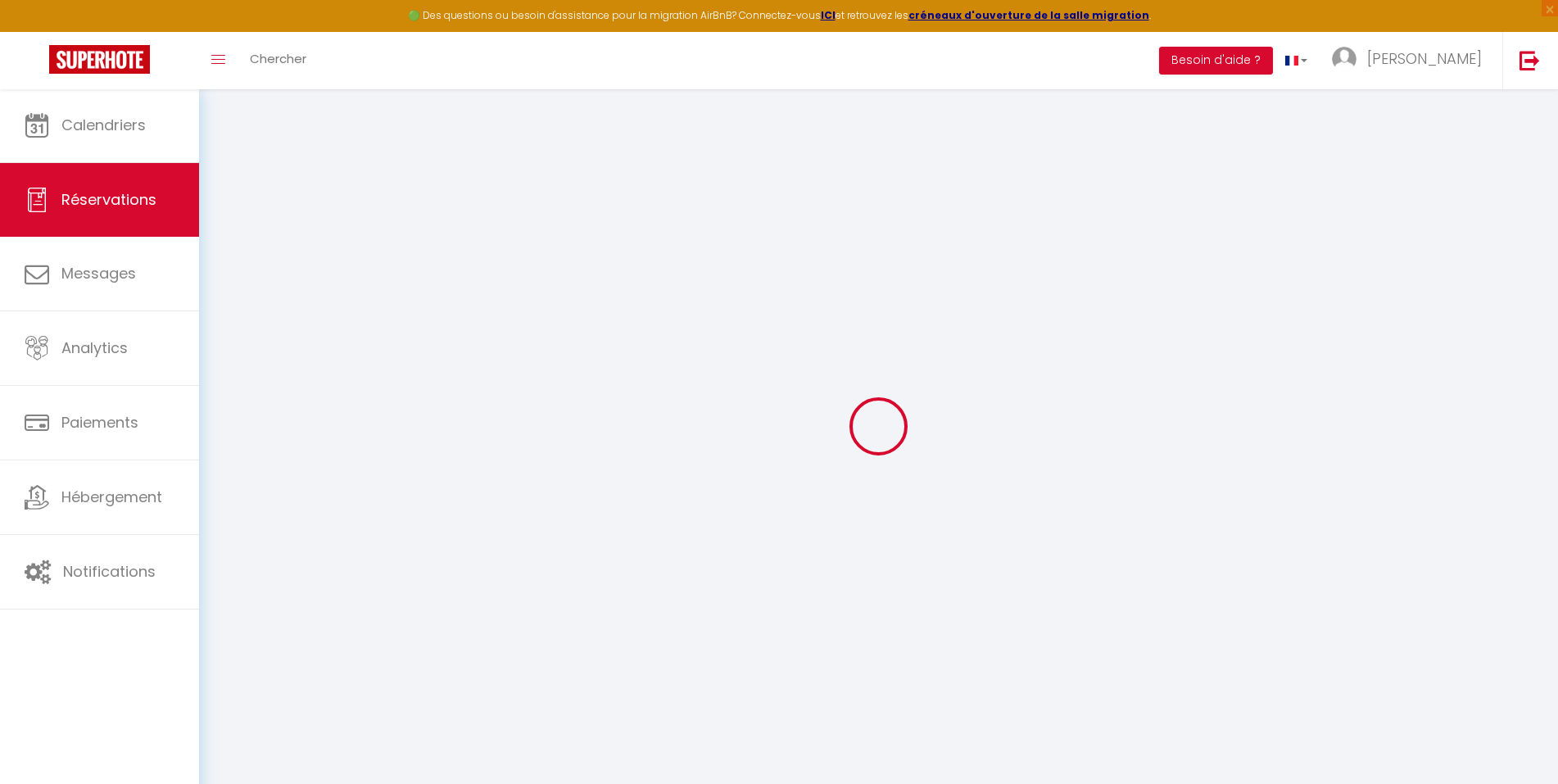
select select
checkbox input "false"
select select
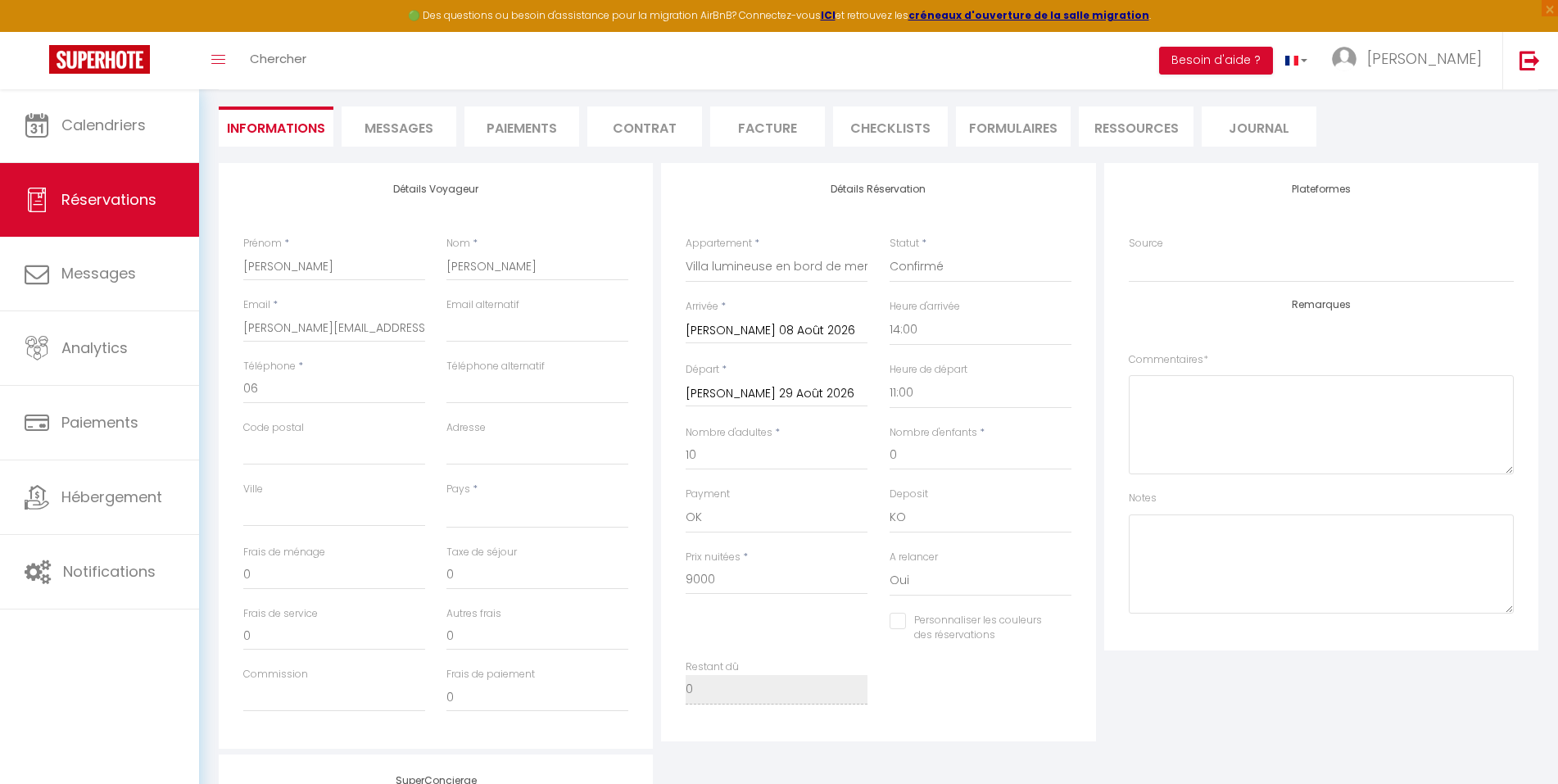
scroll to position [162, 0]
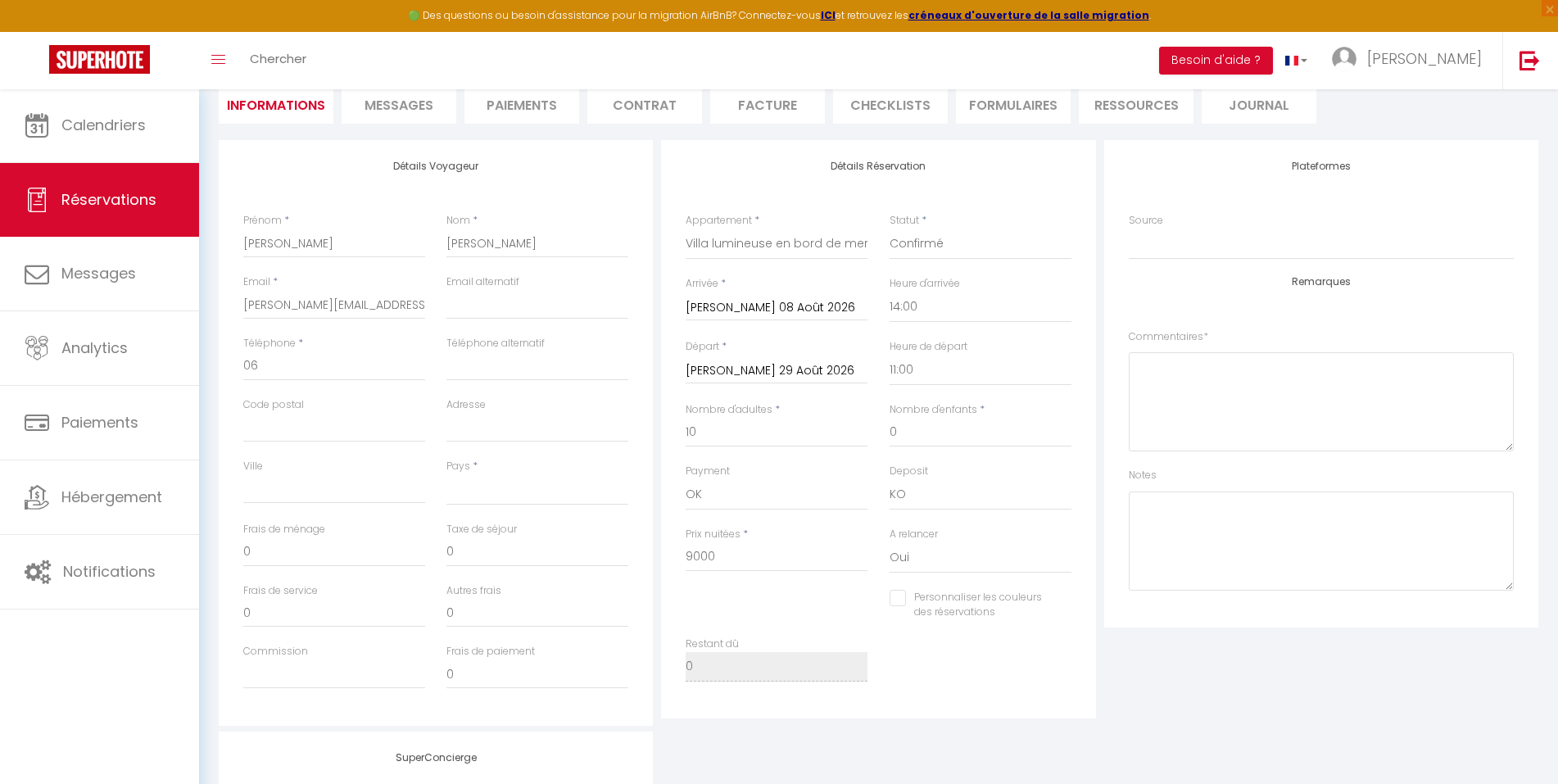
click at [732, 306] on input "[PERSON_NAME] 08 Août 2026" at bounding box center [776, 308] width 182 height 21
click at [822, 280] on div "Arrivée * [PERSON_NAME] 08 Août 2026 < Août 2026 > Dim Lun Mar Mer Jeu Ven Sam …" at bounding box center [776, 298] width 182 height 45
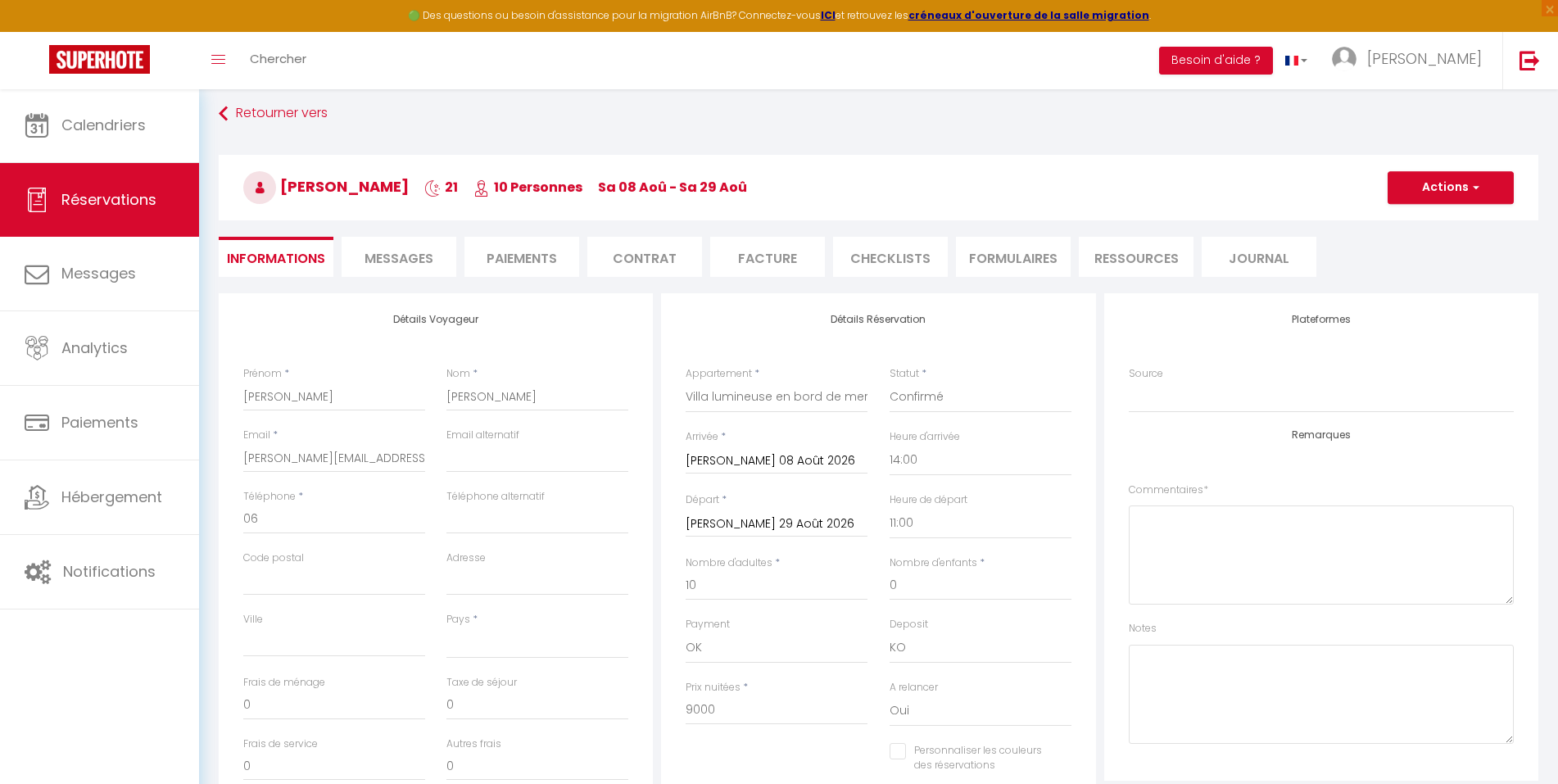
scroll to position [8, 0]
click at [1448, 186] on button "Actions" at bounding box center [1450, 188] width 126 height 33
click at [732, 518] on input "[PERSON_NAME] 29 Août 2026" at bounding box center [776, 525] width 182 height 21
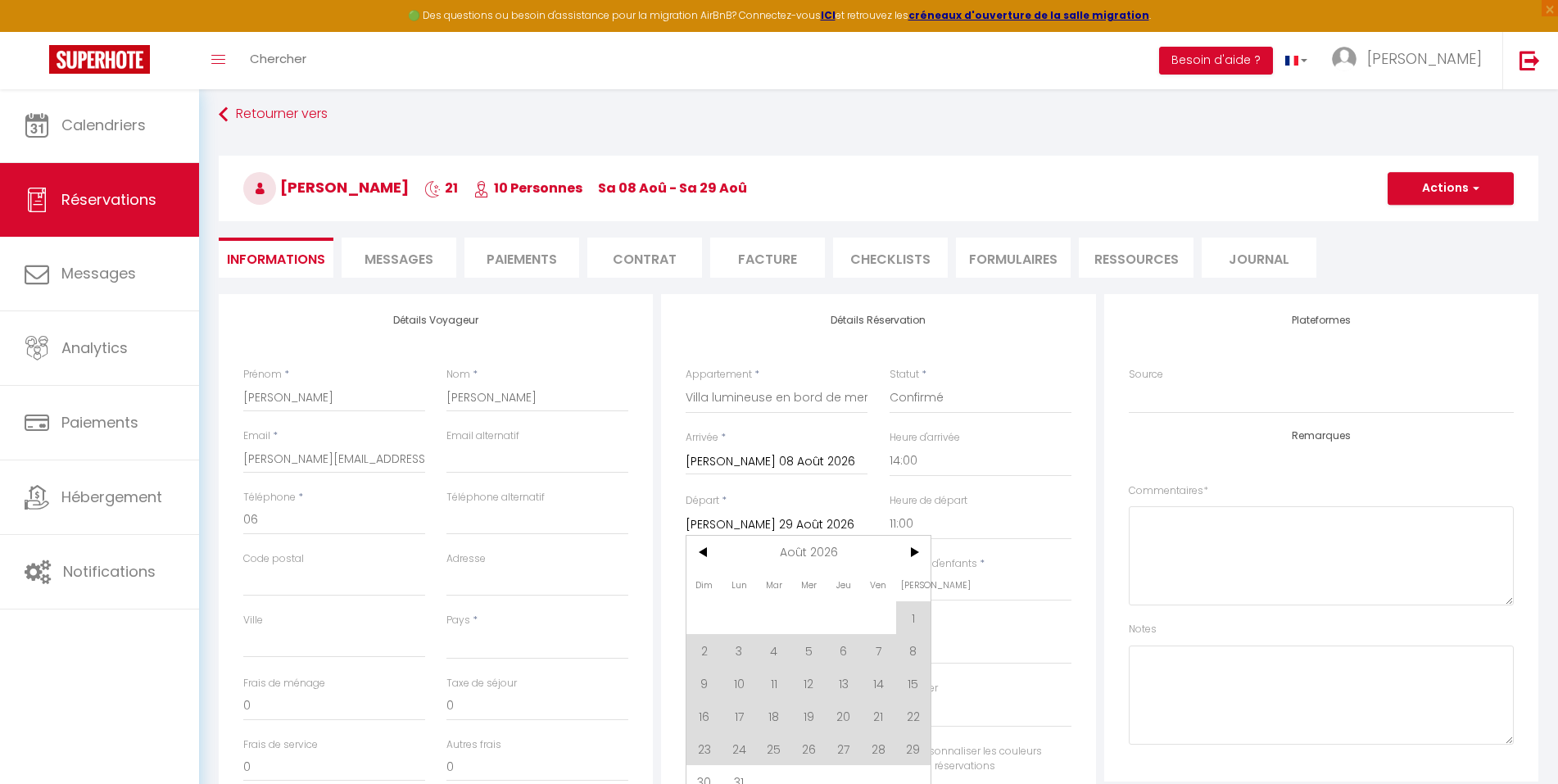
click at [735, 455] on input "[PERSON_NAME] 08 Août 2026" at bounding box center [776, 461] width 182 height 21
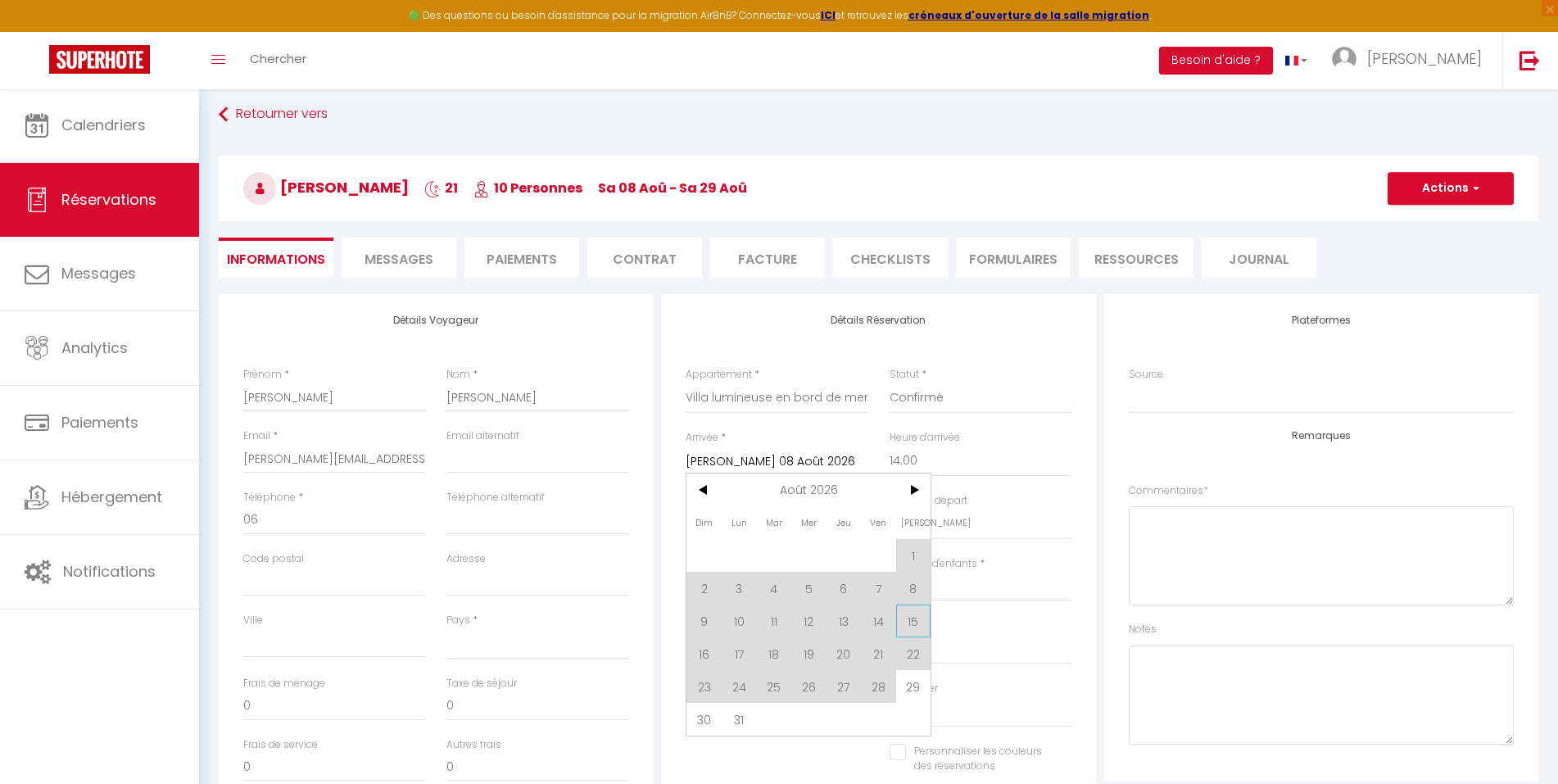
click at [912, 614] on span "15" at bounding box center [914, 620] width 35 height 33
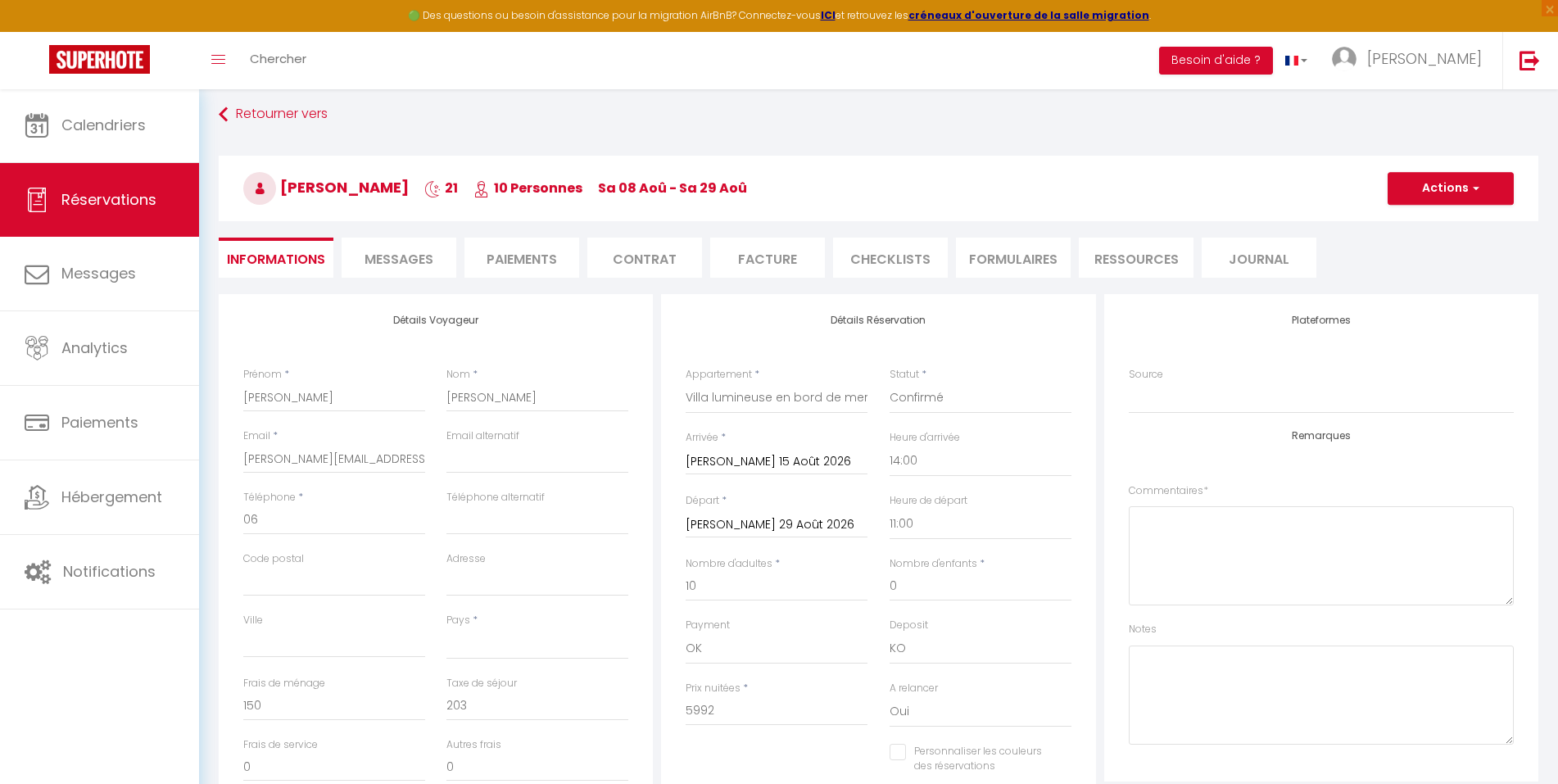
click at [756, 458] on input "[PERSON_NAME] 15 Août 2026" at bounding box center [776, 461] width 182 height 21
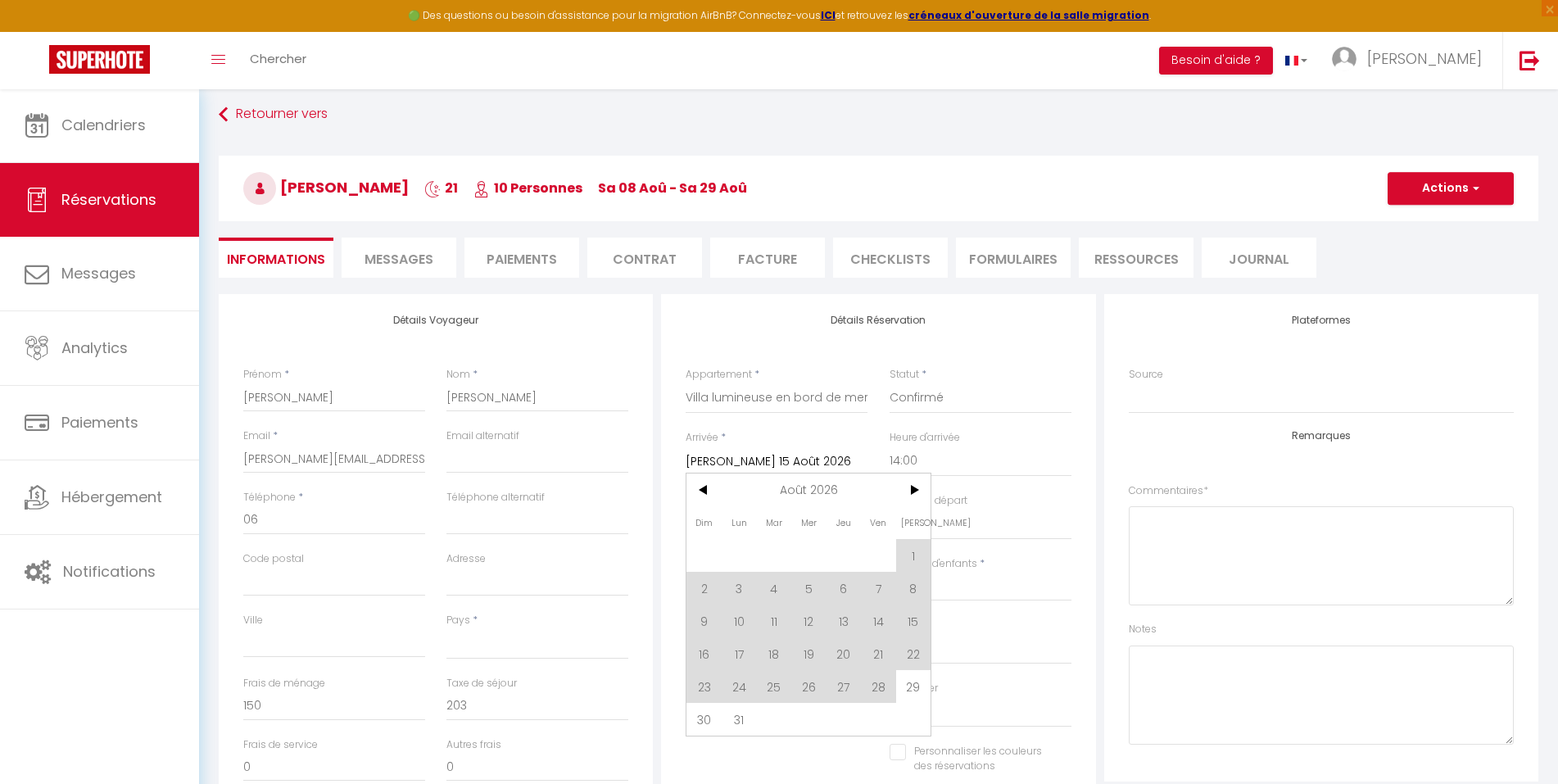
click at [1027, 373] on div "Statut * Confirmé Non Confirmé Annulé Annulé par le voyageur No Show Request" at bounding box center [981, 390] width 182 height 47
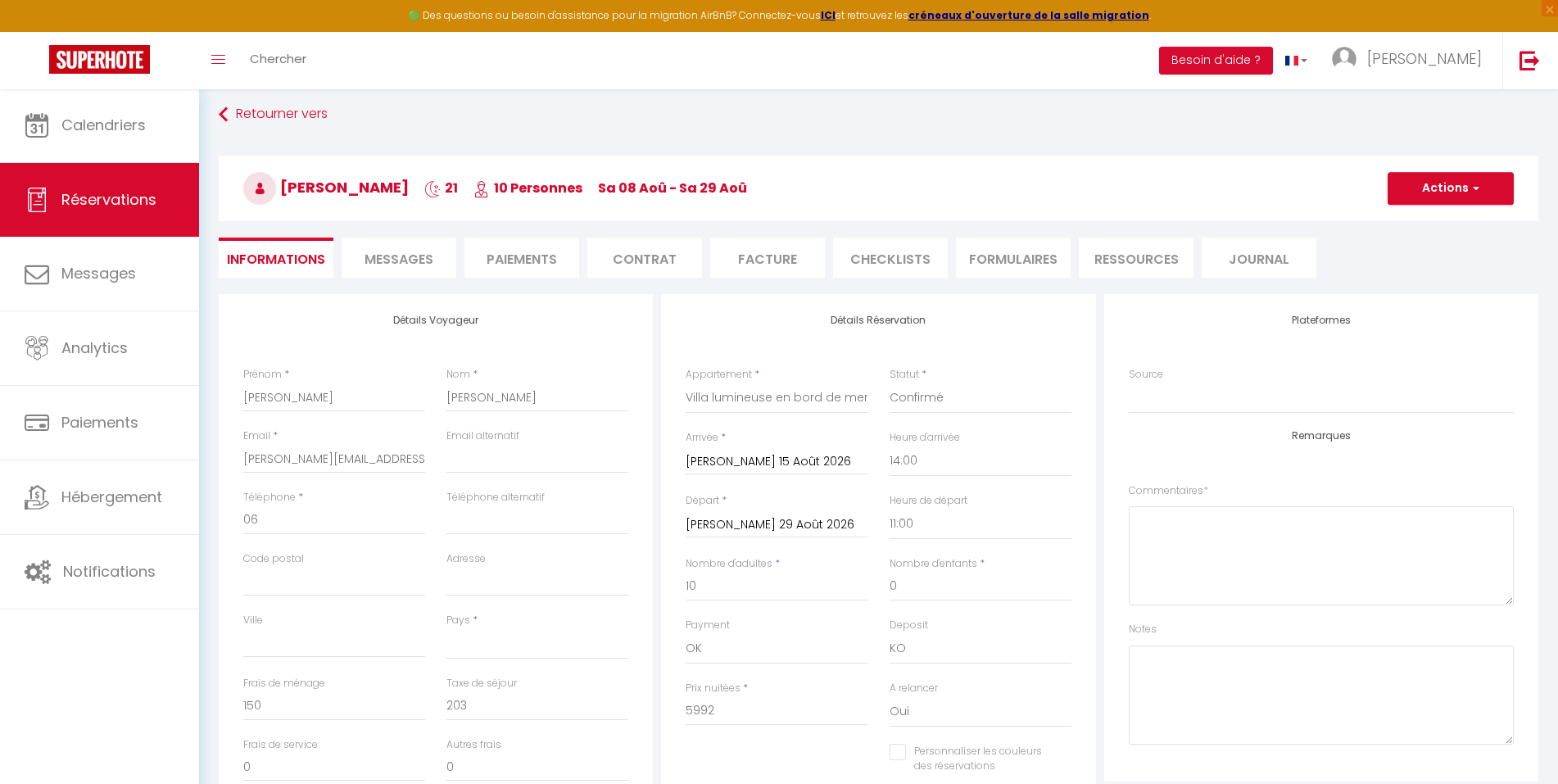
click at [1426, 184] on button "Actions" at bounding box center [1450, 188] width 126 height 33
click at [1402, 224] on link "Enregistrer" at bounding box center [1434, 225] width 129 height 21
